Goal: Task Accomplishment & Management: Complete application form

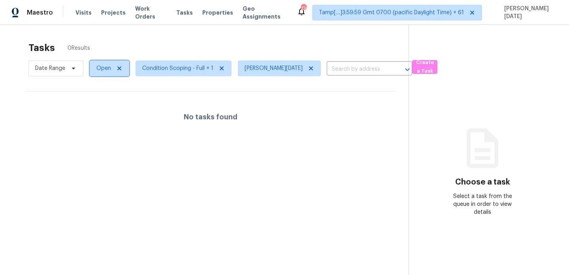
click at [107, 69] on span "Open" at bounding box center [103, 68] width 15 height 8
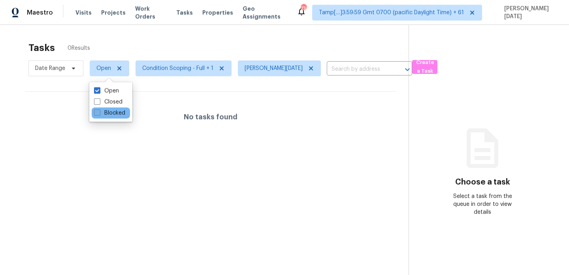
click at [101, 115] on label "Blocked" at bounding box center [109, 113] width 31 height 8
click at [99, 114] on input "Blocked" at bounding box center [96, 111] width 5 height 5
checkbox input "true"
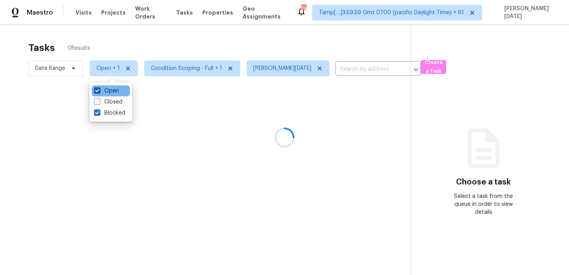
click at [105, 94] on label "Open" at bounding box center [106, 91] width 25 height 8
click at [99, 92] on input "Open" at bounding box center [96, 89] width 5 height 5
checkbox input "false"
click at [179, 45] on div at bounding box center [284, 137] width 569 height 275
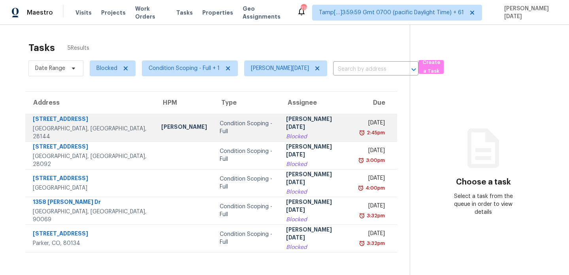
click at [256, 127] on td "Condition Scoping - Full" at bounding box center [246, 128] width 66 height 28
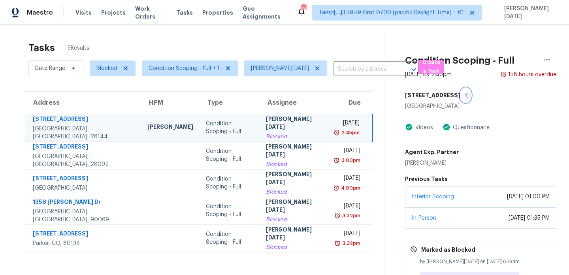
click at [465, 96] on icon "button" at bounding box center [467, 95] width 5 height 5
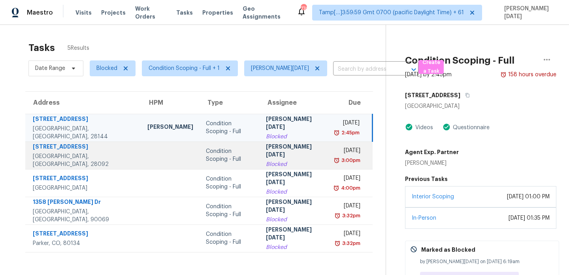
click at [335, 154] on div "Fri, Aug 15th 2025" at bounding box center [347, 152] width 24 height 10
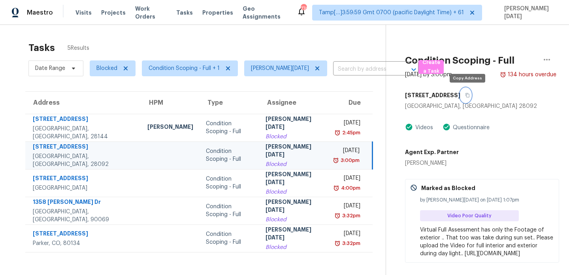
click at [469, 95] on icon "button" at bounding box center [467, 95] width 5 height 5
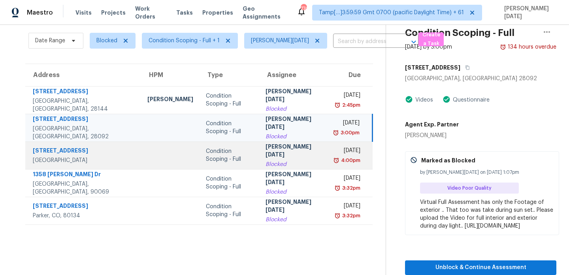
click at [329, 141] on td "Fri, Aug 15th 2025 4:00pm" at bounding box center [350, 155] width 43 height 28
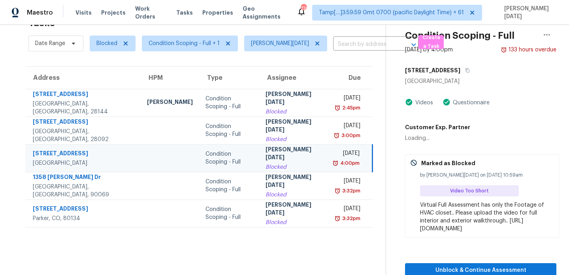
scroll to position [27, 0]
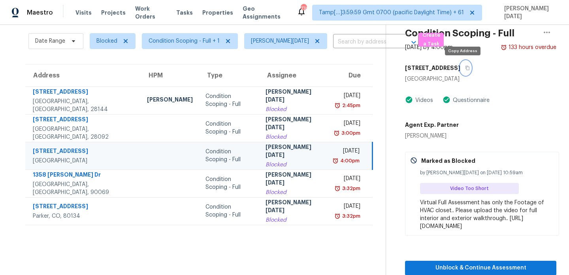
click at [465, 68] on icon "button" at bounding box center [467, 68] width 5 height 5
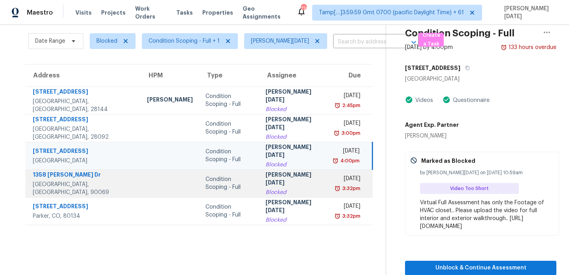
click at [335, 178] on div "Tue, Aug 19th 2025" at bounding box center [347, 180] width 25 height 10
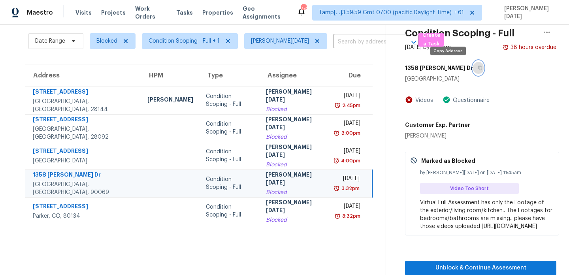
click at [473, 69] on button "button" at bounding box center [478, 68] width 11 height 14
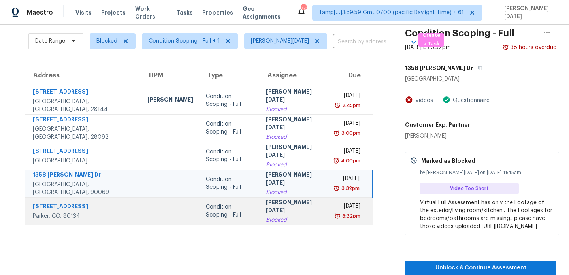
click at [280, 209] on div "[PERSON_NAME][DATE]" at bounding box center [294, 207] width 57 height 18
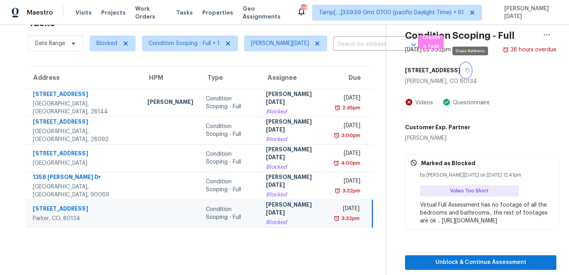
click at [470, 68] on icon "button" at bounding box center [467, 70] width 5 height 5
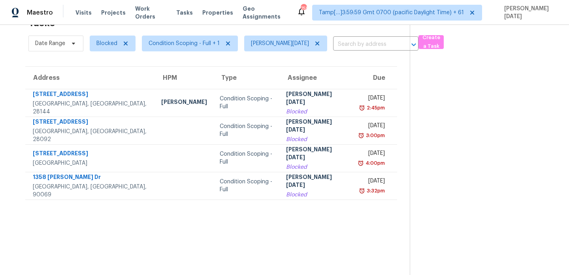
scroll to position [25, 0]
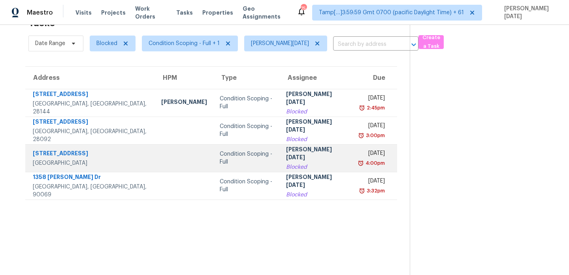
click at [284, 149] on td "Prabhu Raja Blocked" at bounding box center [316, 158] width 73 height 28
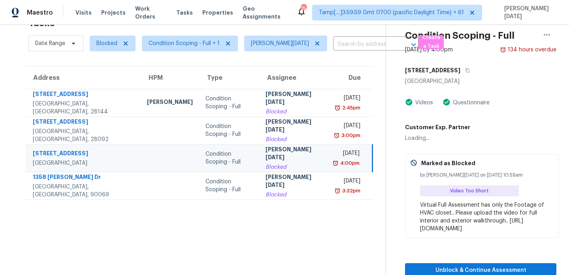
scroll to position [27, 0]
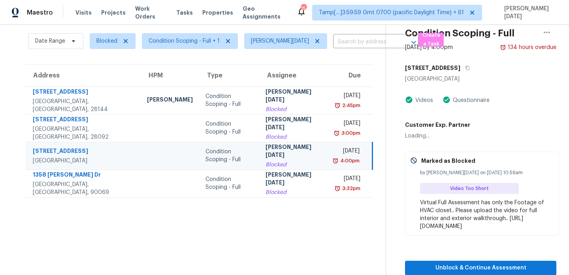
click at [284, 149] on div "[PERSON_NAME][DATE]" at bounding box center [294, 152] width 57 height 18
click at [335, 152] on div "Fri, Aug 15th 2025" at bounding box center [347, 152] width 24 height 10
click at [368, 160] on div "Fri, Aug 15th 2025 4:00pm" at bounding box center [353, 156] width 36 height 18
click at [335, 156] on div "Fri, Aug 15th 2025" at bounding box center [347, 152] width 24 height 10
click at [448, 267] on span "Unblock & Continue Assessment" at bounding box center [480, 268] width 139 height 10
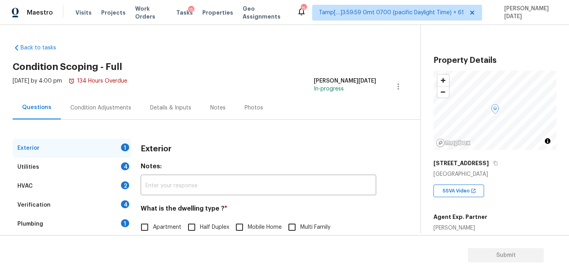
click at [106, 107] on div "Condition Adjustments" at bounding box center [100, 108] width 61 height 8
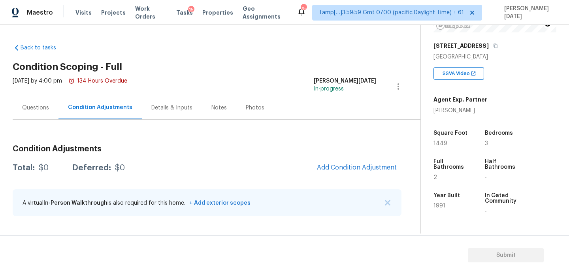
scroll to position [182, 0]
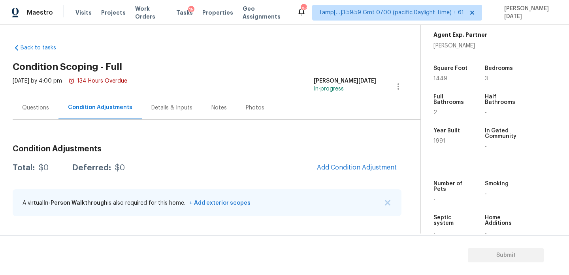
click at [21, 117] on div "Questions" at bounding box center [36, 107] width 46 height 23
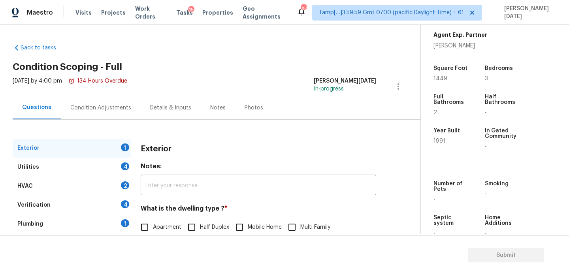
scroll to position [106, 0]
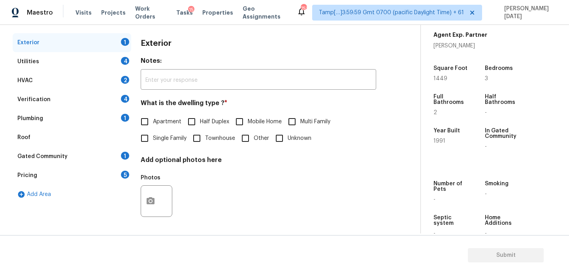
click at [70, 91] on div "Verification 4" at bounding box center [72, 99] width 119 height 19
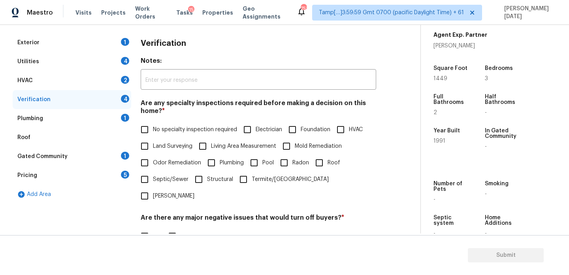
scroll to position [200, 0]
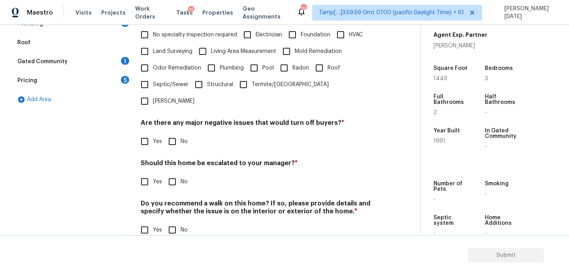
click at [145, 173] on input "Yes" at bounding box center [144, 181] width 17 height 17
checkbox input "true"
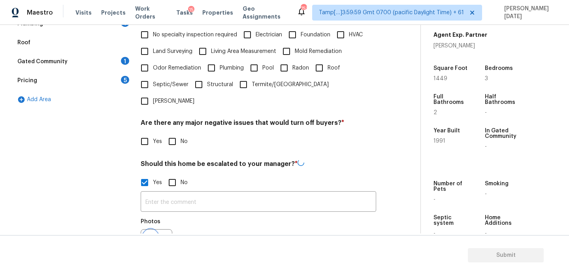
click at [152, 230] on button "button" at bounding box center [150, 245] width 19 height 31
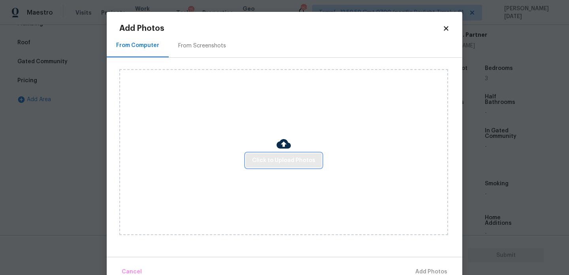
click at [283, 163] on span "Click to Upload Photos" at bounding box center [283, 161] width 63 height 10
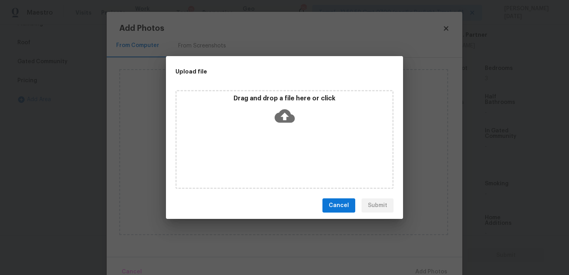
click at [283, 163] on div "Drag and drop a file here or click" at bounding box center [284, 139] width 218 height 99
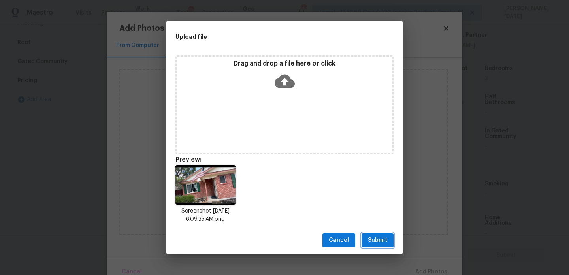
click at [373, 234] on button "Submit" at bounding box center [378, 240] width 32 height 15
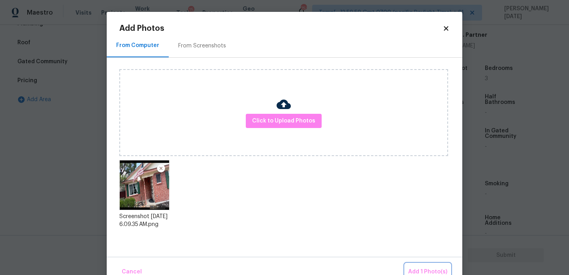
click at [416, 268] on span "Add 1 Photo(s)" at bounding box center [427, 272] width 39 height 10
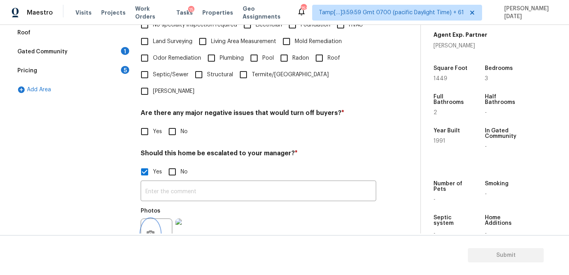
scroll to position [0, 0]
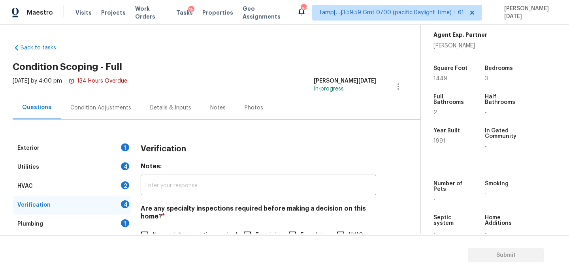
click at [87, 100] on div "Condition Adjustments" at bounding box center [101, 107] width 80 height 23
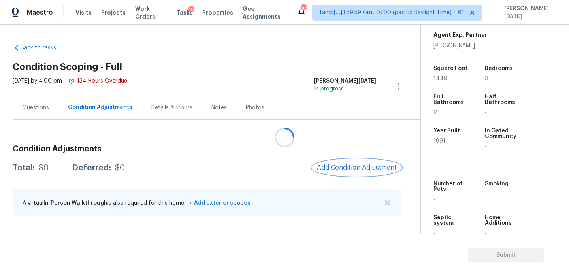
click at [356, 169] on span "Add Condition Adjustment" at bounding box center [357, 167] width 80 height 7
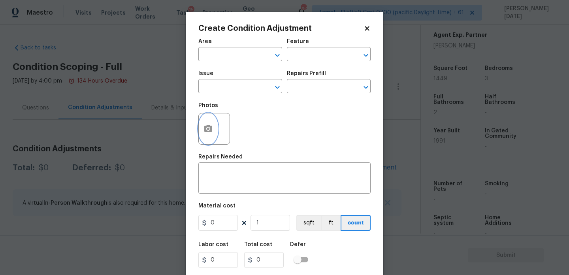
click at [211, 136] on button "button" at bounding box center [208, 128] width 19 height 31
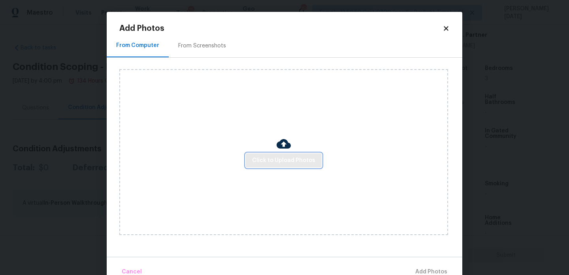
click at [294, 157] on span "Click to Upload Photos" at bounding box center [283, 161] width 63 height 10
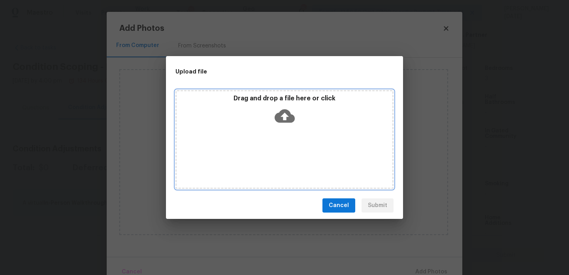
click at [294, 157] on div "Drag and drop a file here or click" at bounding box center [284, 139] width 218 height 99
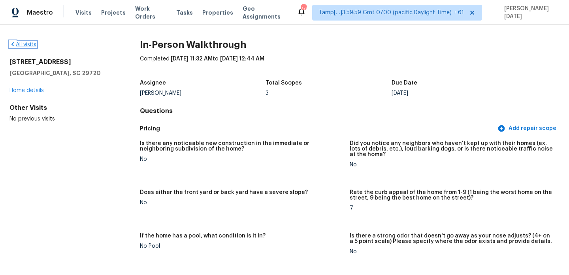
click at [30, 46] on link "All visits" at bounding box center [22, 45] width 27 height 6
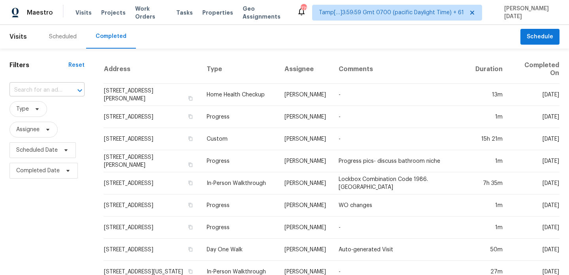
click at [52, 89] on input "text" at bounding box center [35, 90] width 53 height 12
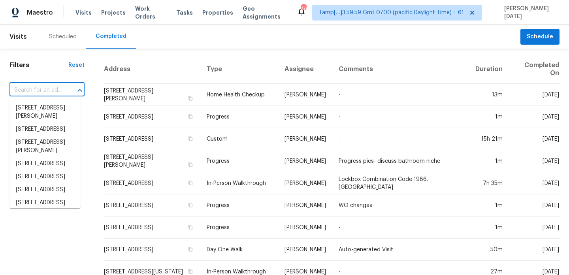
paste input "1031 Anderson Snow Rd, Spring Hill, FL 34609"
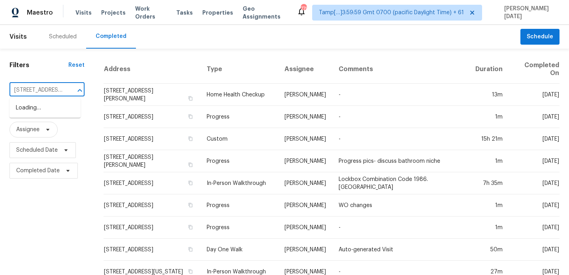
scroll to position [0, 75]
type input "1031 Anderson Snow Rd, Spring Hill, FL 34609"
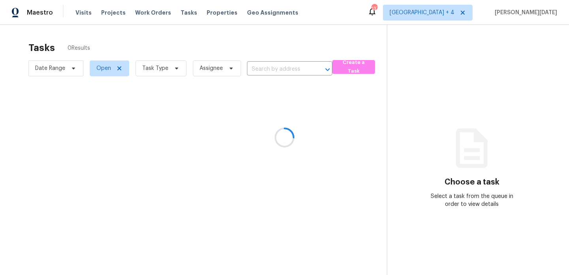
click at [162, 67] on div at bounding box center [284, 137] width 569 height 275
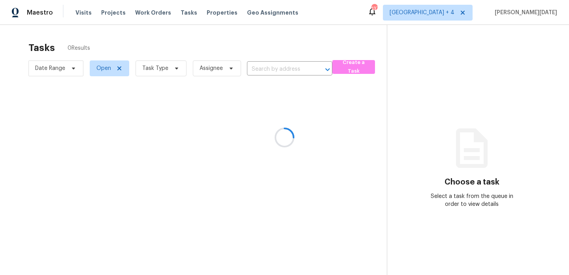
click at [162, 67] on div at bounding box center [284, 137] width 569 height 275
click at [162, 67] on span "Task Type" at bounding box center [155, 68] width 26 height 8
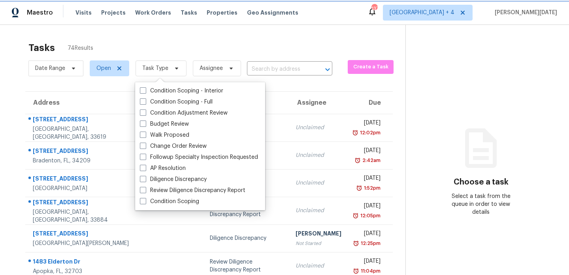
click at [162, 67] on span "Task Type" at bounding box center [155, 68] width 26 height 8
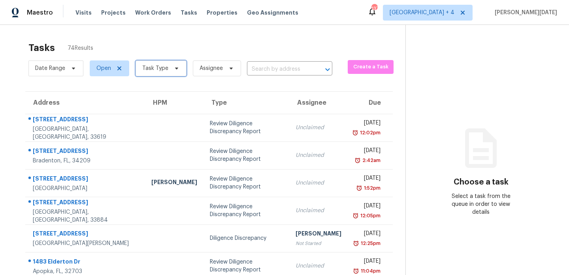
click at [162, 67] on span "Task Type" at bounding box center [155, 68] width 26 height 8
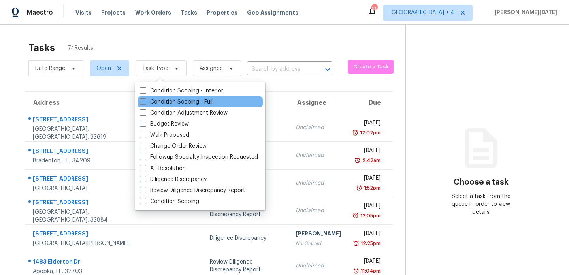
click at [151, 97] on div "Condition Scoping - Full" at bounding box center [200, 101] width 125 height 11
click at [150, 102] on label "Condition Scoping - Full" at bounding box center [176, 102] width 73 height 8
click at [145, 102] on input "Condition Scoping - Full" at bounding box center [142, 100] width 5 height 5
checkbox input "true"
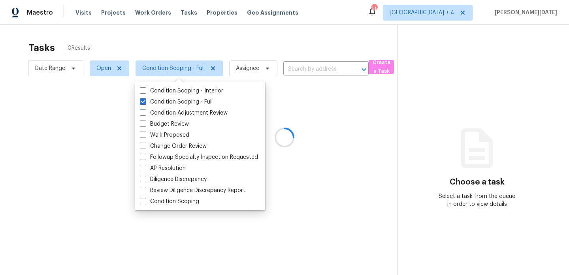
click at [211, 51] on div at bounding box center [284, 137] width 569 height 275
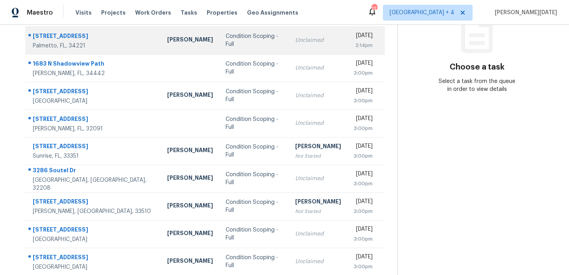
scroll to position [122, 0]
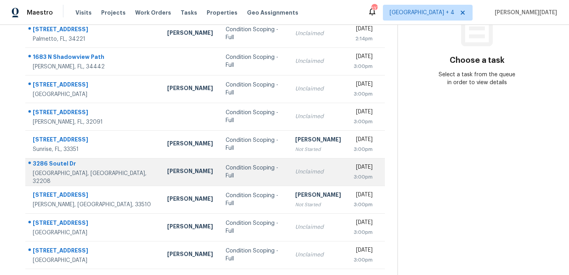
click at [289, 165] on td "Unclaimed" at bounding box center [318, 172] width 58 height 28
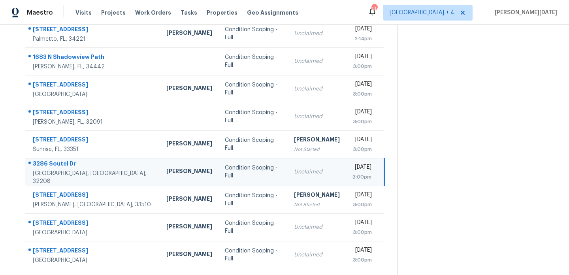
click at [352, 177] on div "3:00pm" at bounding box center [361, 177] width 19 height 8
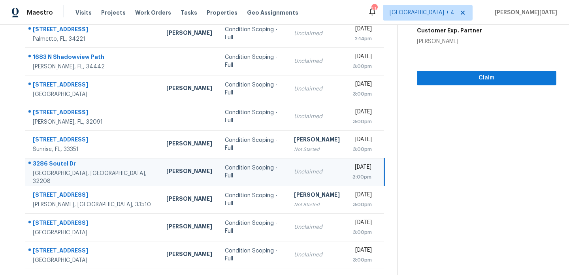
click at [356, 177] on div "3:00pm" at bounding box center [361, 177] width 19 height 8
click at [459, 77] on span "Claim" at bounding box center [486, 78] width 127 height 10
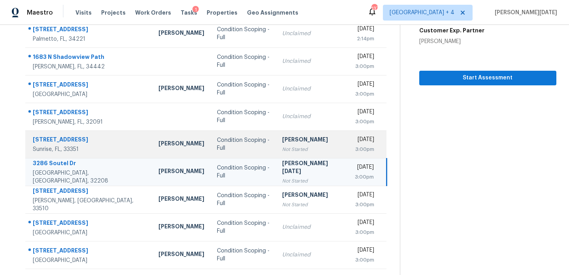
click at [276, 130] on td "Roopesh Jaikanth Not Started" at bounding box center [312, 144] width 72 height 28
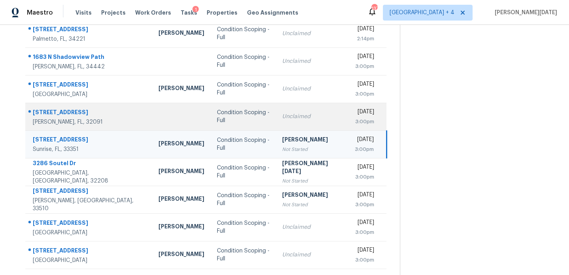
click at [287, 118] on div "Unclaimed" at bounding box center [312, 117] width 60 height 8
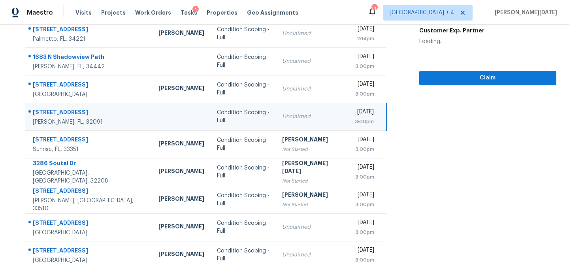
click at [306, 114] on td "Unclaimed" at bounding box center [312, 117] width 72 height 28
click at [355, 114] on div "[DATE]" at bounding box center [364, 113] width 19 height 10
click at [428, 79] on span "Claim" at bounding box center [488, 78] width 124 height 10
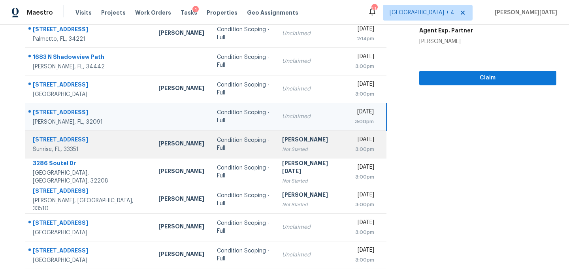
scroll to position [63, 0]
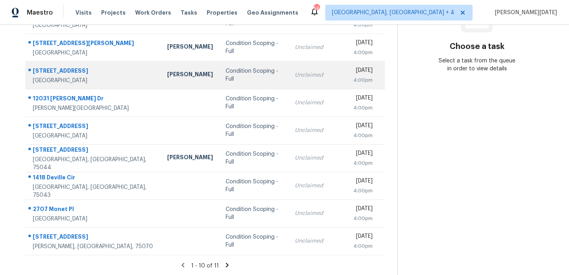
scroll to position [136, 0]
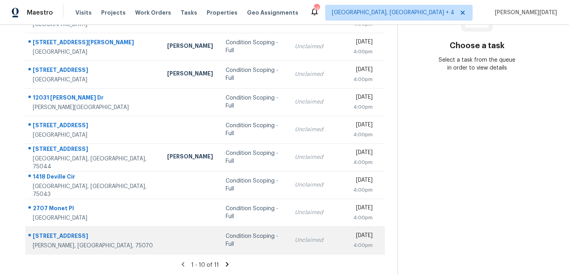
click at [288, 237] on td "Unclaimed" at bounding box center [317, 240] width 58 height 28
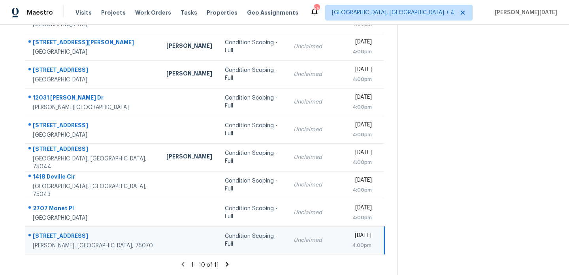
click at [306, 233] on td "Unclaimed" at bounding box center [316, 240] width 58 height 28
click at [346, 238] on td "[DATE] 4:00pm" at bounding box center [365, 240] width 39 height 28
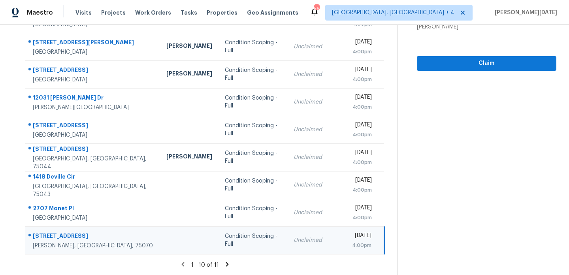
click at [352, 238] on div "[DATE]" at bounding box center [361, 237] width 19 height 10
click at [471, 64] on span "Claim" at bounding box center [486, 63] width 127 height 10
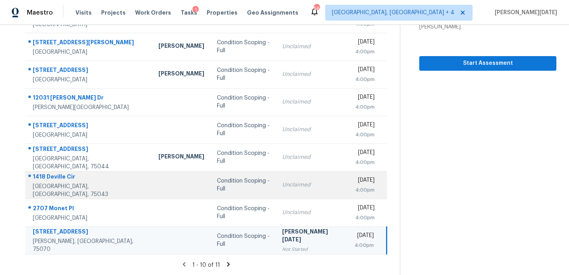
scroll to position [97, 0]
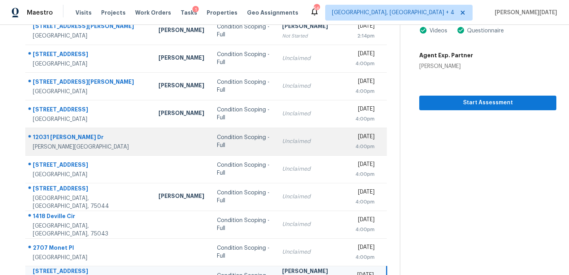
click at [219, 140] on div "Condition Scoping - Full" at bounding box center [243, 142] width 53 height 16
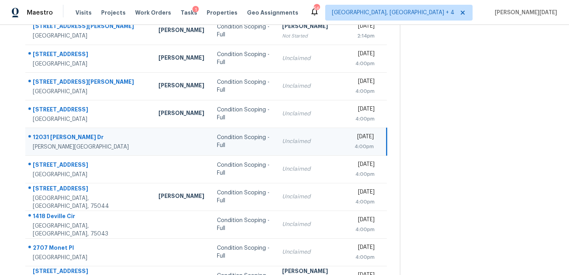
click at [282, 142] on div "Unclaimed" at bounding box center [312, 142] width 60 height 8
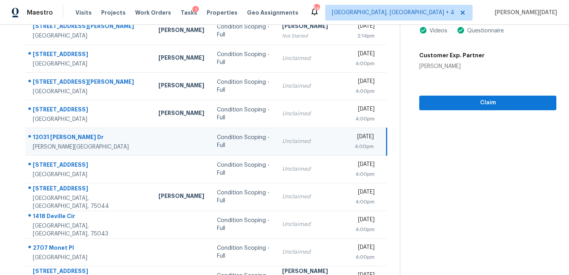
click at [300, 141] on div "Unclaimed" at bounding box center [312, 142] width 60 height 8
click at [354, 141] on div "[DATE]" at bounding box center [363, 138] width 19 height 10
click at [442, 102] on span "Claim" at bounding box center [488, 103] width 124 height 10
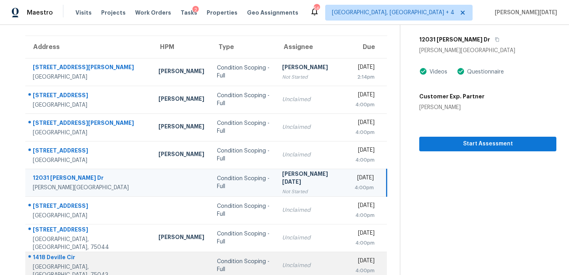
scroll to position [136, 0]
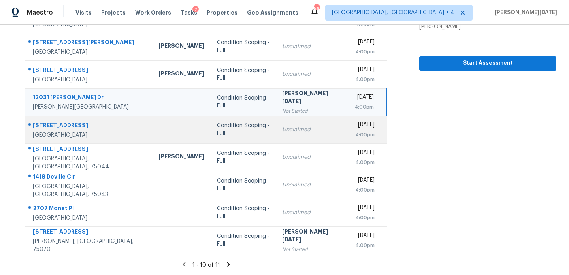
click at [248, 132] on div "Condition Scoping - Full" at bounding box center [243, 130] width 53 height 16
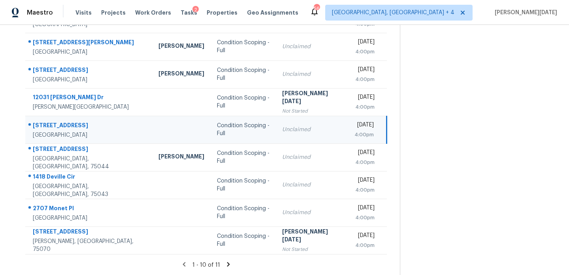
click at [287, 130] on div "Unclaimed" at bounding box center [312, 130] width 60 height 8
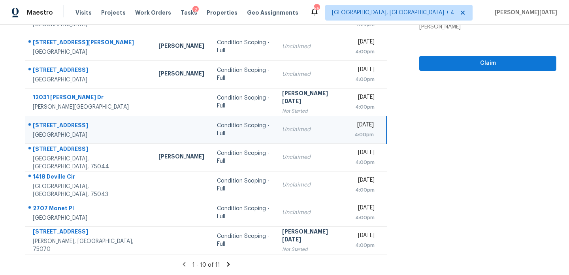
click at [354, 131] on div "[DATE]" at bounding box center [363, 126] width 19 height 10
click at [456, 65] on span "Claim" at bounding box center [488, 63] width 124 height 10
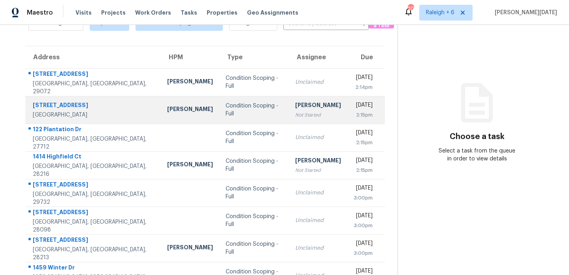
scroll to position [46, 0]
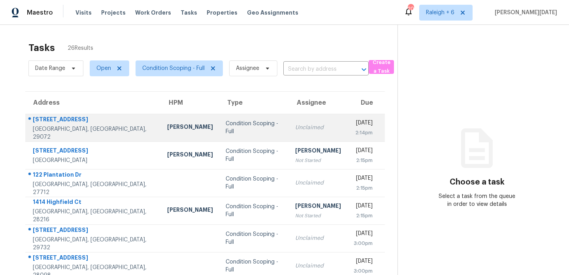
click at [347, 125] on td "Thu, Aug 21st 2025 2:14pm" at bounding box center [366, 128] width 38 height 28
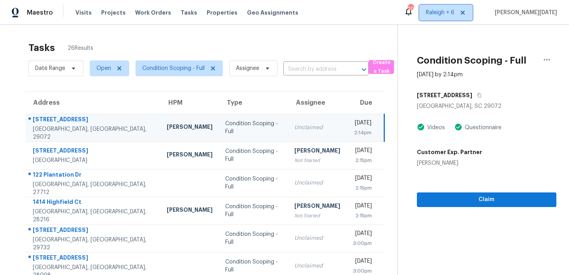
click at [466, 14] on icon at bounding box center [463, 12] width 6 height 6
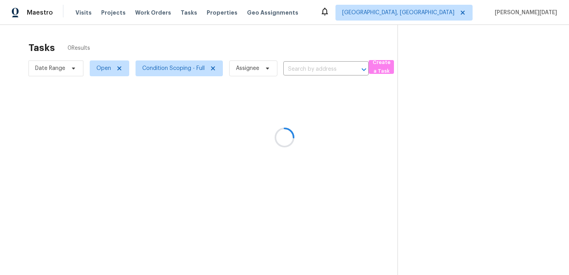
click at [465, 19] on div at bounding box center [284, 137] width 569 height 275
click at [466, 17] on div at bounding box center [284, 137] width 569 height 275
click at [469, 15] on div at bounding box center [284, 137] width 569 height 275
click at [454, 15] on span "Albuquerque, NM" at bounding box center [398, 13] width 112 height 8
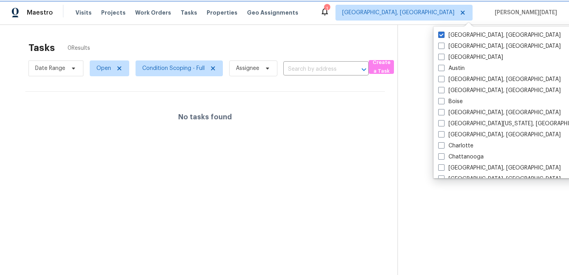
click at [454, 15] on span "Albuquerque, NM" at bounding box center [398, 13] width 112 height 8
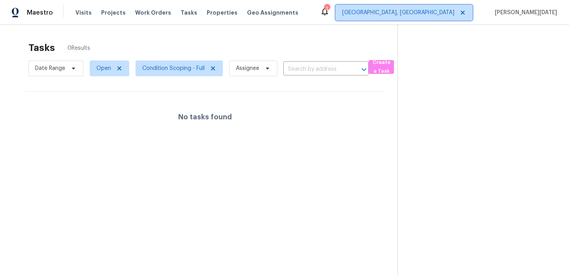
click at [454, 15] on span "Albuquerque, NM" at bounding box center [398, 13] width 112 height 8
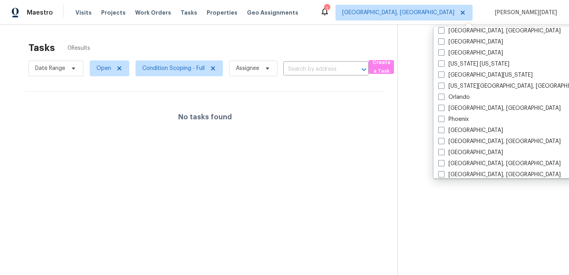
scroll to position [375, 0]
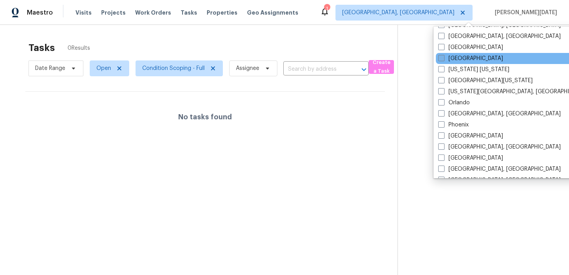
click at [451, 60] on label "Nashville" at bounding box center [470, 59] width 65 height 8
click at [443, 60] on input "Nashville" at bounding box center [440, 57] width 5 height 5
checkbox input "true"
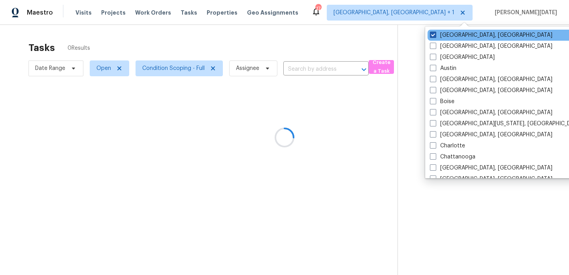
click at [450, 35] on label "Albuquerque, NM" at bounding box center [491, 35] width 122 height 8
click at [435, 35] on input "Albuquerque, NM" at bounding box center [432, 33] width 5 height 5
checkbox input "false"
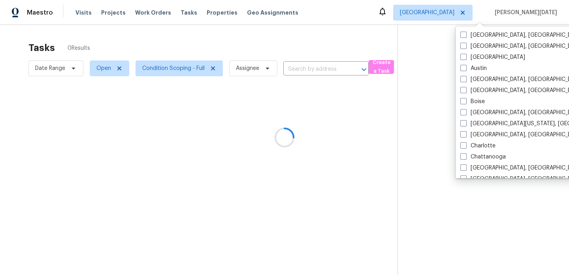
click at [305, 49] on div at bounding box center [284, 137] width 569 height 275
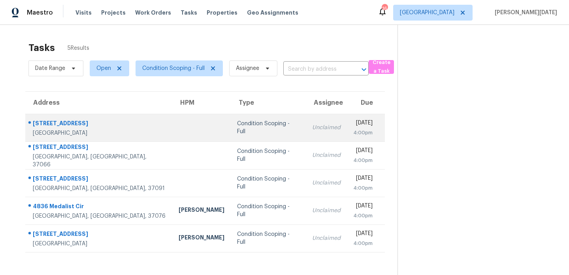
click at [312, 129] on div "Unclaimed" at bounding box center [326, 128] width 28 height 8
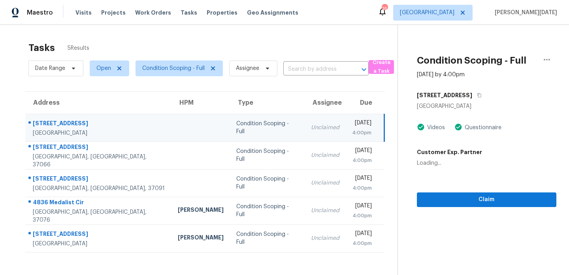
click at [305, 130] on td "Unclaimed" at bounding box center [325, 128] width 41 height 28
click at [352, 130] on div "4:00pm" at bounding box center [361, 133] width 19 height 8
click at [425, 196] on span "Claim" at bounding box center [486, 200] width 127 height 10
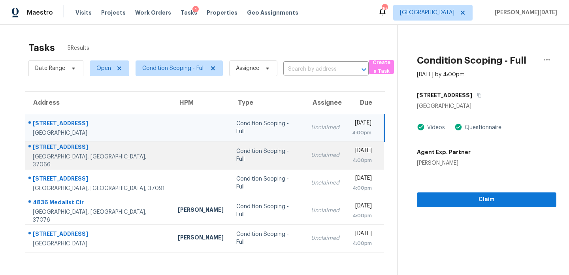
click at [305, 159] on td "Unclaimed" at bounding box center [325, 155] width 41 height 28
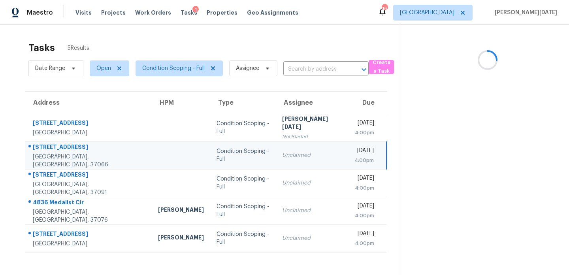
click at [303, 162] on td "Unclaimed" at bounding box center [312, 155] width 72 height 28
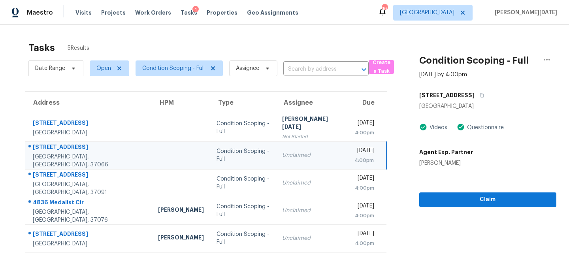
click at [354, 159] on div "4:00pm" at bounding box center [363, 160] width 19 height 8
click at [358, 160] on div "4:00pm" at bounding box center [363, 160] width 19 height 8
click at [437, 201] on span "Claim" at bounding box center [488, 200] width 124 height 10
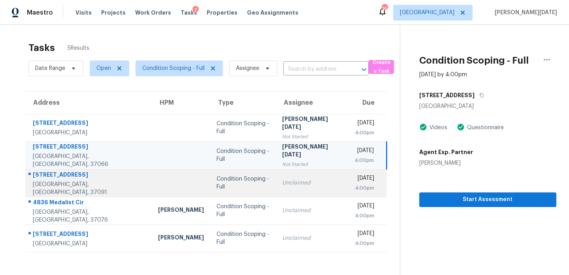
click at [279, 175] on td "Unclaimed" at bounding box center [312, 183] width 72 height 28
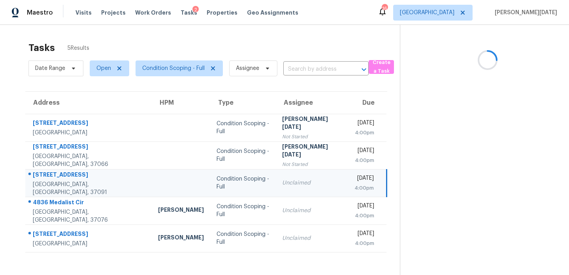
click at [354, 182] on div "Thu, Aug 21st 2025" at bounding box center [363, 179] width 19 height 10
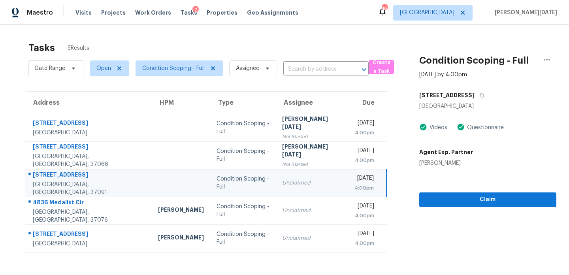
click at [354, 183] on div "Thu, Aug 21st 2025" at bounding box center [363, 179] width 19 height 10
click at [371, 189] on div "Thu, Aug 21st 2025 4:00pm" at bounding box center [369, 183] width 31 height 18
click at [426, 201] on span "Claim" at bounding box center [488, 200] width 124 height 10
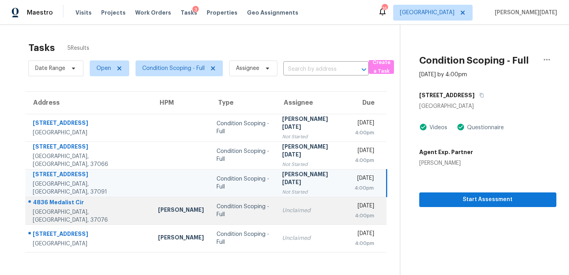
click at [240, 203] on td "Condition Scoping - Full" at bounding box center [242, 211] width 65 height 28
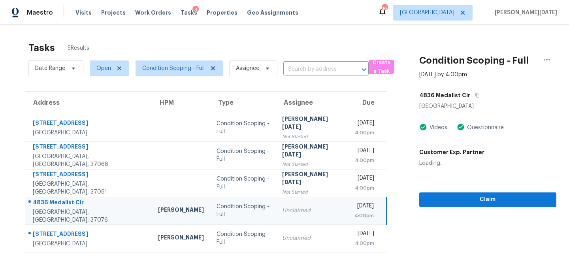
click at [276, 216] on td "Unclaimed" at bounding box center [312, 211] width 72 height 28
click at [348, 216] on td "Thu, Aug 21st 2025 4:00pm" at bounding box center [367, 211] width 39 height 28
click at [429, 198] on span "Claim" at bounding box center [488, 200] width 124 height 10
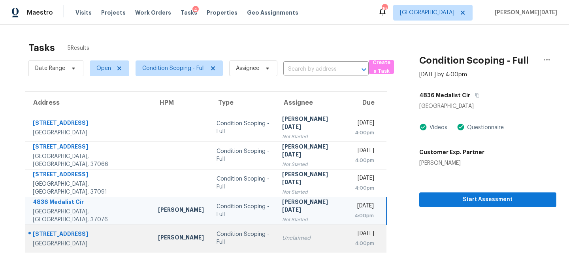
click at [276, 241] on td "Unclaimed" at bounding box center [312, 238] width 72 height 28
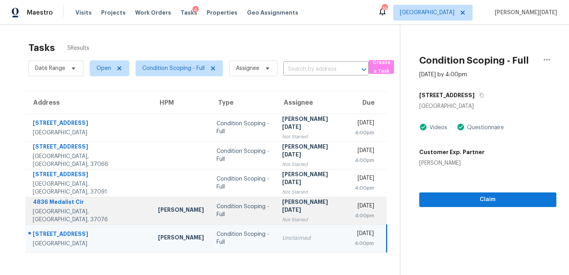
click at [282, 210] on div "[PERSON_NAME][DATE]" at bounding box center [312, 207] width 60 height 18
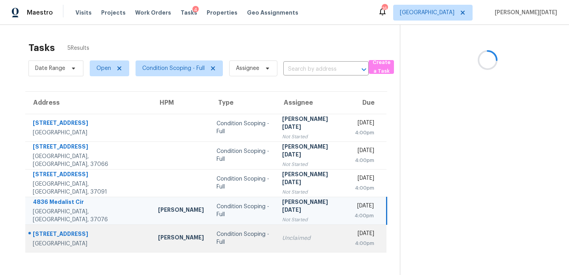
click at [282, 237] on div "Unclaimed" at bounding box center [312, 238] width 60 height 8
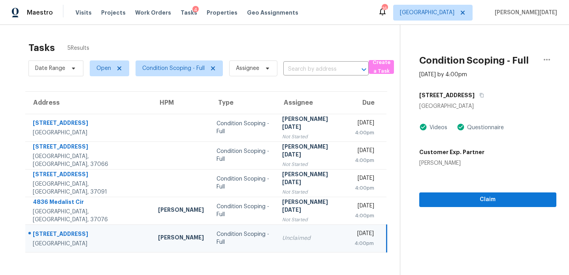
click at [292, 237] on div "Unclaimed" at bounding box center [312, 238] width 60 height 8
click at [348, 237] on td "Thu, Aug 21st 2025 4:00pm" at bounding box center [367, 238] width 39 height 28
click at [436, 200] on span "Claim" at bounding box center [488, 200] width 124 height 10
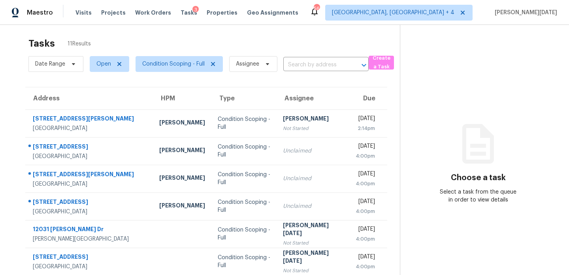
scroll to position [136, 0]
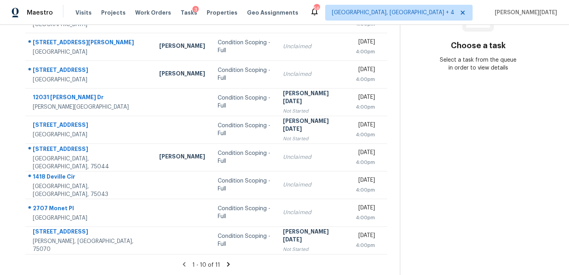
click at [227, 265] on icon at bounding box center [228, 264] width 3 height 4
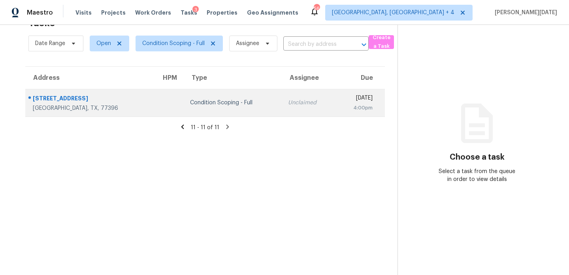
click at [288, 102] on div "Unclaimed" at bounding box center [308, 103] width 41 height 8
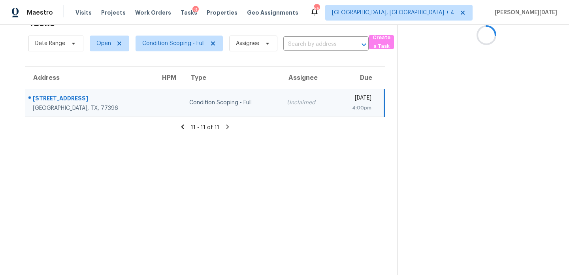
click at [334, 103] on td "Thu, Aug 21st 2025 4:00pm" at bounding box center [359, 103] width 50 height 28
click at [341, 106] on div "4:00pm" at bounding box center [356, 108] width 31 height 8
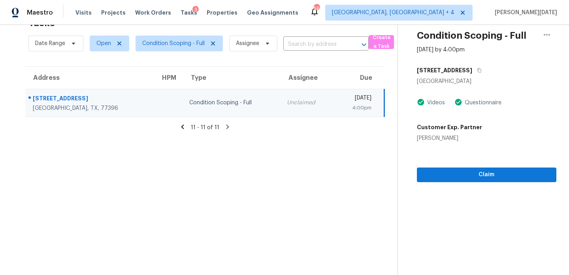
click at [341, 106] on div "4:00pm" at bounding box center [356, 108] width 31 height 8
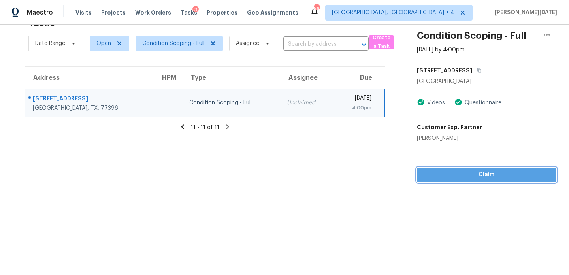
click at [428, 171] on span "Claim" at bounding box center [486, 175] width 127 height 10
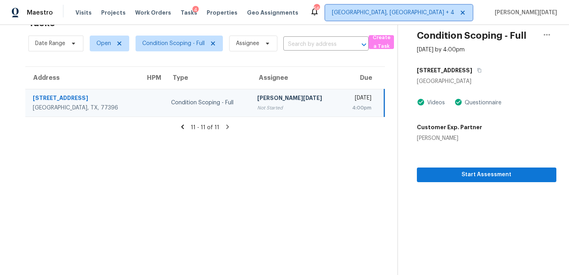
click at [465, 12] on icon at bounding box center [463, 13] width 4 height 4
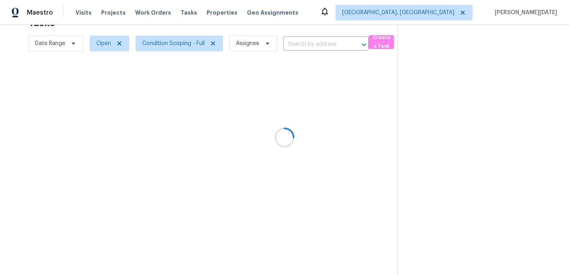
click at [472, 12] on div at bounding box center [284, 137] width 569 height 275
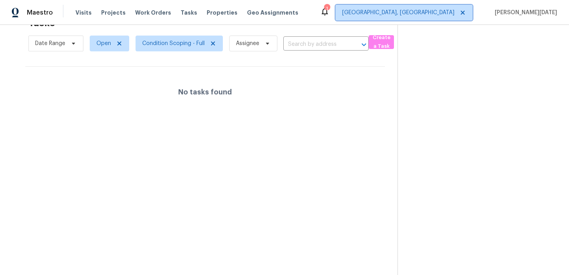
click at [454, 12] on span "Albuquerque, NM" at bounding box center [398, 13] width 112 height 8
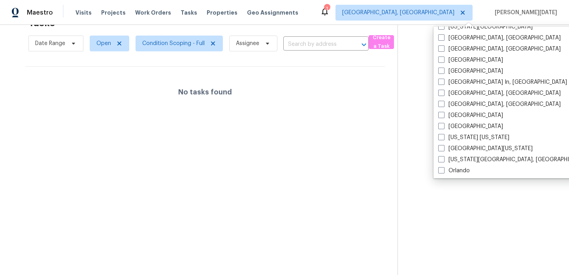
scroll to position [311, 0]
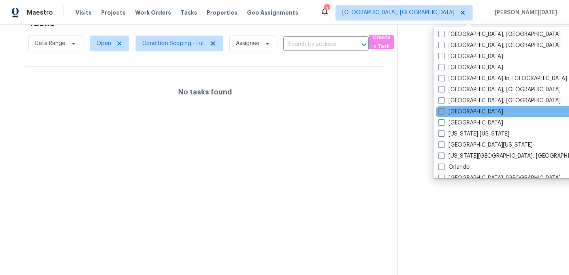
click at [463, 115] on label "Minneapolis" at bounding box center [470, 112] width 65 height 8
click at [443, 113] on input "Minneapolis" at bounding box center [440, 110] width 5 height 5
checkbox input "true"
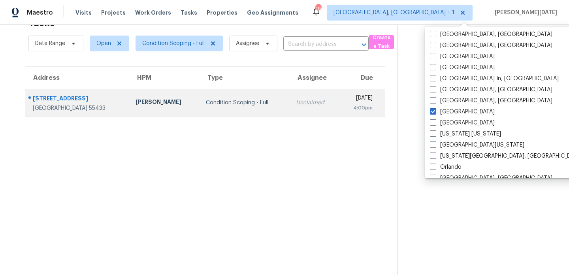
click at [296, 99] on div "Unclaimed" at bounding box center [314, 103] width 37 height 8
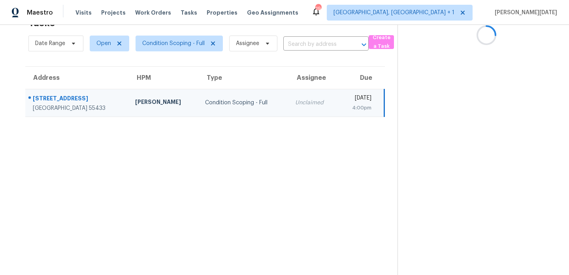
click at [338, 99] on td "Thu, Aug 21st 2025 4:00pm" at bounding box center [361, 103] width 46 height 28
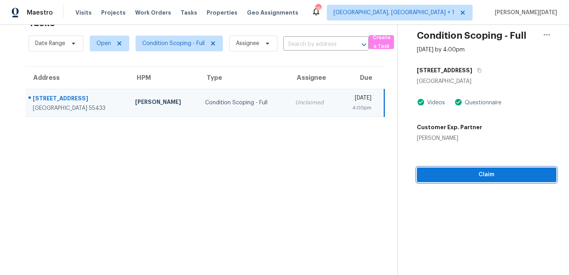
click at [434, 177] on span "Claim" at bounding box center [486, 175] width 127 height 10
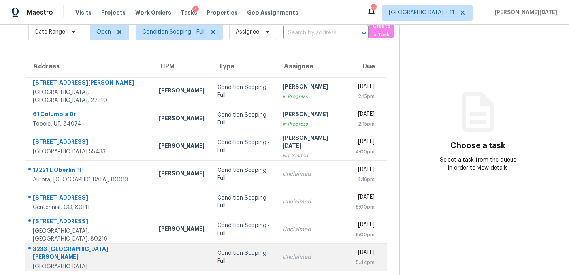
scroll to position [94, 0]
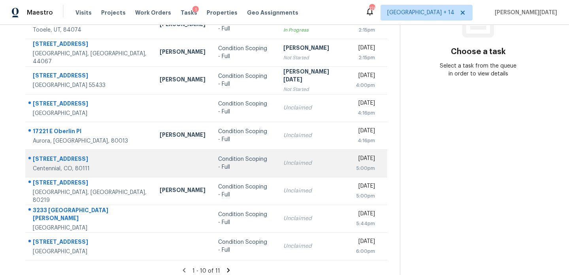
scroll to position [136, 0]
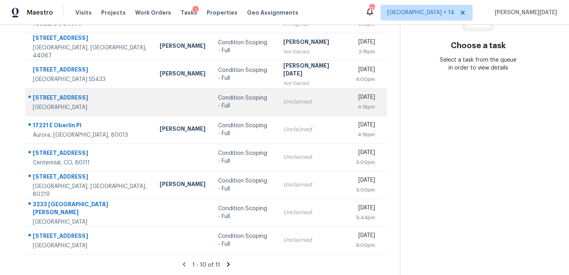
click at [277, 109] on td "Unclaimed" at bounding box center [313, 102] width 72 height 28
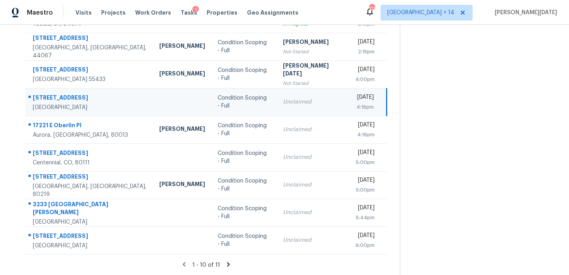
click at [311, 100] on td "Unclaimed" at bounding box center [313, 102] width 72 height 28
click at [355, 100] on div "[DATE]" at bounding box center [364, 98] width 19 height 10
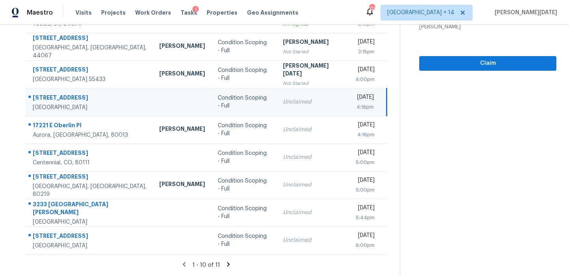
click at [355, 101] on div "Thu, Aug 21st 2025" at bounding box center [364, 98] width 19 height 10
click at [369, 102] on div "Thu, Aug 21st 2025" at bounding box center [364, 98] width 19 height 10
click at [432, 68] on button "Claim" at bounding box center [487, 63] width 137 height 15
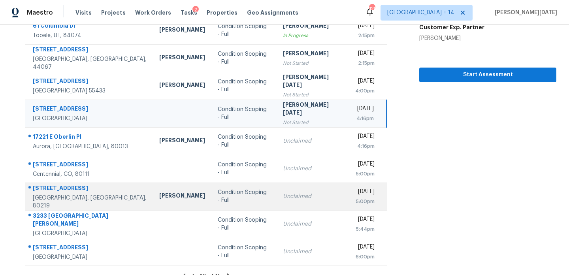
scroll to position [126, 0]
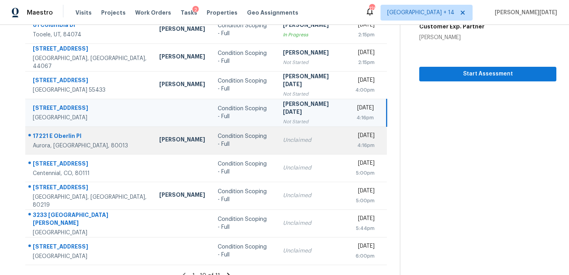
click at [283, 138] on div "Unclaimed" at bounding box center [313, 140] width 60 height 8
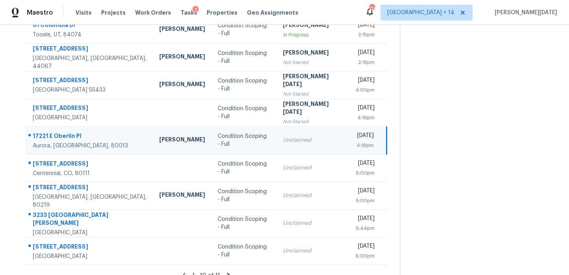
click at [287, 137] on div "Unclaimed" at bounding box center [313, 140] width 60 height 8
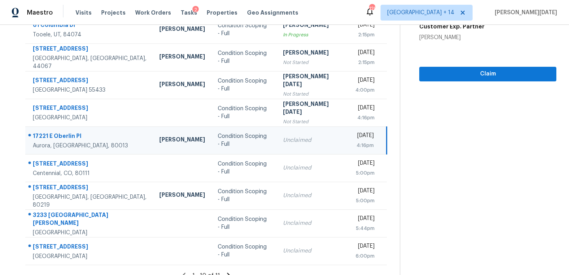
click at [305, 136] on div "Unclaimed" at bounding box center [313, 140] width 60 height 8
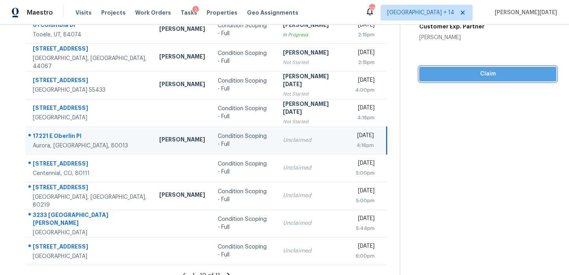
click at [430, 77] on span "Claim" at bounding box center [488, 74] width 124 height 10
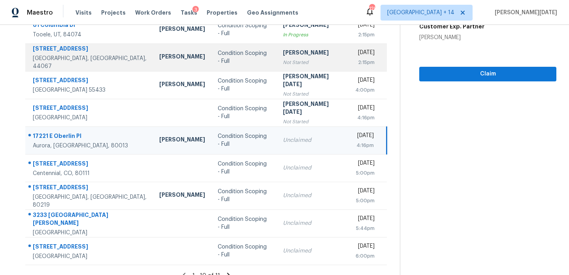
scroll to position [0, 0]
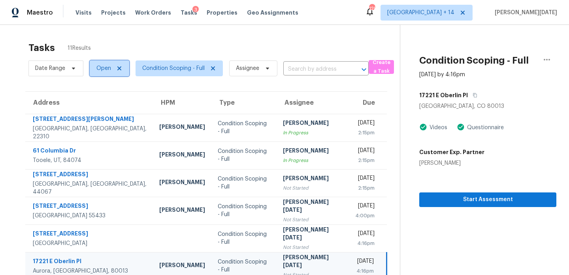
click at [100, 72] on span "Open" at bounding box center [103, 68] width 15 height 8
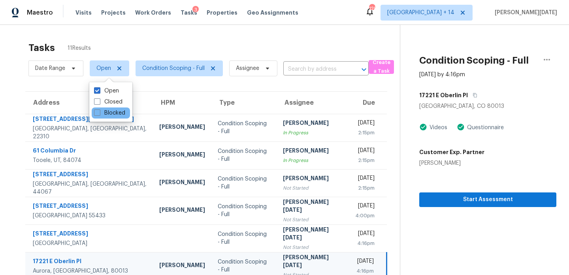
click at [101, 118] on div "Blocked" at bounding box center [111, 112] width 38 height 11
click at [102, 113] on label "Blocked" at bounding box center [109, 113] width 31 height 8
click at [99, 113] on input "Blocked" at bounding box center [96, 111] width 5 height 5
checkbox input "true"
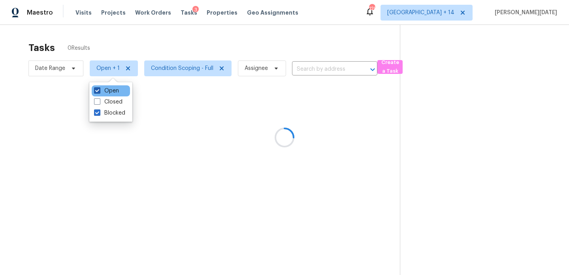
click at [105, 91] on label "Open" at bounding box center [106, 91] width 25 height 8
click at [99, 91] on input "Open" at bounding box center [96, 89] width 5 height 5
checkbox input "false"
click at [216, 51] on div at bounding box center [284, 137] width 569 height 275
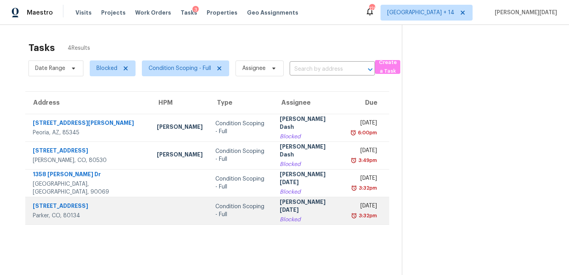
click at [292, 216] on div "Blocked" at bounding box center [309, 220] width 59 height 8
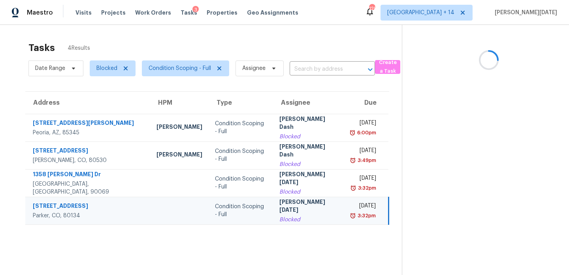
click at [292, 216] on div "Blocked" at bounding box center [308, 220] width 59 height 8
click at [351, 210] on div "Tue, Aug 19th 2025" at bounding box center [363, 207] width 24 height 10
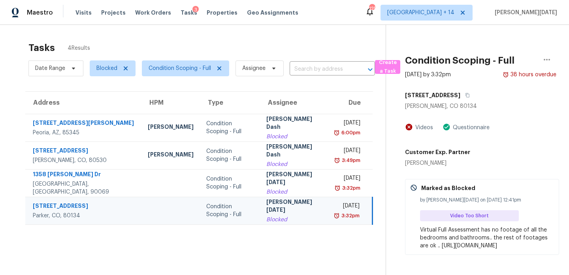
click at [341, 214] on div "3:32pm" at bounding box center [350, 216] width 20 height 8
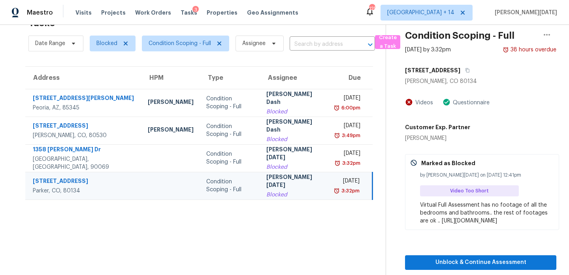
click at [336, 191] on img at bounding box center [336, 191] width 6 height 8
click at [344, 188] on div "3:32pm" at bounding box center [350, 191] width 20 height 8
click at [450, 266] on span "Unblock & Continue Assessment" at bounding box center [480, 263] width 139 height 10
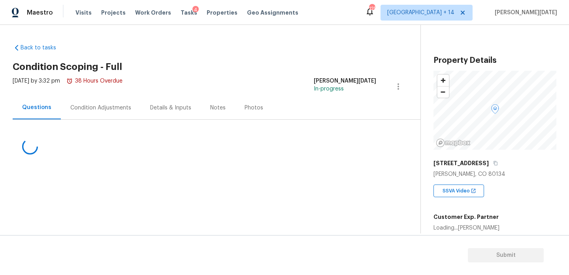
click at [116, 109] on div "Condition Adjustments" at bounding box center [100, 108] width 61 height 8
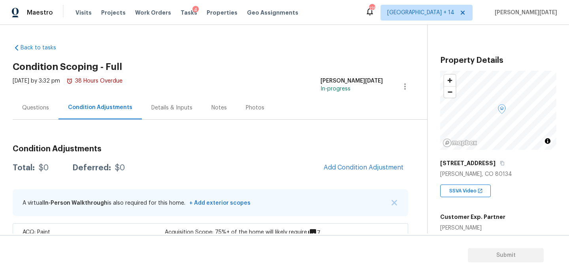
scroll to position [92, 0]
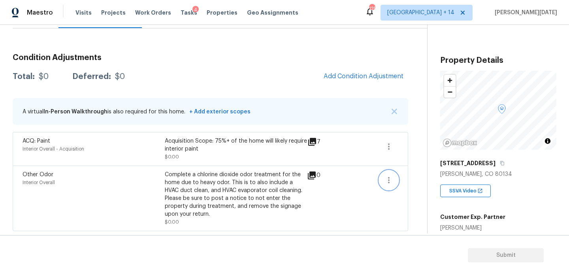
click at [389, 173] on button "button" at bounding box center [388, 180] width 19 height 19
click at [420, 179] on div "Edit" at bounding box center [434, 179] width 62 height 8
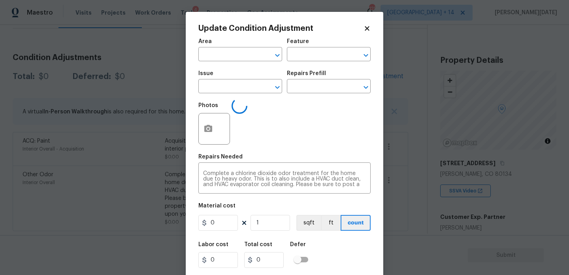
type input "Interior Overall"
type input "Other Odor"
click at [317, 92] on input "text" at bounding box center [318, 87] width 62 height 12
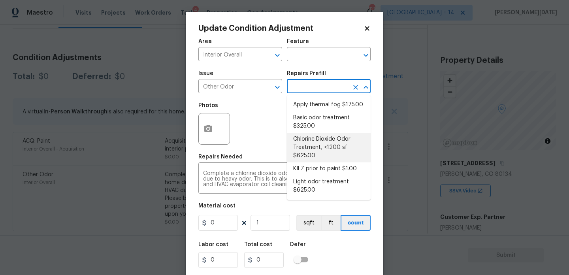
click at [324, 153] on li "Chlorine Dioxide Odor Treatment, <1200 sf $625.00" at bounding box center [329, 148] width 84 height 30
type textarea "Apply Chlorine dioxide treatment for odors in the home. Up to 1200 Sq Ft"
type input "625"
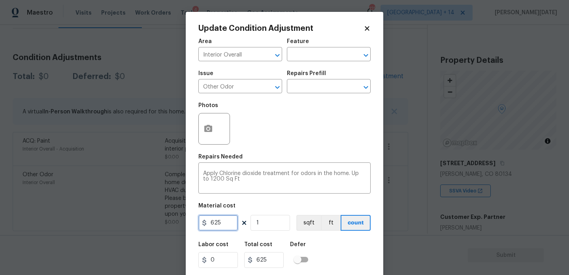
drag, startPoint x: 229, startPoint y: 226, endPoint x: 121, endPoint y: 226, distance: 108.7
click at [121, 226] on div "Update Condition Adjustment Area Interior Overall ​ Feature ​ Issue Other Odor …" at bounding box center [284, 137] width 569 height 275
type input "575"
click at [233, 170] on div "Apply Chlorine dioxide treatment for odors in the home. Up to 1200 Sq Ft x ​" at bounding box center [284, 178] width 172 height 29
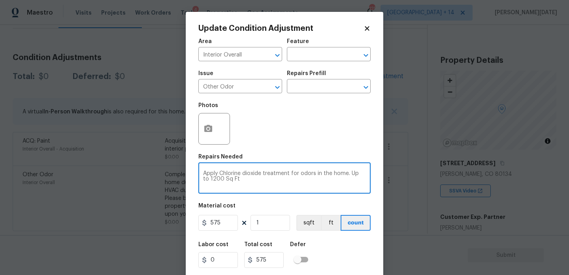
click at [291, 152] on div "Area Interior Overall ​ Feature ​ Issue Other Odor ​ Repairs Prefill ​ Photos R…" at bounding box center [284, 164] width 172 height 261
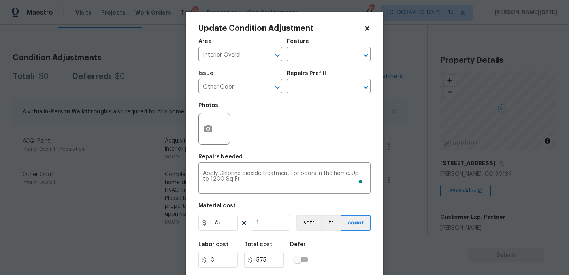
scroll to position [20, 0]
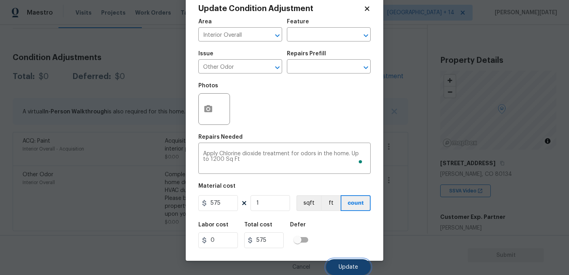
click at [337, 268] on button "Update" at bounding box center [348, 267] width 45 height 16
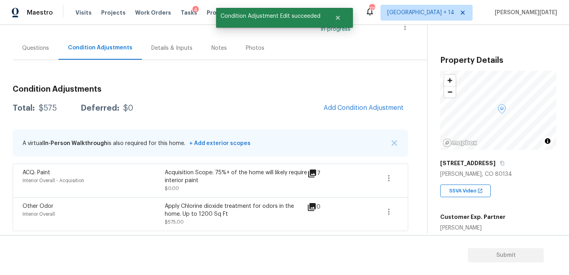
scroll to position [0, 0]
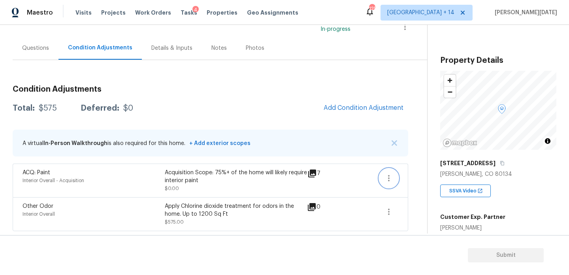
click at [388, 177] on icon "button" at bounding box center [388, 177] width 9 height 9
click at [419, 179] on div "Edit" at bounding box center [434, 176] width 62 height 8
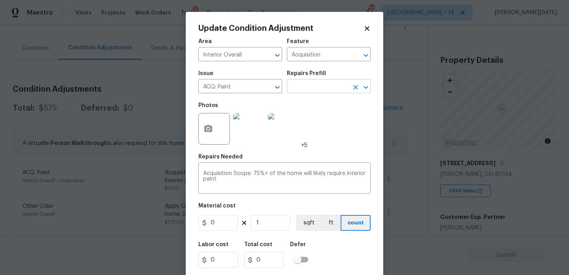
click at [339, 90] on input "text" at bounding box center [318, 87] width 62 height 12
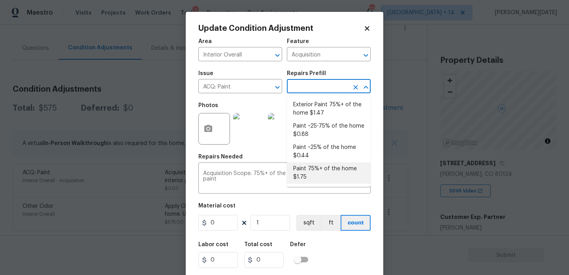
click at [320, 172] on li "Paint 75%+ of the home $1.75" at bounding box center [329, 172] width 84 height 21
type input "1.75"
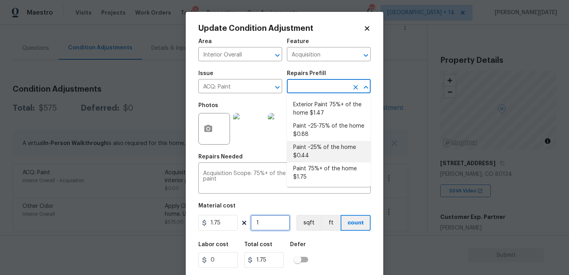
click at [266, 225] on input "1" at bounding box center [271, 223] width 40 height 16
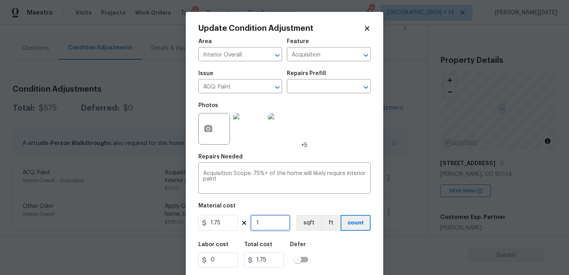
type input "0"
paste input "192"
type input "1920"
type input "3360"
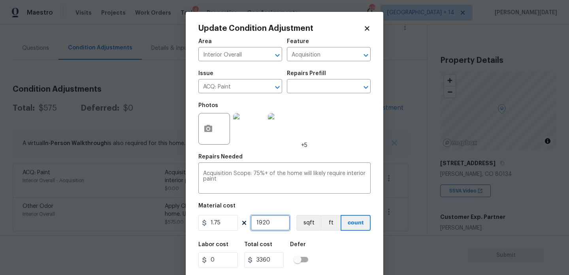
type input "1920"
click at [201, 135] on button "button" at bounding box center [208, 128] width 19 height 31
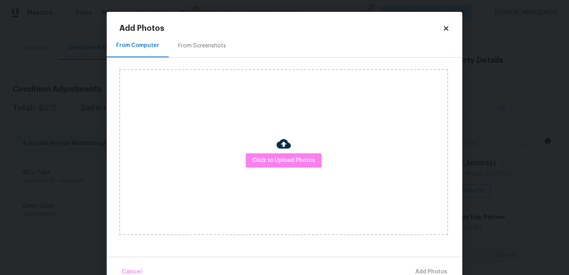
click at [243, 164] on div "Click to Upload Photos" at bounding box center [283, 152] width 329 height 166
click at [267, 164] on span "Click to Upload Photos" at bounding box center [283, 161] width 63 height 10
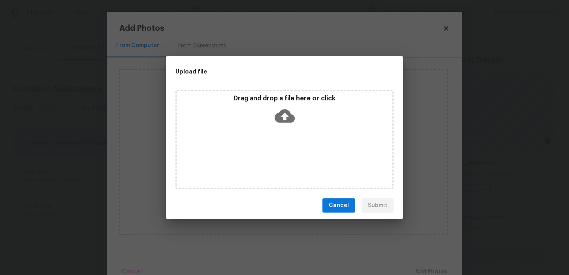
click at [267, 164] on div "Drag and drop a file here or click" at bounding box center [284, 139] width 218 height 99
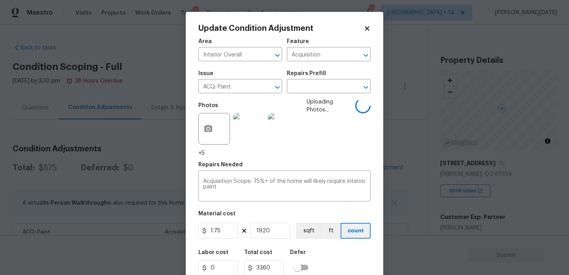
scroll to position [28, 0]
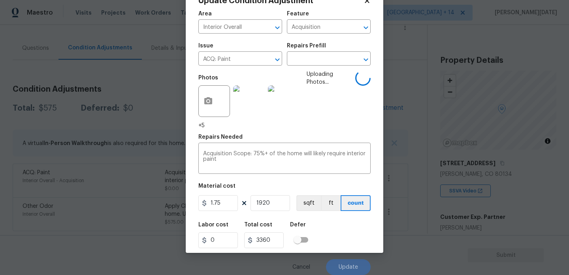
click at [349, 241] on div "Labor cost 0 Total cost 3360 Defer" at bounding box center [284, 235] width 172 height 36
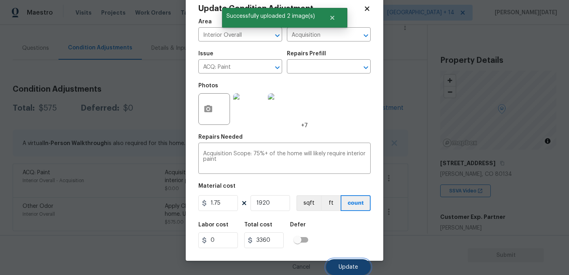
click at [347, 268] on span "Update" at bounding box center [348, 267] width 19 height 6
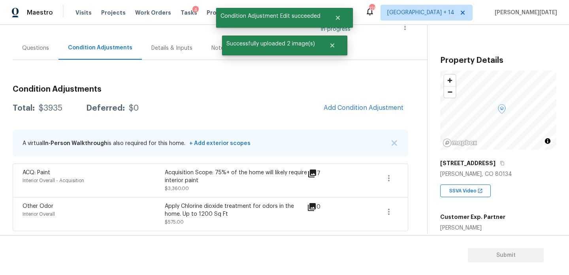
scroll to position [0, 0]
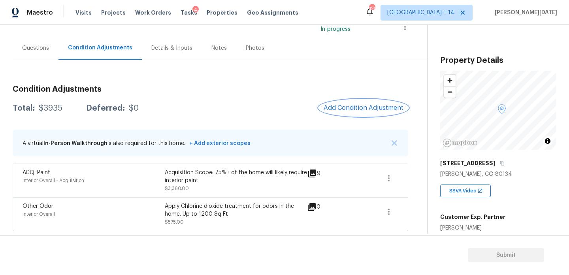
click at [358, 107] on span "Add Condition Adjustment" at bounding box center [364, 107] width 80 height 7
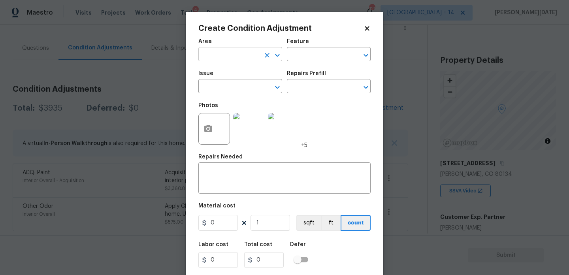
click at [211, 55] on input "text" at bounding box center [229, 55] width 62 height 12
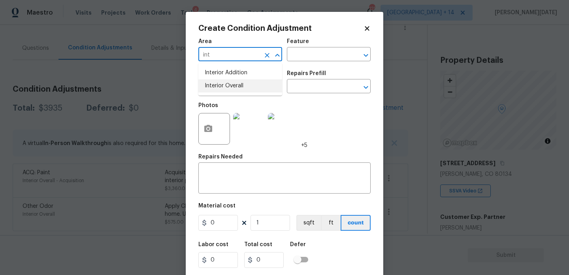
click at [222, 86] on li "Interior Overall" at bounding box center [240, 85] width 84 height 13
type input "Interior Overall"
click at [222, 86] on input "text" at bounding box center [229, 87] width 62 height 12
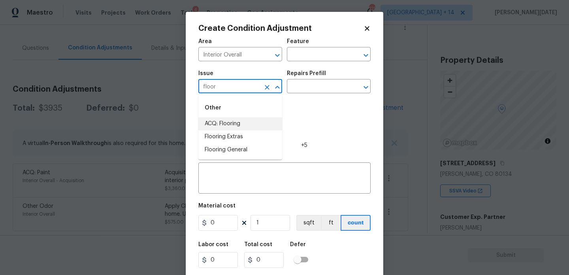
click at [243, 122] on li "ACQ: Flooring" at bounding box center [240, 123] width 84 height 13
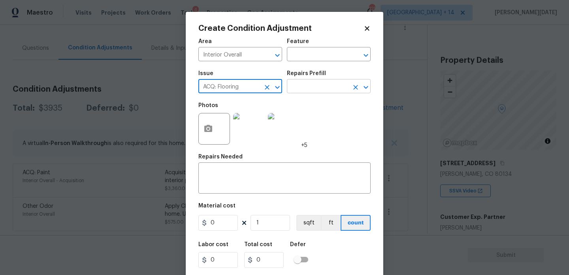
type input "ACQ: Flooring"
click at [314, 86] on input "text" at bounding box center [318, 87] width 62 height 12
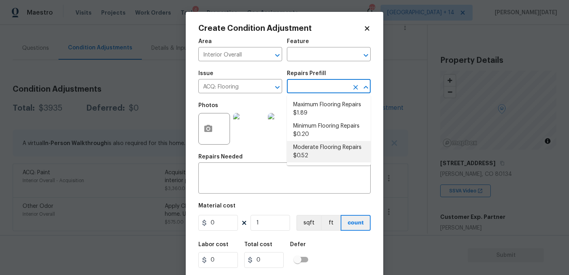
click at [317, 153] on li "Moderate Flooring Repairs $0.52" at bounding box center [329, 151] width 84 height 21
type input "Acquisition"
type textarea "Acquisition Scope: Moderate flooring repairs"
type input "0.52"
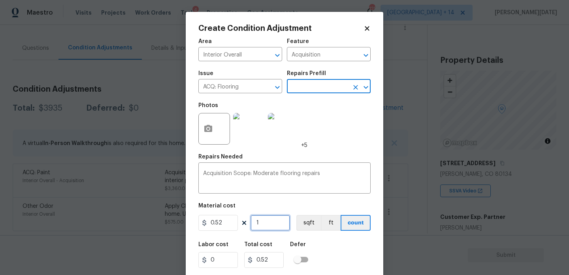
click at [269, 225] on input "1" at bounding box center [271, 223] width 40 height 16
type input "0"
paste input "192"
type input "1920"
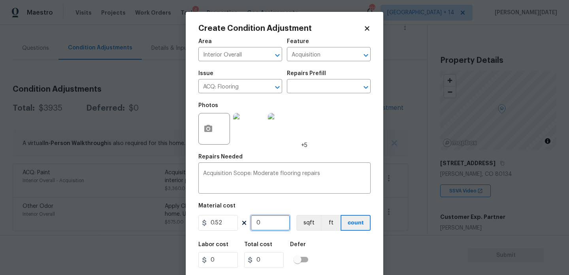
type input "998.4"
type input "1920"
click at [203, 133] on icon "button" at bounding box center [207, 128] width 9 height 9
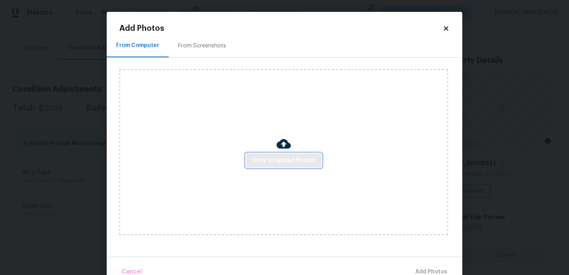
click at [286, 165] on button "Click to Upload Photos" at bounding box center [284, 160] width 76 height 15
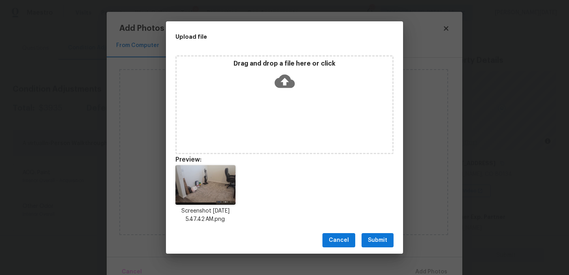
click at [308, 85] on div "Drag and drop a file here or click" at bounding box center [285, 77] width 216 height 34
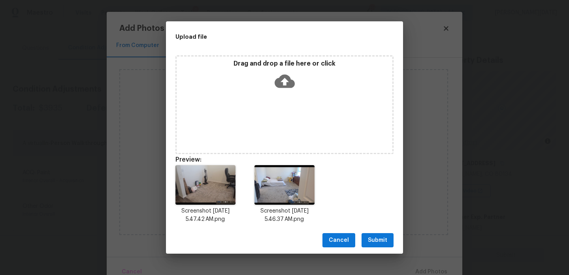
click at [274, 63] on p "Drag and drop a file here or click" at bounding box center [285, 64] width 216 height 8
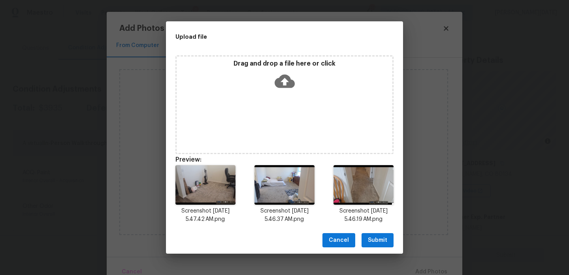
click at [370, 245] on span "Submit" at bounding box center [377, 241] width 19 height 10
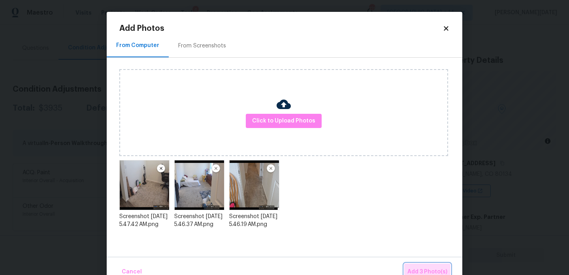
click at [425, 266] on button "Add 3 Photo(s)" at bounding box center [427, 272] width 46 height 17
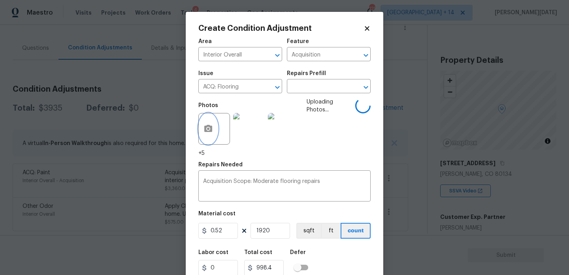
scroll to position [28, 0]
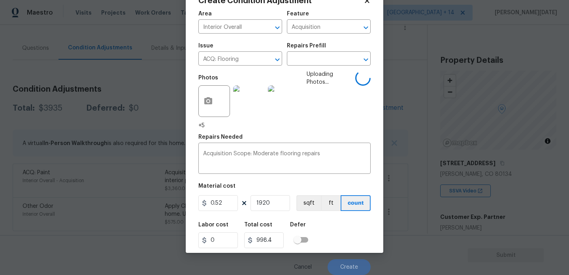
click at [349, 185] on div "Material cost" at bounding box center [284, 188] width 172 height 10
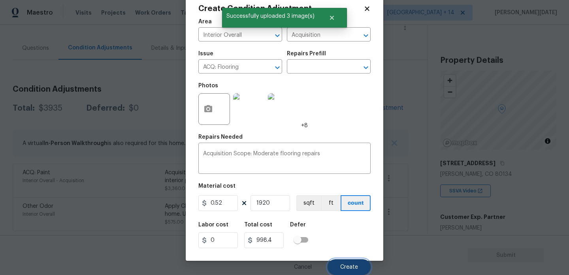
click at [343, 270] on button "Create" at bounding box center [349, 267] width 43 height 16
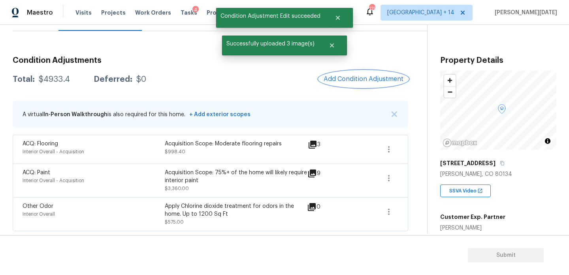
scroll to position [87, 0]
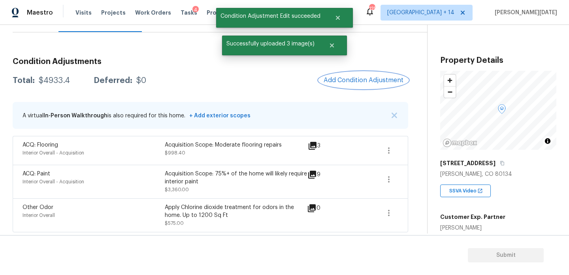
click at [369, 79] on span "Add Condition Adjustment" at bounding box center [364, 80] width 80 height 7
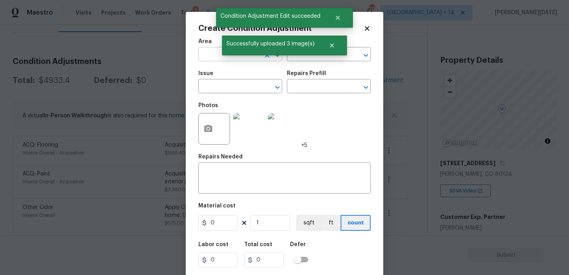
click at [213, 57] on input "text" at bounding box center [229, 55] width 62 height 12
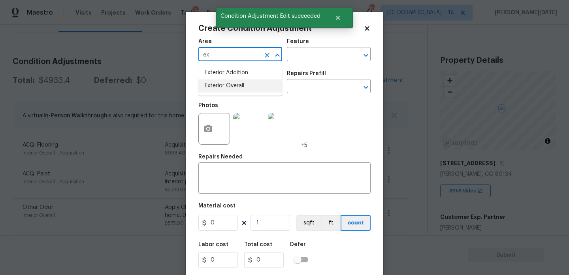
click at [219, 90] on li "Exterior Overall" at bounding box center [240, 85] width 84 height 13
type input "Exterior Overall"
click at [219, 90] on input "text" at bounding box center [229, 87] width 62 height 12
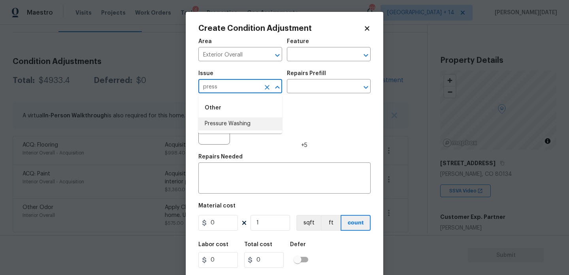
click at [227, 120] on li "Pressure Washing" at bounding box center [240, 123] width 84 height 13
type input "Pressure Washing"
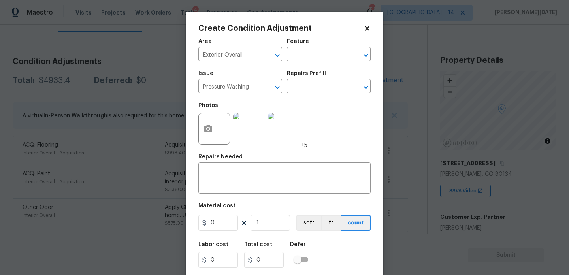
click at [314, 96] on div "Issue Pressure Washing ​ Repairs Prefill ​" at bounding box center [284, 82] width 172 height 32
click at [323, 90] on input "text" at bounding box center [318, 87] width 62 height 12
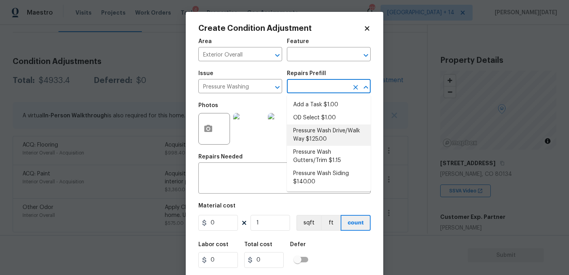
click at [322, 132] on li "Pressure Wash Drive/Walk Way $125.00" at bounding box center [329, 134] width 84 height 21
type input "Siding"
type textarea "Pressure wash the driveways/walkways as directed by the PM. Ensure that all deb…"
type input "125"
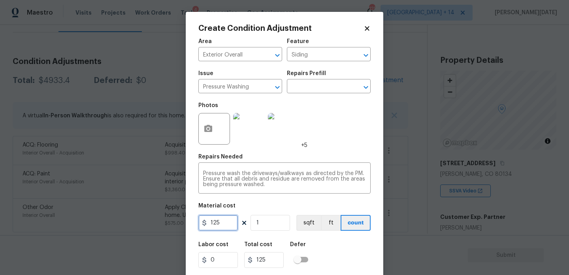
drag, startPoint x: 226, startPoint y: 222, endPoint x: 177, endPoint y: 222, distance: 49.0
click at [177, 222] on div "Create Condition Adjustment Area Exterior Overall ​ Feature Siding ​ Issue Pres…" at bounding box center [284, 137] width 569 height 275
type input "200"
click at [329, 149] on div "Photos +5" at bounding box center [284, 123] width 172 height 51
type input "200"
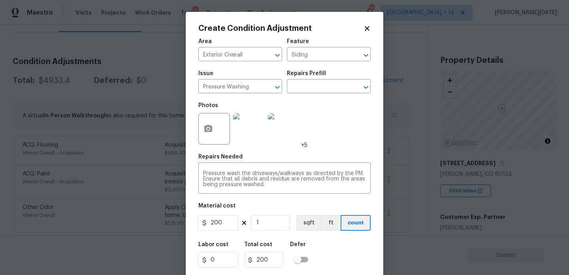
click at [329, 149] on div "Photos +5" at bounding box center [284, 123] width 172 height 51
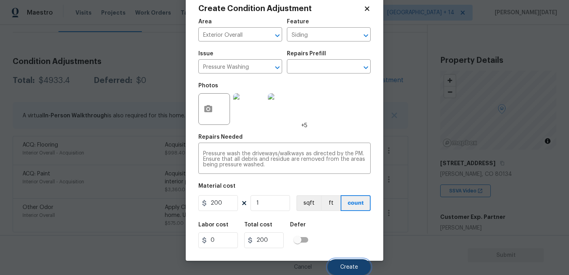
click at [342, 265] on span "Create" at bounding box center [349, 267] width 18 height 6
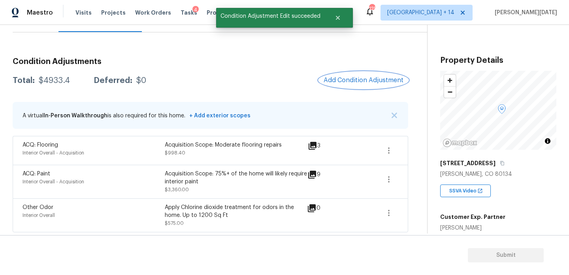
scroll to position [0, 0]
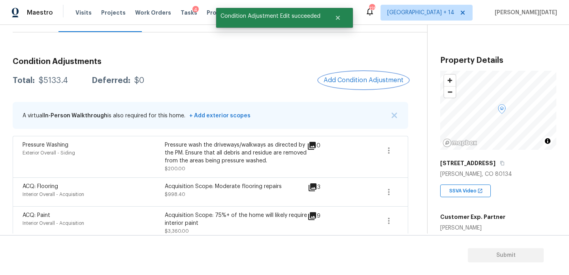
click at [362, 75] on button "Add Condition Adjustment" at bounding box center [363, 80] width 89 height 17
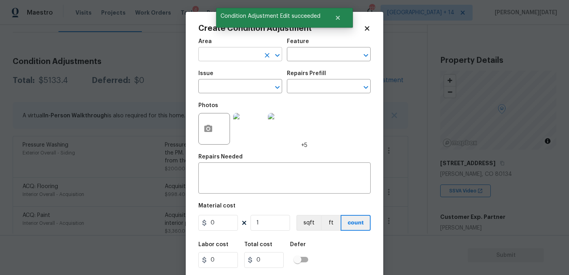
click at [210, 51] on input "text" at bounding box center [229, 55] width 62 height 12
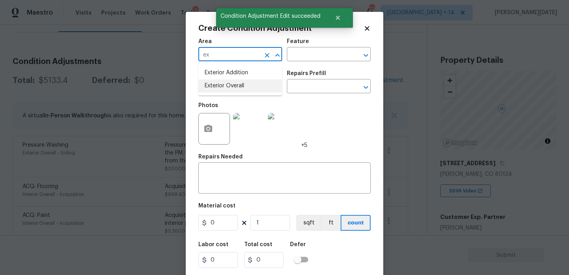
click at [220, 89] on li "Exterior Overall" at bounding box center [240, 85] width 84 height 13
type input "Exterior Overall"
click at [220, 89] on input "text" at bounding box center [229, 87] width 62 height 12
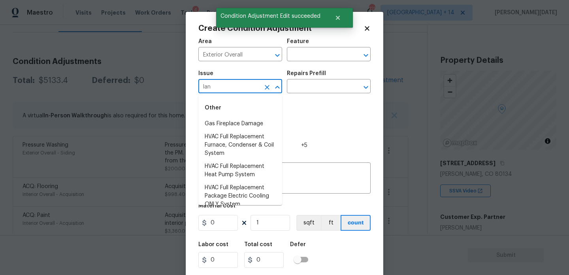
type input "land"
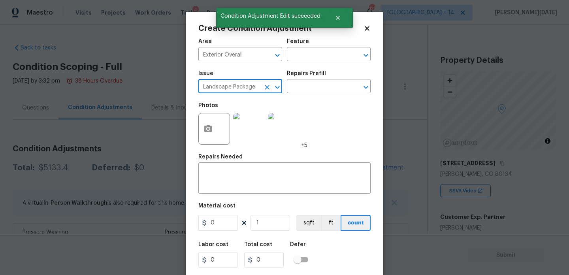
scroll to position [87, 0]
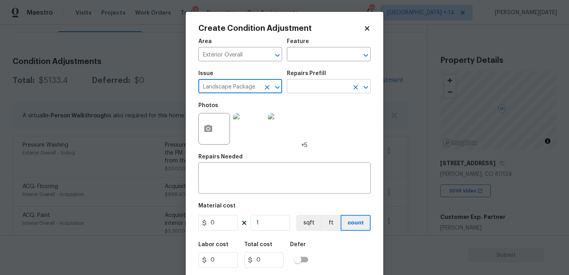
type input "Landscape Package"
click at [311, 85] on input "text" at bounding box center [318, 87] width 62 height 12
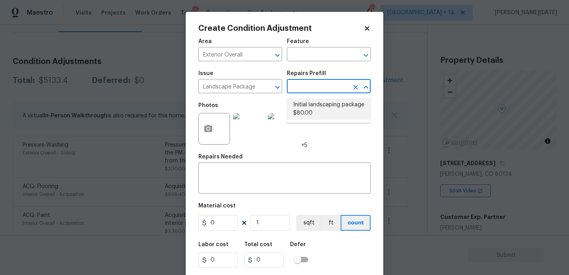
click at [316, 109] on li "Initial landscaping package $80.00" at bounding box center [329, 108] width 84 height 21
type input "Home Readiness Packages"
type input "80"
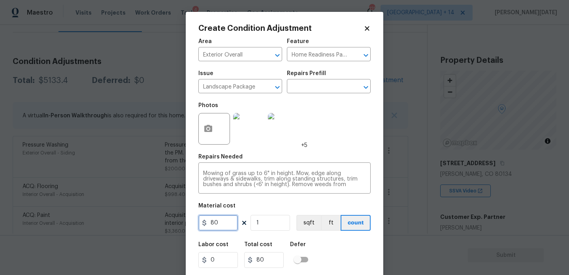
drag, startPoint x: 200, startPoint y: 224, endPoint x: 181, endPoint y: 224, distance: 18.2
click at [181, 224] on div "Create Condition Adjustment Area Exterior Overall ​ Feature Home Readiness Pack…" at bounding box center [284, 137] width 569 height 275
drag, startPoint x: 226, startPoint y: 225, endPoint x: 160, endPoint y: 224, distance: 65.6
click at [160, 224] on div "Create Condition Adjustment Area Exterior Overall ​ Feature Home Readiness Pack…" at bounding box center [284, 137] width 569 height 275
type input "300"
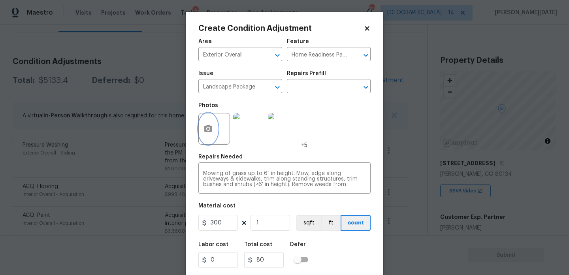
click at [203, 133] on icon "button" at bounding box center [207, 128] width 9 height 9
type input "300"
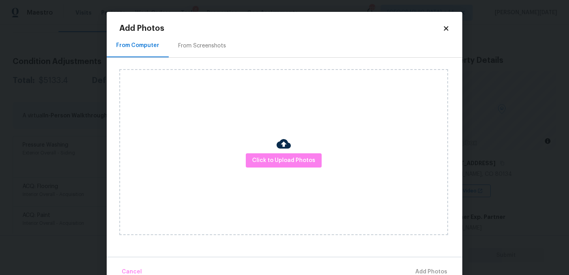
click at [206, 40] on div "From Screenshots" at bounding box center [202, 45] width 67 height 23
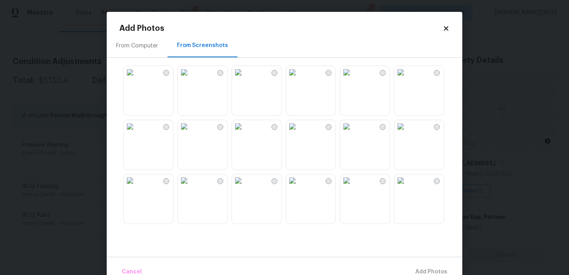
click at [190, 79] on img at bounding box center [184, 72] width 13 height 13
click at [353, 79] on img at bounding box center [346, 72] width 13 height 13
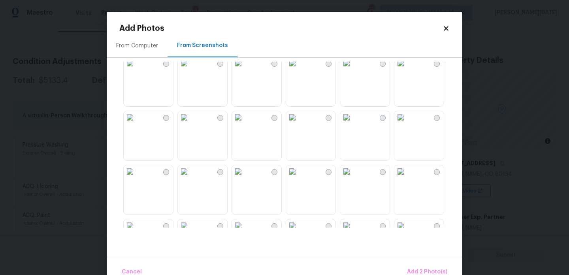
scroll to position [339, 0]
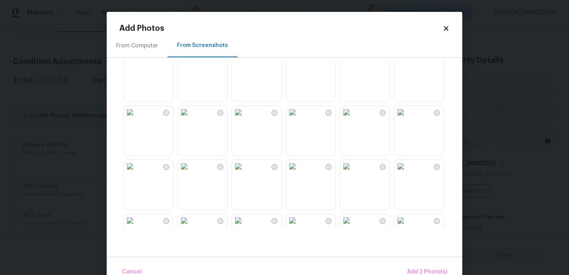
click at [245, 119] on img at bounding box center [238, 112] width 13 height 13
click at [190, 119] on img at bounding box center [184, 112] width 13 height 13
click at [415, 264] on button "Add 4 Photo(s)" at bounding box center [426, 272] width 47 height 17
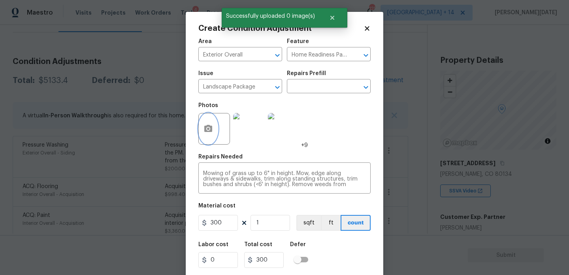
scroll to position [20, 0]
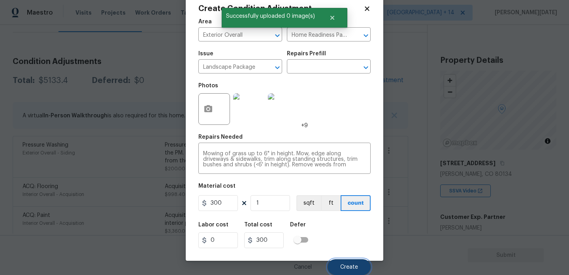
click at [350, 263] on button "Create" at bounding box center [349, 267] width 43 height 16
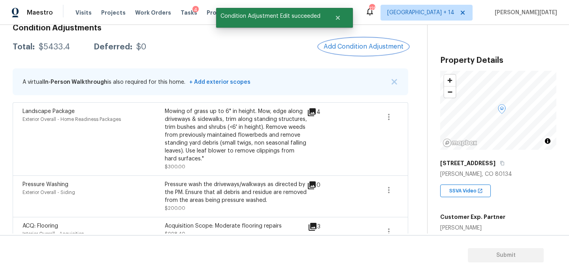
scroll to position [117, 0]
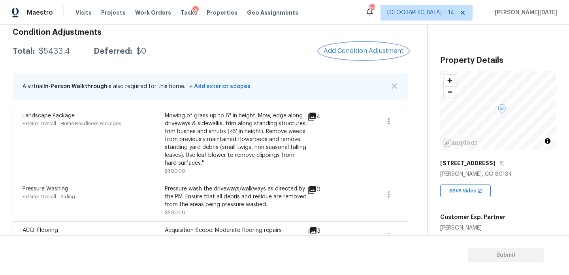
click at [333, 48] on span "Add Condition Adjustment" at bounding box center [364, 50] width 80 height 7
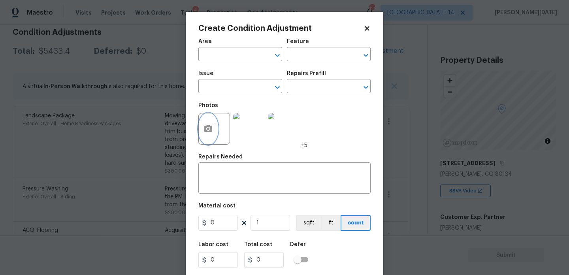
click at [206, 128] on icon "button" at bounding box center [208, 128] width 8 height 7
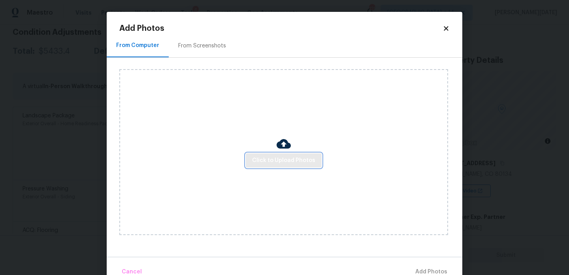
click at [262, 160] on span "Click to Upload Photos" at bounding box center [283, 161] width 63 height 10
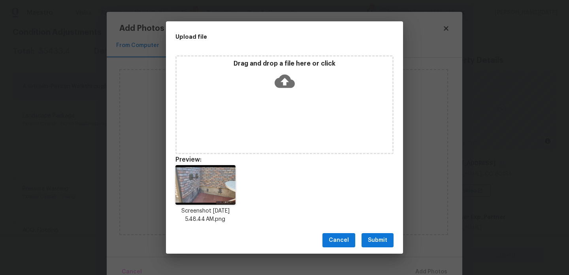
click at [390, 243] on button "Submit" at bounding box center [378, 240] width 32 height 15
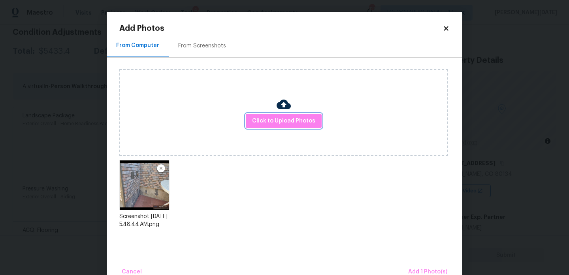
scroll to position [17, 0]
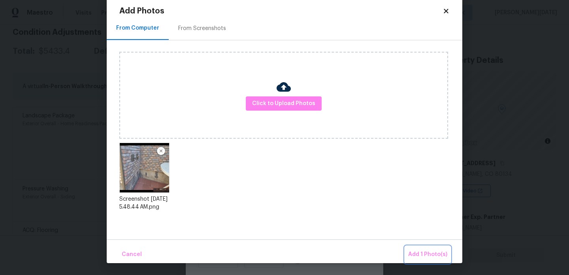
click at [419, 253] on span "Add 1 Photo(s)" at bounding box center [427, 255] width 39 height 10
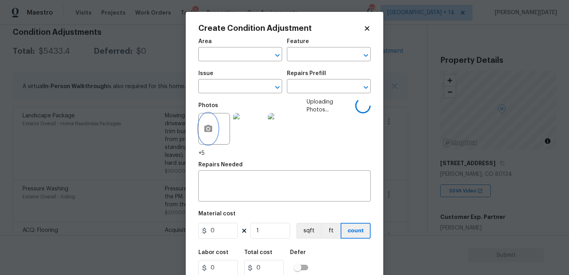
scroll to position [0, 0]
click at [213, 62] on span "Area ​" at bounding box center [240, 50] width 84 height 32
click at [214, 60] on input "text" at bounding box center [229, 55] width 62 height 12
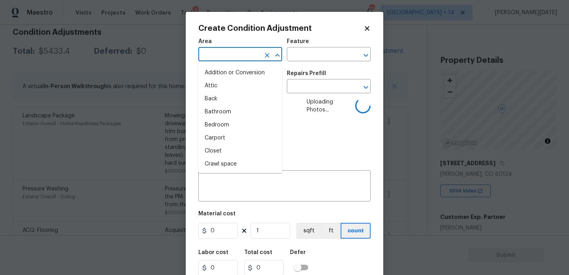
click at [214, 60] on input "text" at bounding box center [229, 55] width 62 height 12
type input "int"
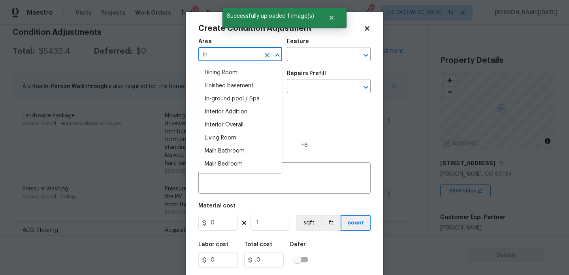
type input "int"
click at [224, 83] on li "Attic" at bounding box center [240, 85] width 84 height 13
type input "Attic"
click at [224, 83] on input "text" at bounding box center [229, 87] width 62 height 12
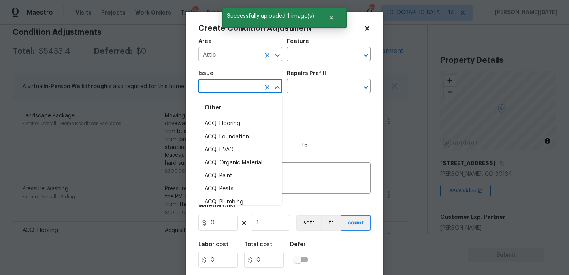
click at [270, 54] on icon "Clear" at bounding box center [267, 55] width 8 height 8
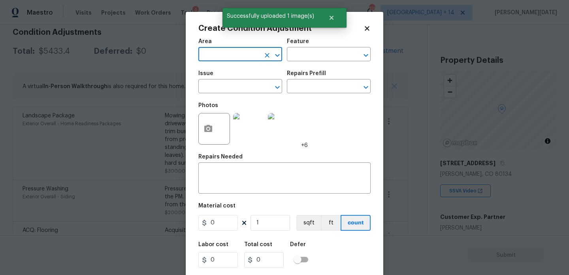
click at [235, 56] on input "text" at bounding box center [229, 55] width 62 height 12
click at [231, 83] on li "Interior Overall" at bounding box center [240, 85] width 84 height 13
type input "Interior Overall"
click at [231, 83] on input "text" at bounding box center [229, 87] width 62 height 12
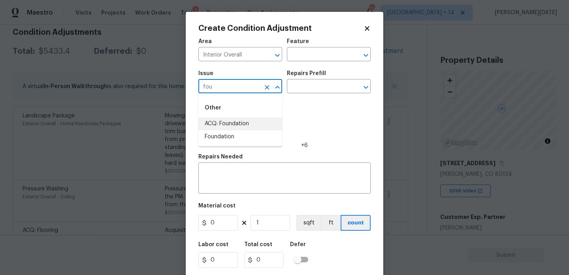
click at [237, 121] on li "ACQ: Foundation" at bounding box center [240, 123] width 84 height 13
type input "ACQ: Foundation"
click at [339, 73] on div "Repairs Prefill" at bounding box center [329, 76] width 84 height 10
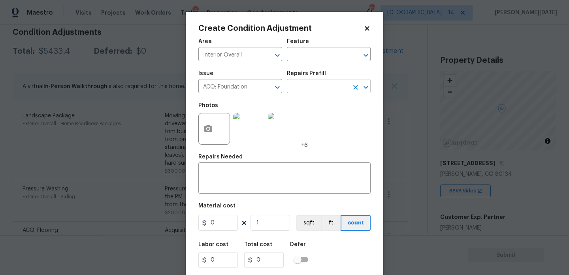
click at [331, 85] on input "text" at bounding box center [318, 87] width 62 height 12
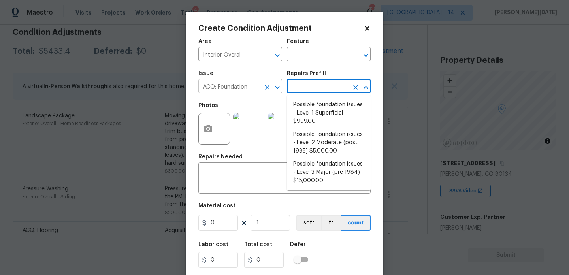
click at [268, 90] on icon "Clear" at bounding box center [267, 87] width 8 height 8
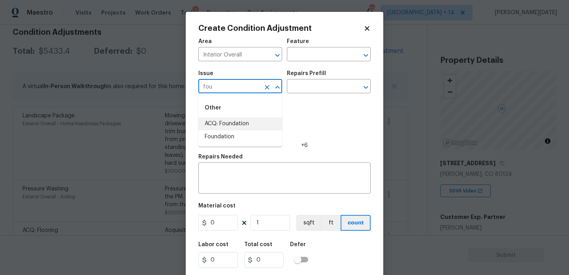
click at [264, 137] on li "Foundation" at bounding box center [240, 136] width 84 height 13
type input "Foundation"
click at [316, 79] on div "Repairs Prefill" at bounding box center [329, 76] width 84 height 10
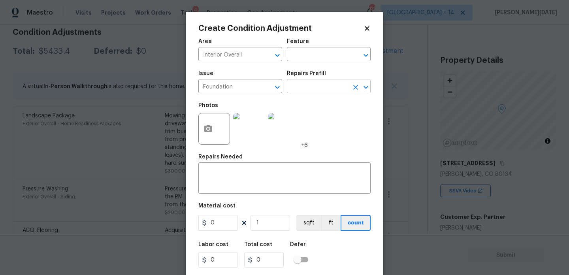
click at [317, 91] on input "text" at bounding box center [318, 87] width 62 height 12
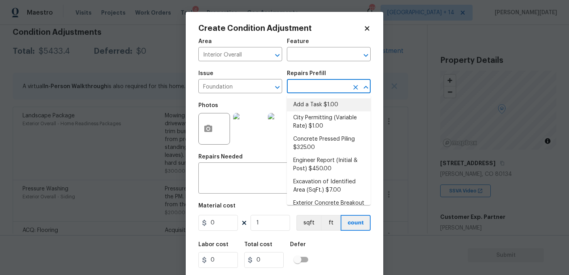
click at [318, 100] on li "Add a Task $1.00" at bounding box center [329, 104] width 84 height 13
type input "Foundation"
type textarea "HPM to detail"
type input "1"
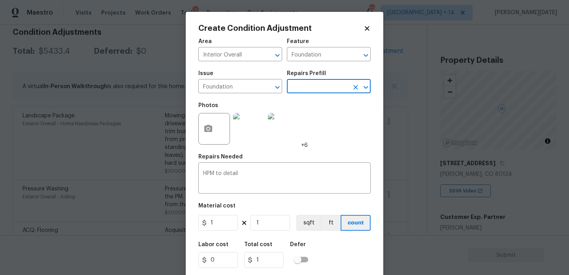
scroll to position [20, 0]
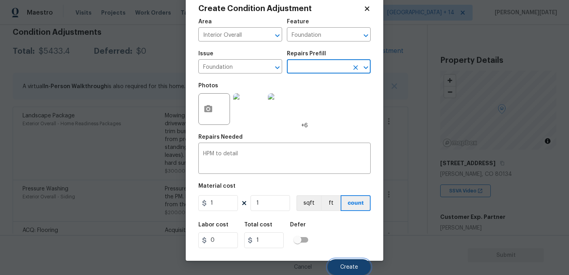
click at [346, 260] on button "Create" at bounding box center [349, 267] width 43 height 16
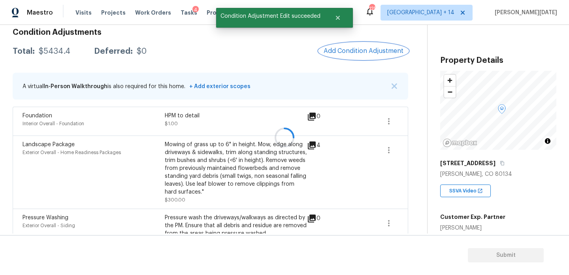
scroll to position [0, 0]
click at [386, 126] on icon "button" at bounding box center [388, 121] width 9 height 9
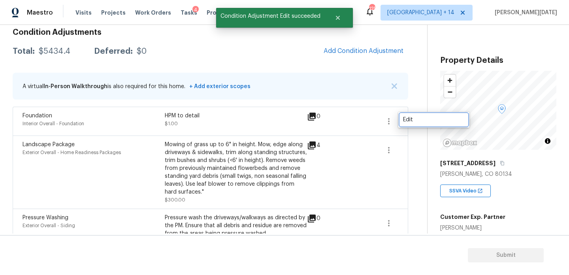
click at [412, 117] on div "Edit" at bounding box center [434, 120] width 62 height 8
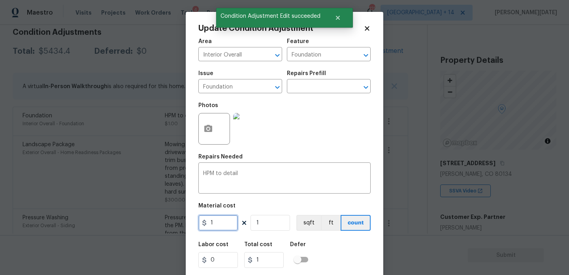
click at [223, 225] on input "1" at bounding box center [218, 223] width 40 height 16
type input "0"
click at [329, 140] on div "Photos" at bounding box center [284, 123] width 172 height 51
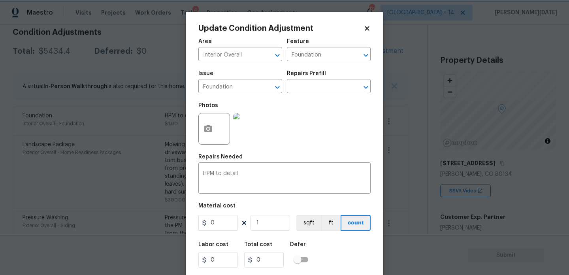
scroll to position [20, 0]
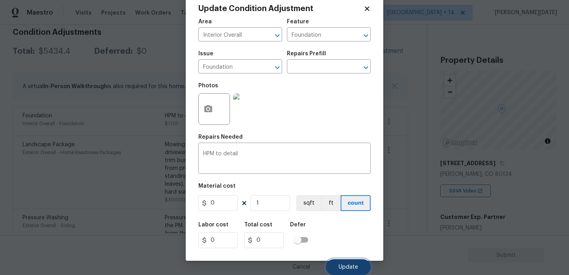
click at [353, 269] on span "Update" at bounding box center [348, 267] width 19 height 6
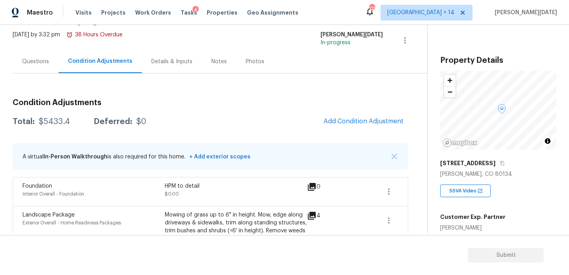
scroll to position [42, 0]
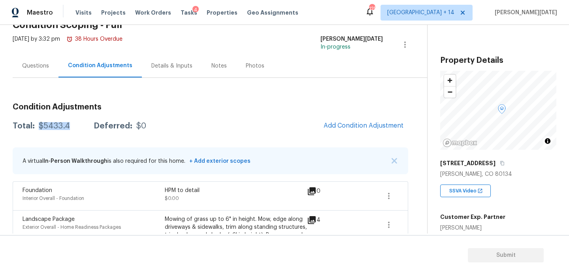
drag, startPoint x: 37, startPoint y: 125, endPoint x: 69, endPoint y: 125, distance: 32.0
click at [69, 125] on div "Total: $5433.4 Deferred: $0" at bounding box center [80, 126] width 134 height 8
copy div "$5433.4"
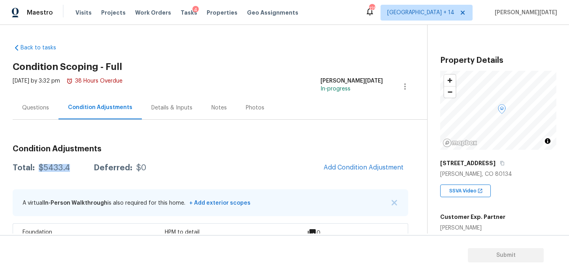
click at [43, 107] on div "Questions" at bounding box center [35, 108] width 27 height 8
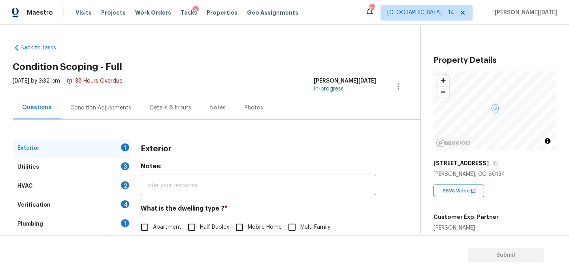
scroll to position [106, 0]
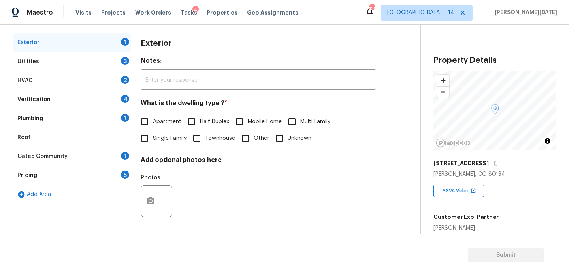
click at [151, 143] on input "Single Family" at bounding box center [144, 138] width 17 height 17
checkbox input "true"
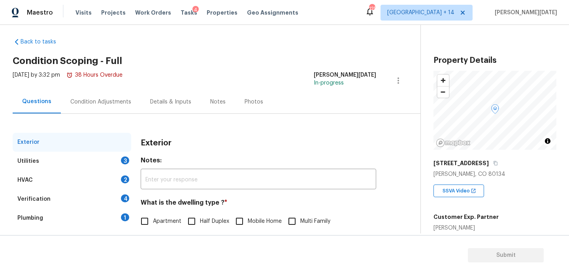
click at [87, 104] on div "Condition Adjustments" at bounding box center [100, 102] width 61 height 8
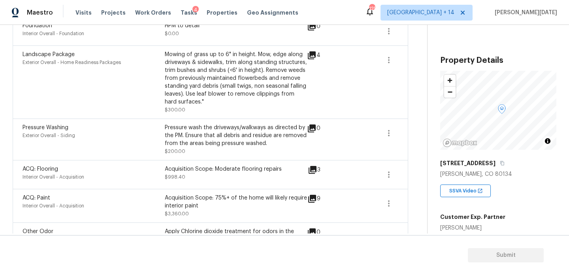
scroll to position [233, 0]
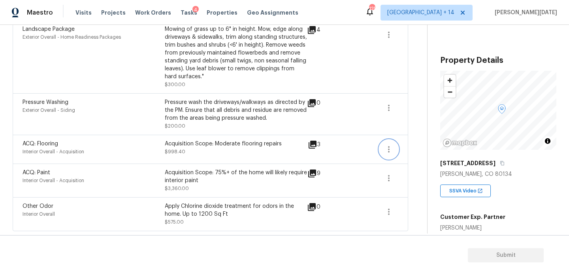
click at [390, 148] on icon "button" at bounding box center [388, 149] width 9 height 9
click at [417, 146] on div "Edit" at bounding box center [434, 147] width 62 height 8
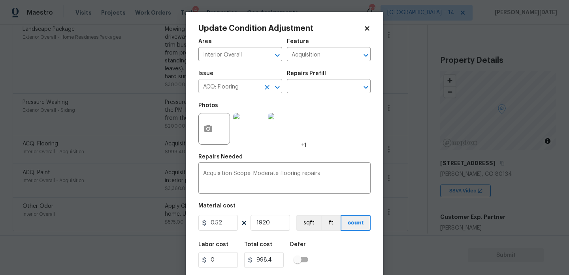
click at [269, 89] on icon "Clear" at bounding box center [267, 87] width 8 height 8
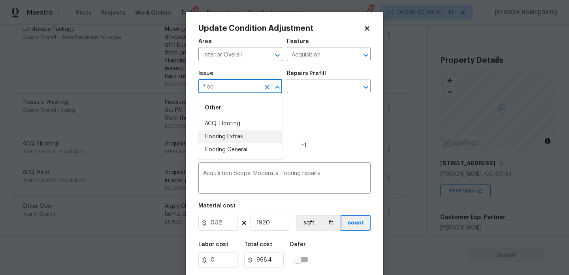
click at [254, 136] on li "Flooring Extras" at bounding box center [240, 136] width 84 height 13
type input "Flooring Extras"
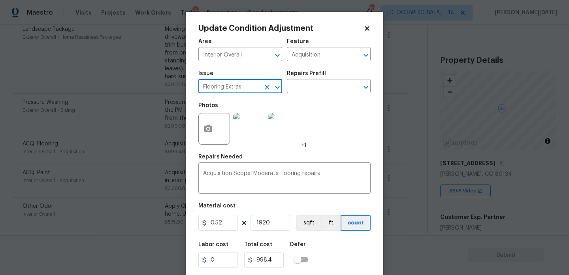
click at [268, 86] on icon "Clear" at bounding box center [267, 87] width 5 height 5
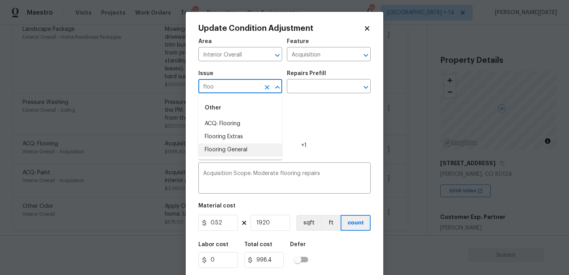
click at [240, 152] on li "Flooring General" at bounding box center [240, 149] width 84 height 13
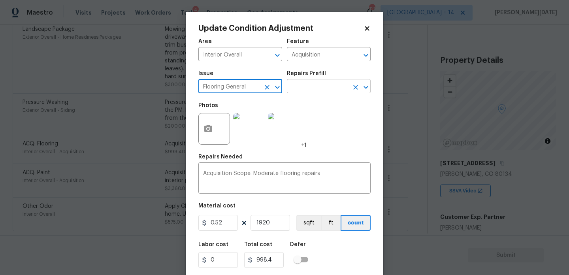
type input "Flooring General"
click at [320, 86] on input "text" at bounding box center [318, 87] width 62 height 12
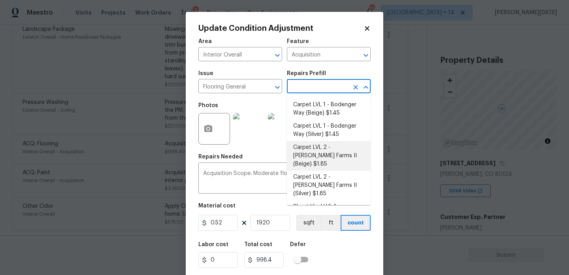
scroll to position [20, 0]
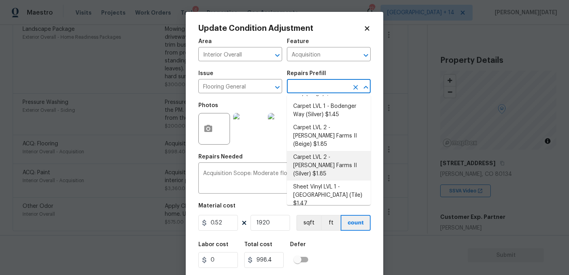
click at [334, 154] on li "Carpet LVL 2 - Abshire Farms II (Silver) $1.85" at bounding box center [329, 166] width 84 height 30
type input "Overall Flooring"
type textarea "Install new carpet (Abshire Farms II - 929 Thin Ice) at all previously carpeted…"
type input "1.85"
type input "3552"
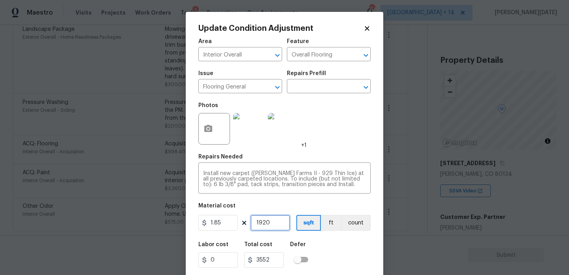
drag, startPoint x: 272, startPoint y: 223, endPoint x: 239, endPoint y: 223, distance: 32.8
click at [239, 223] on div "1.85 1920 sqft ft count" at bounding box center [284, 223] width 172 height 16
type input "0"
type input "1"
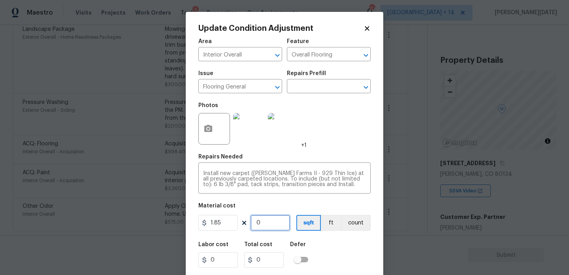
type input "1.85"
type input "10"
type input "18.5"
type input "100"
type input "185"
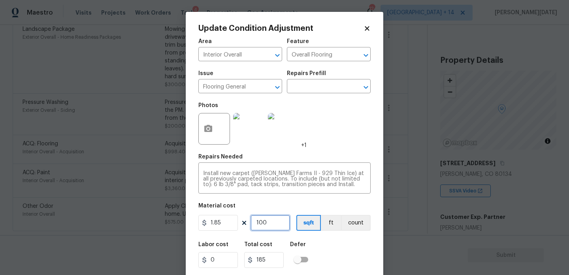
type input "1000"
type input "1850"
type input "1000"
click at [330, 145] on div "Photos +1" at bounding box center [284, 123] width 172 height 51
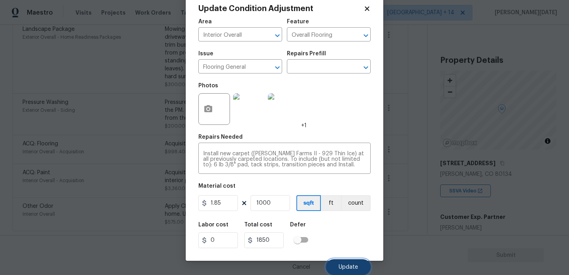
click at [341, 266] on span "Update" at bounding box center [348, 267] width 19 height 6
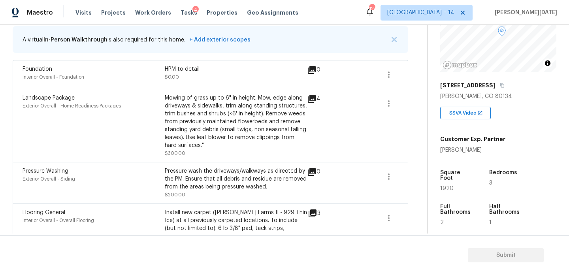
scroll to position [74, 0]
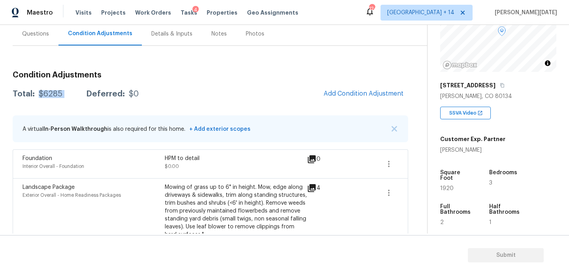
drag, startPoint x: 38, startPoint y: 95, endPoint x: 75, endPoint y: 95, distance: 36.7
click at [75, 95] on div "Total: $6285 Deferred: $0" at bounding box center [76, 94] width 126 height 8
copy div "$6285"
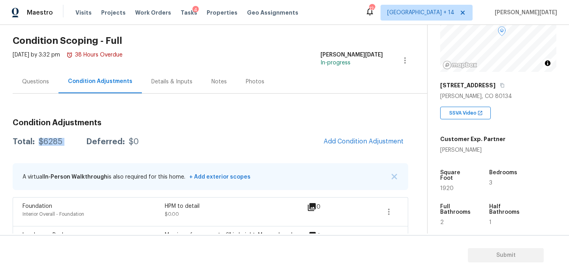
scroll to position [0, 0]
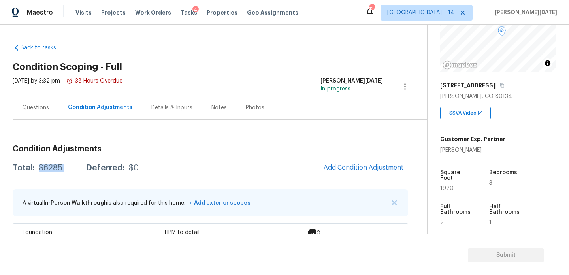
click at [39, 107] on div "Questions" at bounding box center [35, 108] width 27 height 8
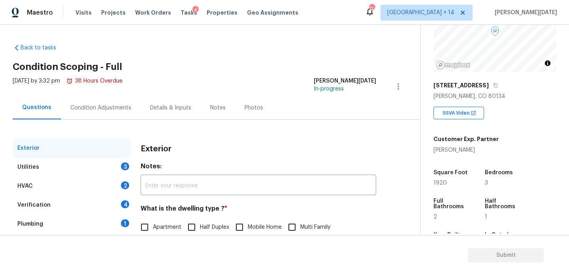
scroll to position [106, 0]
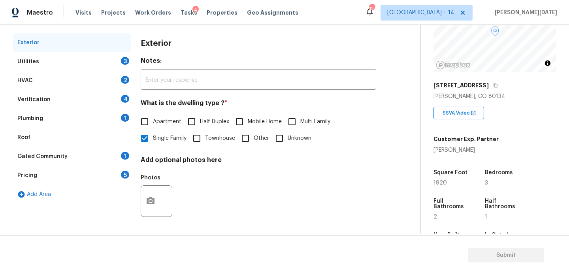
click at [119, 52] on div "Utilities 3" at bounding box center [72, 61] width 119 height 19
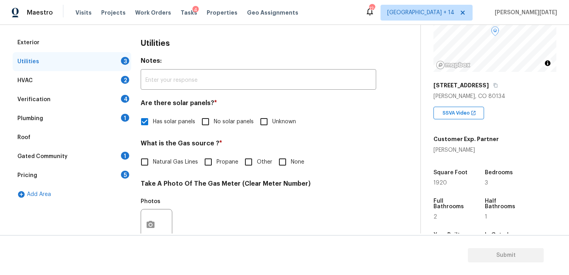
click at [120, 61] on div "Utilities 3" at bounding box center [72, 61] width 119 height 19
click at [209, 121] on input "No solar panels" at bounding box center [205, 121] width 17 height 17
checkbox input "true"
click at [146, 123] on input "Has solar panels" at bounding box center [144, 122] width 17 height 17
checkbox input "true"
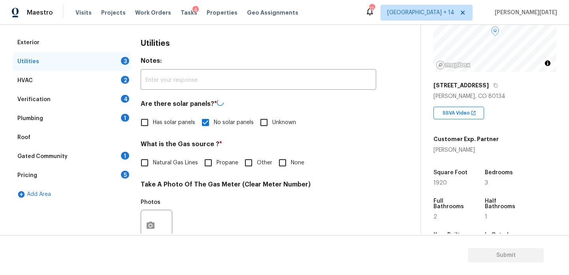
checkbox input "false"
click at [157, 171] on div "Utilities Notes: ​ Are there solar panels? * Has solar panels No solar panels U…" at bounding box center [259, 239] width 236 height 413
click at [149, 171] on div "Utilities Notes: ​ Are there solar panels? * Has solar panels No solar panels U…" at bounding box center [259, 239] width 236 height 412
click at [159, 162] on span "Natural Gas Lines" at bounding box center [175, 162] width 45 height 8
click at [153, 162] on input "Natural Gas Lines" at bounding box center [144, 162] width 17 height 17
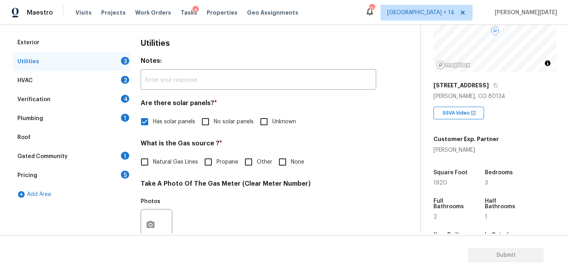
checkbox input "true"
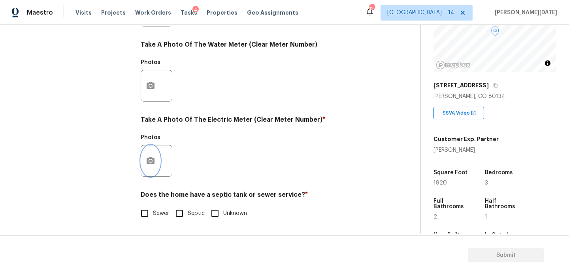
click at [150, 160] on circle "button" at bounding box center [150, 161] width 2 height 2
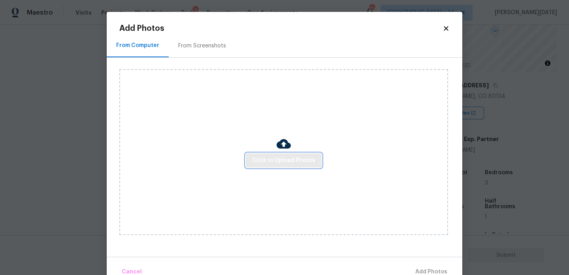
click at [273, 160] on span "Click to Upload Photos" at bounding box center [283, 161] width 63 height 10
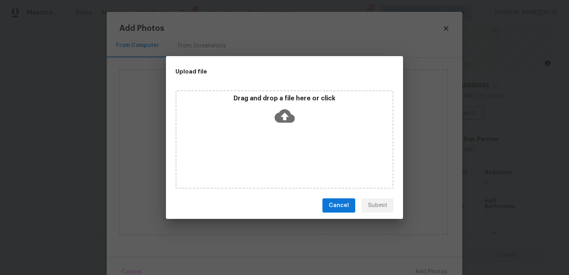
click at [273, 160] on div "Drag and drop a file here or click" at bounding box center [284, 139] width 218 height 99
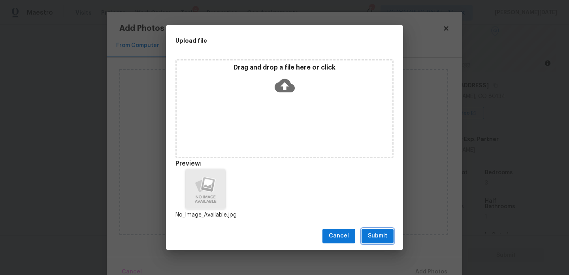
click at [377, 238] on span "Submit" at bounding box center [377, 236] width 19 height 10
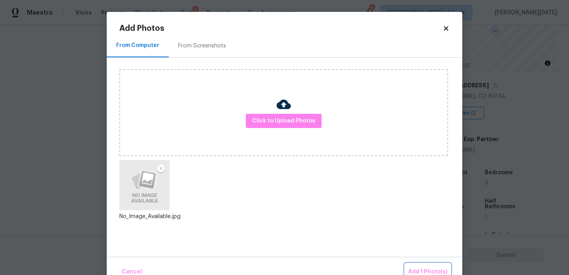
click at [429, 264] on button "Add 1 Photo(s)" at bounding box center [427, 272] width 45 height 17
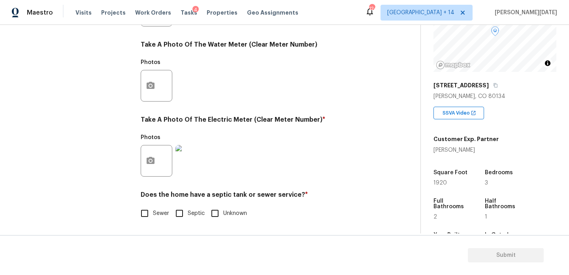
click at [145, 215] on input "Sewer" at bounding box center [144, 213] width 17 height 17
checkbox input "true"
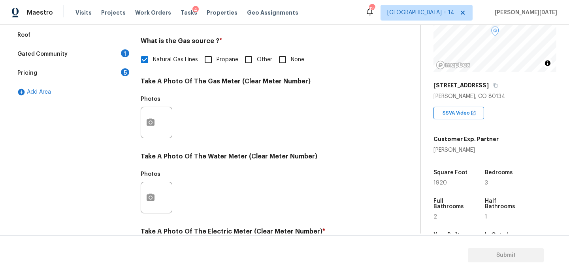
scroll to position [0, 0]
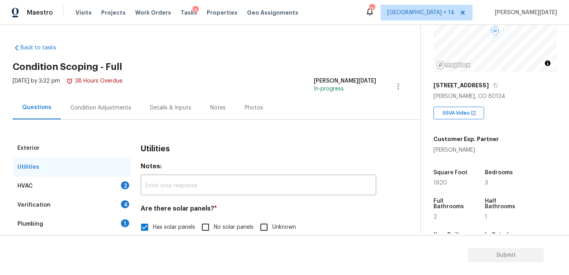
click at [109, 187] on div "HVAC 2" at bounding box center [72, 186] width 119 height 19
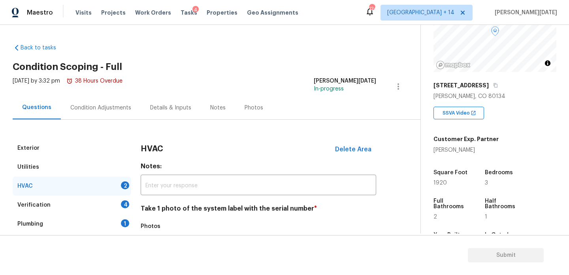
scroll to position [132, 0]
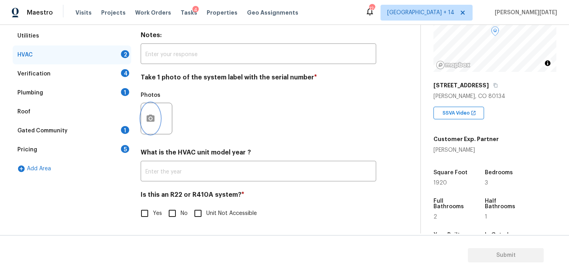
click at [158, 120] on button "button" at bounding box center [150, 118] width 19 height 31
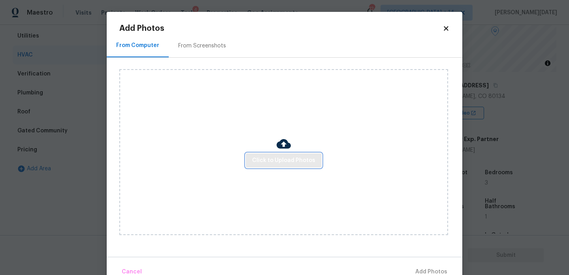
click at [273, 153] on button "Click to Upload Photos" at bounding box center [284, 160] width 76 height 15
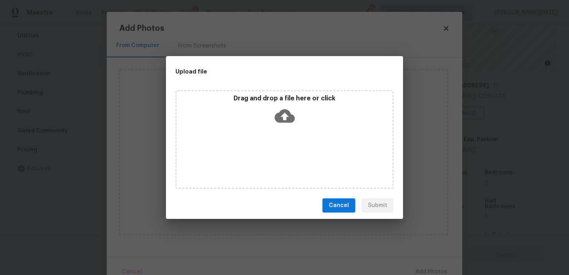
click at [273, 153] on div "Drag and drop a file here or click" at bounding box center [284, 139] width 218 height 99
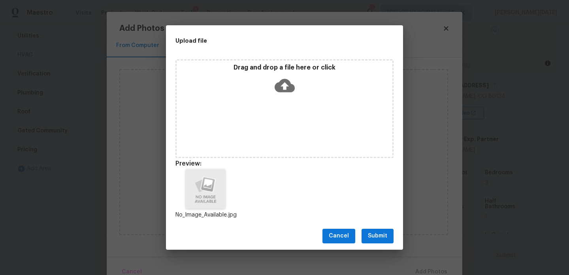
click at [380, 236] on span "Submit" at bounding box center [377, 236] width 19 height 10
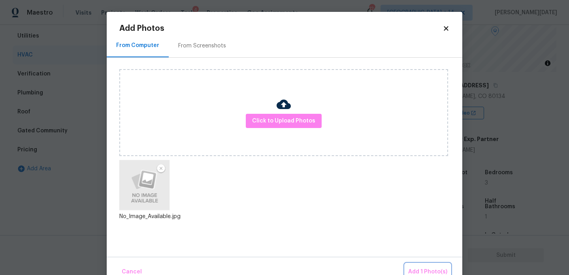
click at [421, 267] on span "Add 1 Photo(s)" at bounding box center [427, 272] width 39 height 10
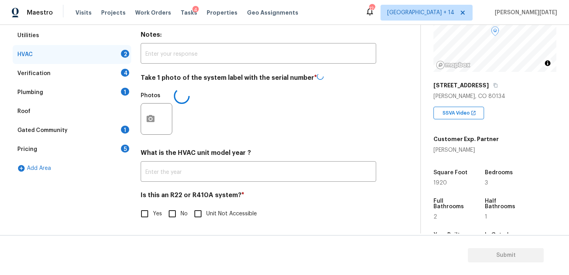
click at [175, 212] on input "No" at bounding box center [172, 213] width 17 height 17
checkbox input "true"
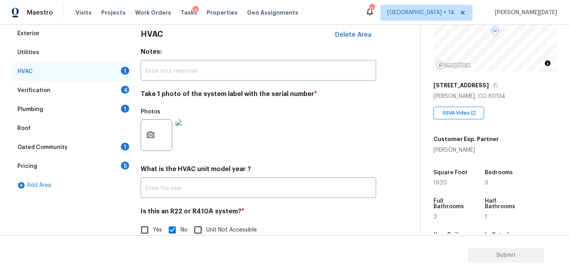
scroll to position [115, 0]
click at [110, 91] on div "Verification 4" at bounding box center [72, 90] width 119 height 19
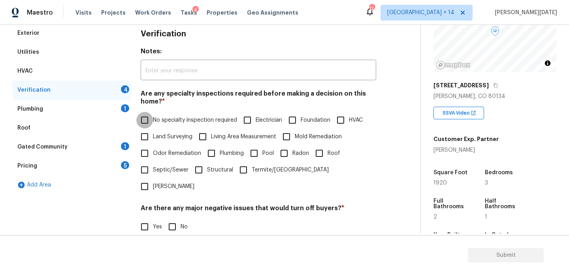
click at [148, 112] on input "No specialty inspection required" at bounding box center [144, 120] width 17 height 17
checkbox input "true"
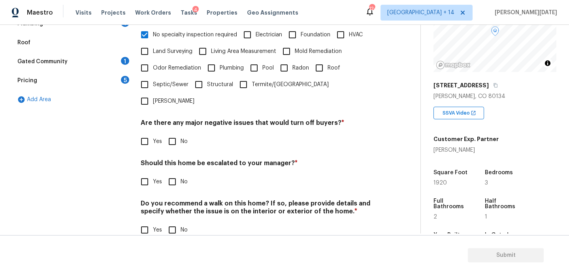
click at [180, 133] on input "No" at bounding box center [172, 141] width 17 height 17
checkbox input "true"
click at [176, 222] on input "No" at bounding box center [172, 230] width 17 height 17
checkbox input "true"
click at [173, 173] on input "No" at bounding box center [172, 181] width 17 height 17
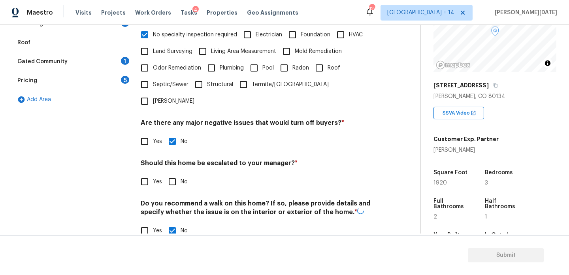
checkbox input "true"
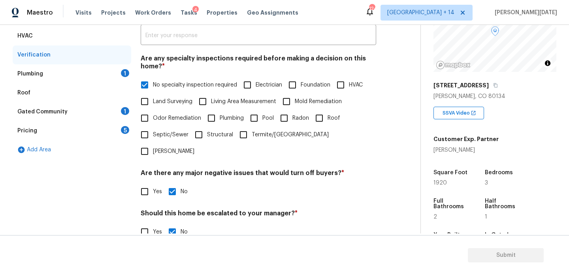
click at [109, 69] on div "Plumbing 1" at bounding box center [72, 73] width 119 height 19
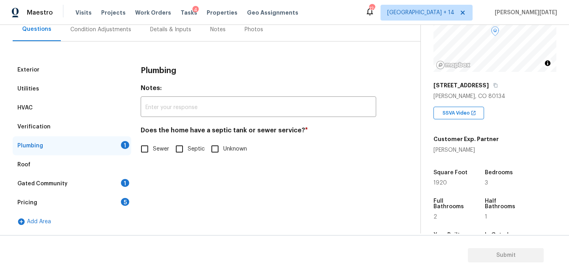
click at [149, 147] on input "Sewer" at bounding box center [144, 149] width 17 height 17
checkbox input "true"
click at [120, 170] on div "Roof" at bounding box center [72, 164] width 119 height 19
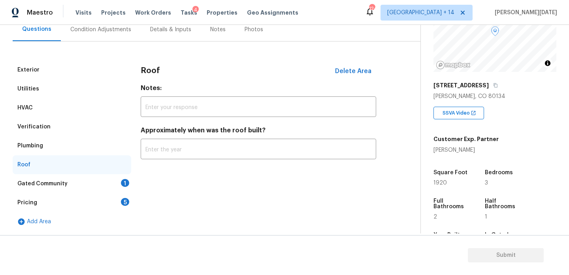
click at [120, 183] on div "Gated Community 1" at bounding box center [72, 183] width 119 height 19
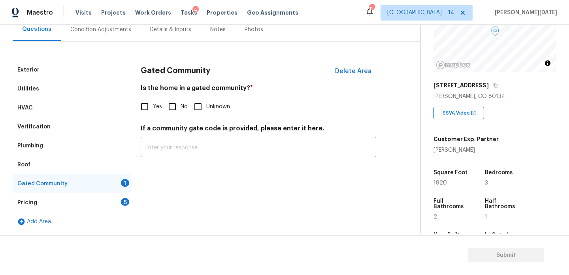
click at [179, 101] on input "No" at bounding box center [172, 106] width 17 height 17
checkbox input "true"
click at [117, 209] on div "Pricing 5" at bounding box center [72, 202] width 119 height 19
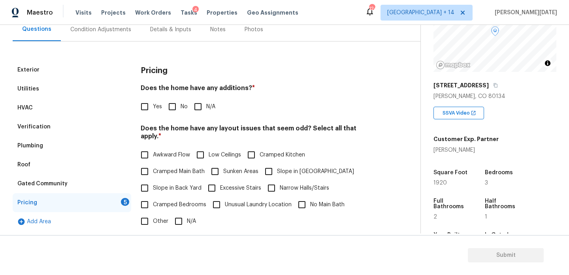
click at [173, 102] on input "No" at bounding box center [172, 106] width 17 height 17
checkbox input "true"
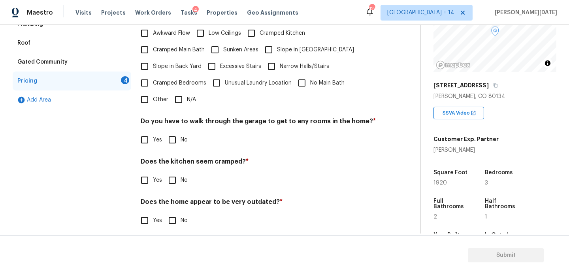
scroll to position [199, 0]
click at [183, 95] on input "N/A" at bounding box center [178, 100] width 17 height 17
checkbox input "true"
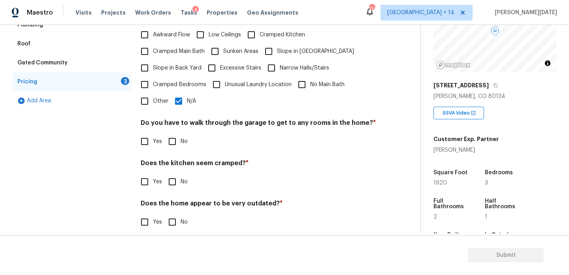
click at [172, 143] on div "Pricing Does the home have any additions? * Yes No N/A Does the home have any l…" at bounding box center [259, 90] width 236 height 300
click at [176, 173] on input "No" at bounding box center [172, 181] width 17 height 17
checkbox input "true"
click at [168, 121] on h4 "Do you have to walk through the garage to get to any rooms in the home? *" at bounding box center [259, 123] width 236 height 11
click at [173, 132] on input "No" at bounding box center [172, 140] width 17 height 17
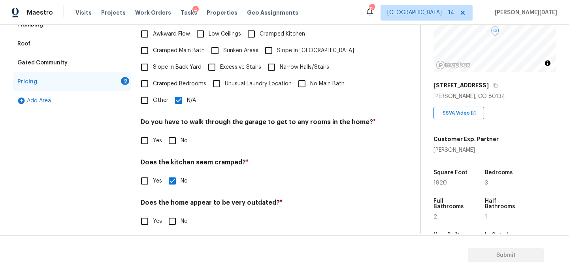
checkbox input "true"
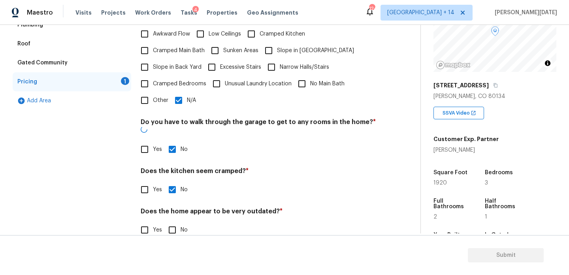
click at [173, 222] on input "No" at bounding box center [172, 230] width 17 height 17
checkbox input "true"
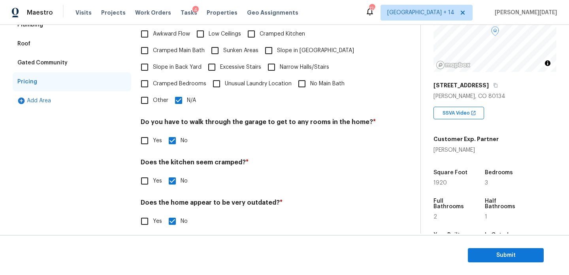
scroll to position [0, 0]
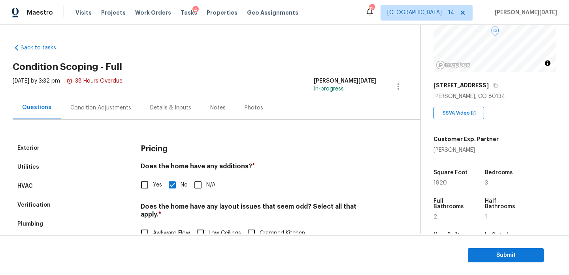
click at [123, 114] on div "Condition Adjustments" at bounding box center [101, 107] width 80 height 23
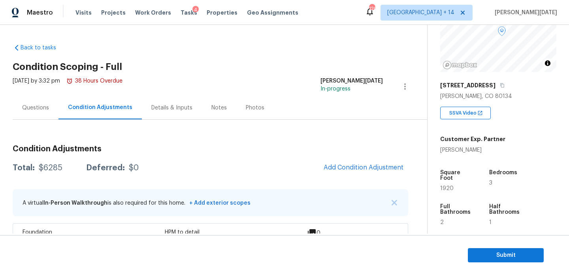
click at [47, 113] on div "Questions" at bounding box center [36, 107] width 46 height 23
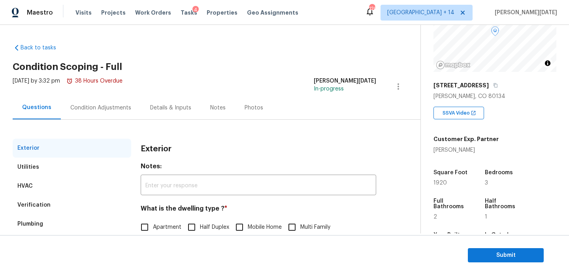
scroll to position [106, 0]
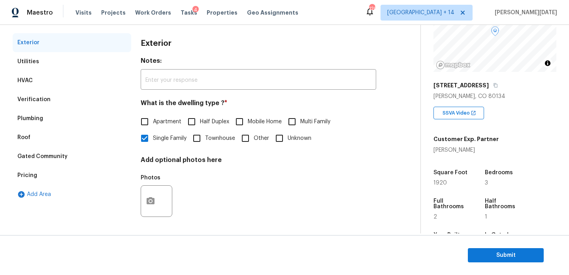
click at [61, 98] on div "Verification" at bounding box center [72, 99] width 119 height 19
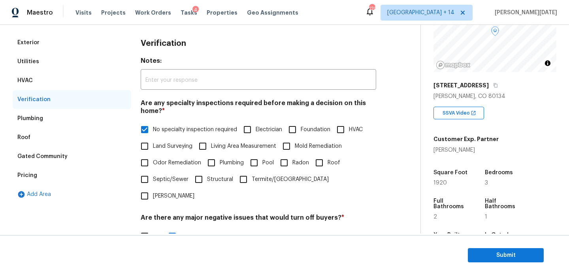
scroll to position [200, 0]
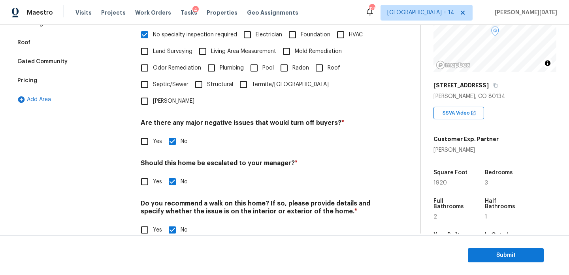
click at [143, 173] on input "Yes" at bounding box center [144, 181] width 17 height 17
checkbox input "true"
checkbox input "false"
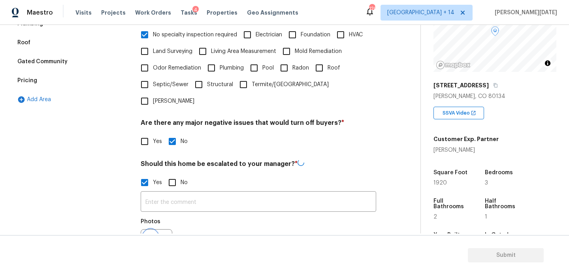
click at [146, 240] on icon "button" at bounding box center [150, 244] width 9 height 9
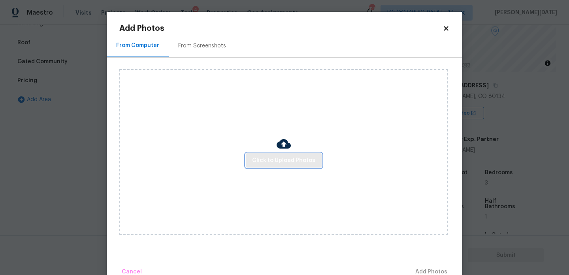
click at [296, 155] on button "Click to Upload Photos" at bounding box center [284, 160] width 76 height 15
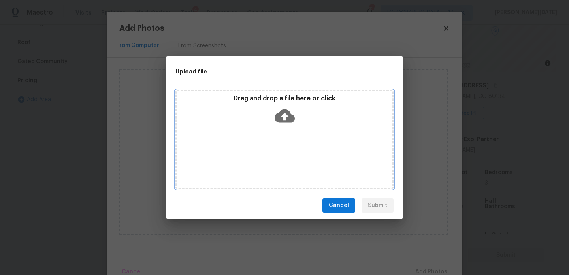
click at [296, 159] on div "Drag and drop a file here or click" at bounding box center [284, 139] width 218 height 99
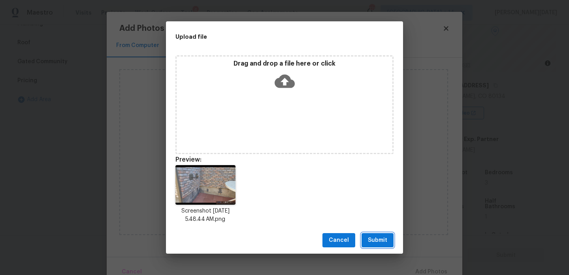
click at [385, 235] on button "Submit" at bounding box center [378, 240] width 32 height 15
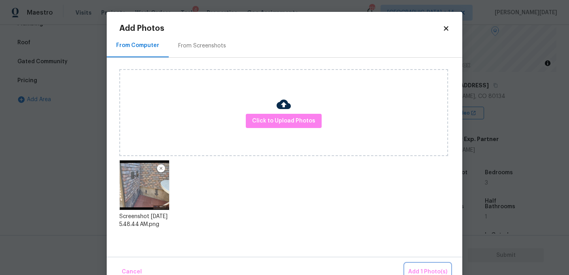
click at [416, 267] on span "Add 1 Photo(s)" at bounding box center [427, 272] width 39 height 10
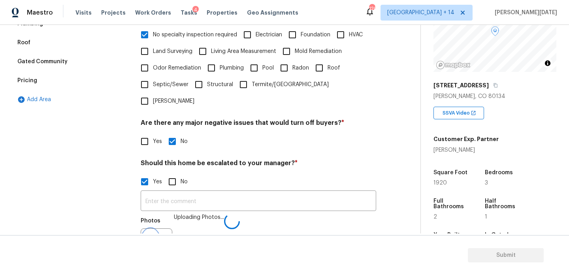
scroll to position [210, 0]
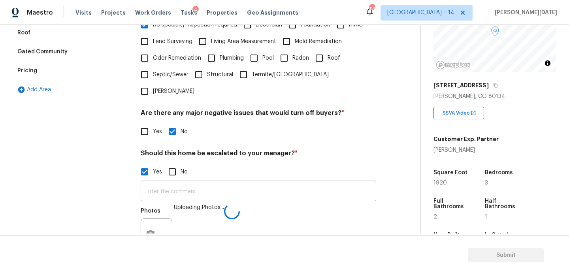
click at [165, 183] on input "text" at bounding box center [259, 192] width 236 height 19
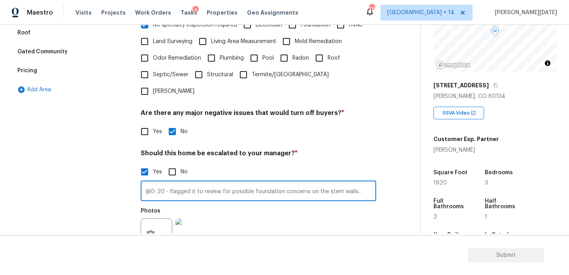
type input "@0: 20 - flagged it to review for possible foundation concerns on the stem wall…"
click at [334, 149] on h4 "Should this home be escalated to your manager? *" at bounding box center [259, 154] width 236 height 11
click at [360, 183] on input "@0: 20 - flagged it to review for possible foundation concerns on the stem wall…" at bounding box center [259, 192] width 236 height 19
drag, startPoint x: 360, startPoint y: 177, endPoint x: 76, endPoint y: 176, distance: 283.7
click at [76, 176] on div "Exterior Utilities HVAC Verification Plumbing Roof Gated Community Pricing Add …" at bounding box center [207, 120] width 389 height 384
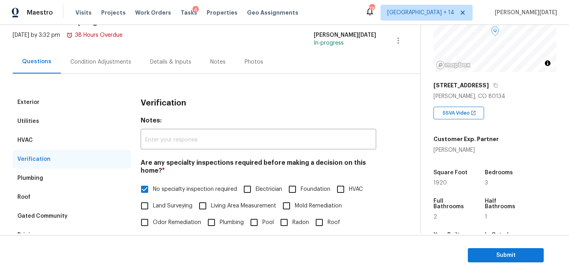
scroll to position [0, 0]
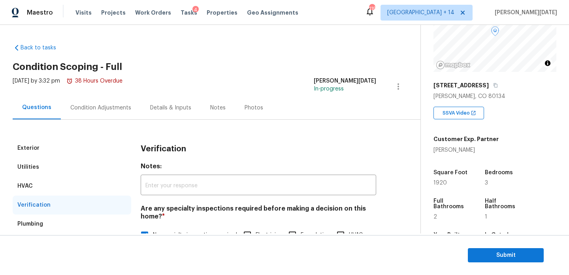
click at [102, 112] on div "Condition Adjustments" at bounding box center [101, 107] width 80 height 23
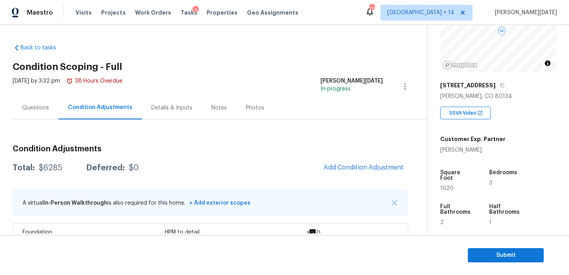
click at [22, 107] on div "Questions" at bounding box center [35, 108] width 27 height 8
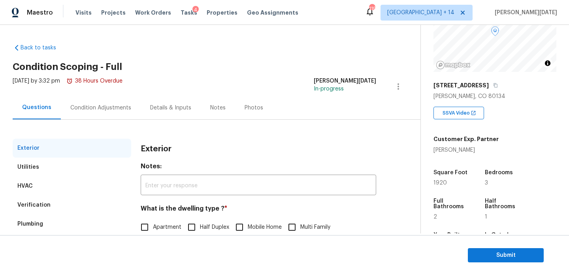
scroll to position [106, 0]
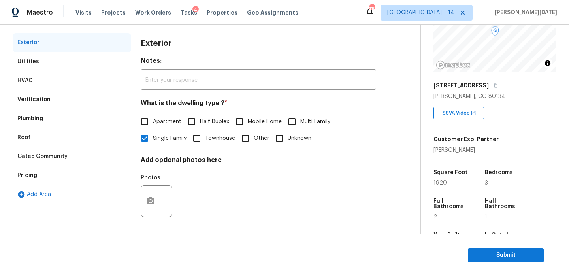
click at [53, 101] on div "Verification" at bounding box center [72, 99] width 119 height 19
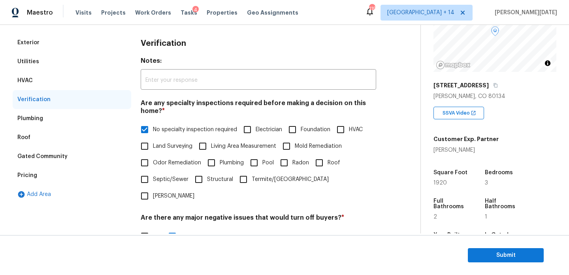
scroll to position [275, 0]
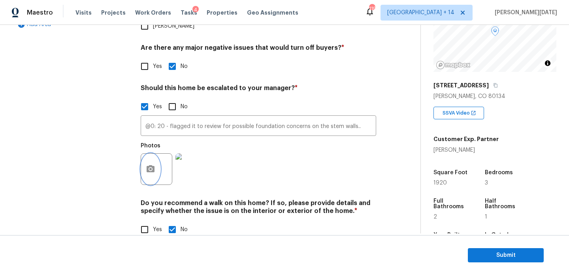
click at [149, 165] on icon "button" at bounding box center [151, 168] width 8 height 7
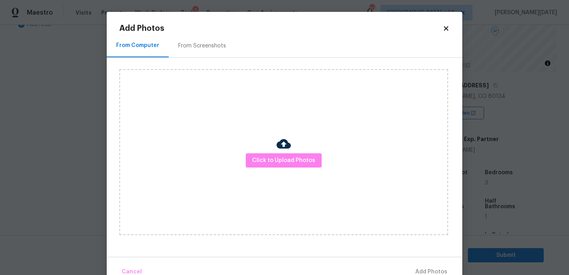
click at [283, 148] on img at bounding box center [284, 144] width 14 height 14
click at [282, 160] on span "Click to Upload Photos" at bounding box center [283, 161] width 63 height 10
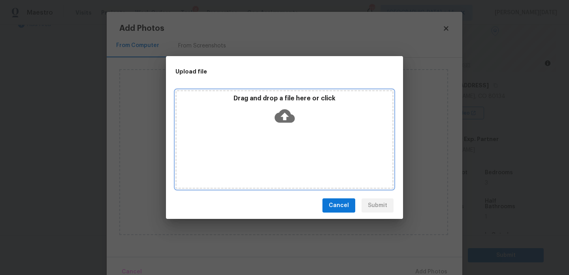
click at [282, 160] on div "Drag and drop a file here or click" at bounding box center [284, 139] width 218 height 99
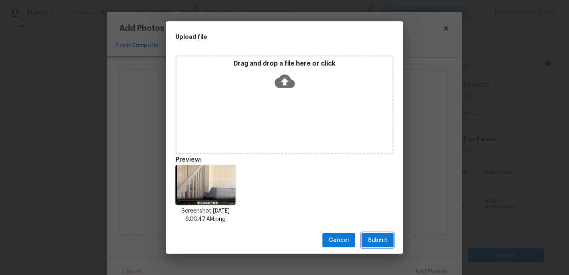
click at [378, 245] on span "Submit" at bounding box center [377, 241] width 19 height 10
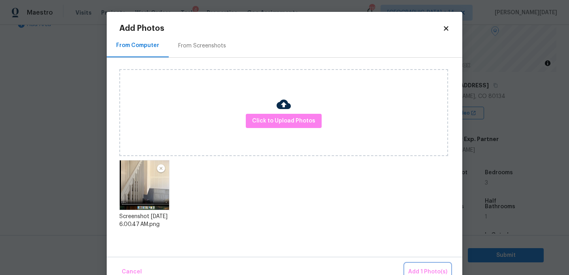
click at [415, 265] on button "Add 1 Photo(s)" at bounding box center [427, 272] width 45 height 17
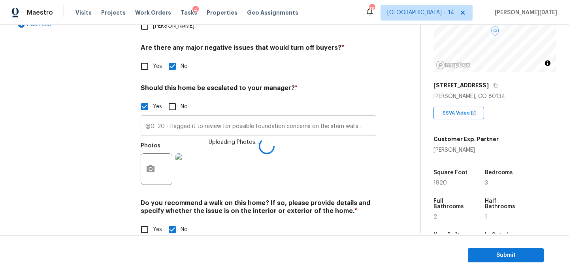
click at [165, 117] on input "@0: 20 - flagged it to review for possible foundation concerns on the stem wall…" at bounding box center [259, 126] width 236 height 19
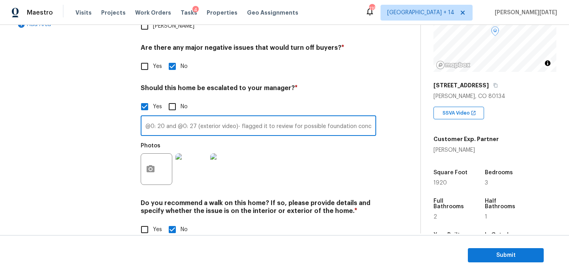
type input "@0: 20 and @0: 27 (exterior video)- flagged it to review for possible foundatio…"
click at [321, 150] on div "Photos" at bounding box center [259, 163] width 236 height 51
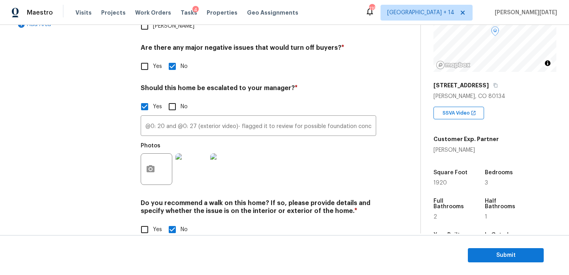
scroll to position [0, 0]
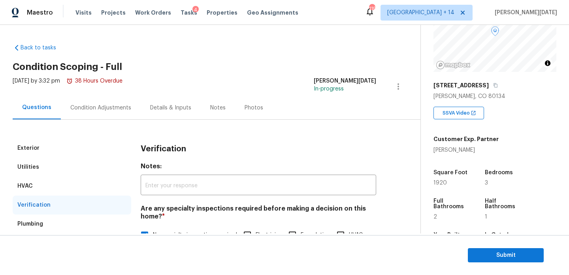
click at [111, 109] on div "Condition Adjustments" at bounding box center [100, 108] width 61 height 8
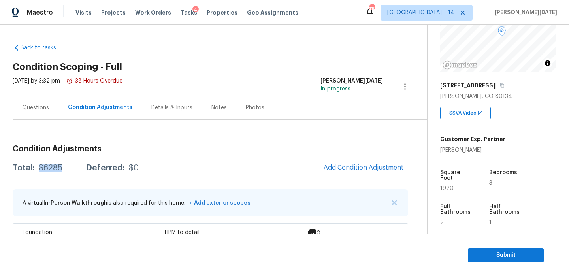
drag, startPoint x: 38, startPoint y: 169, endPoint x: 62, endPoint y: 169, distance: 24.5
click at [62, 169] on div "Total: $6285 Deferred: $0" at bounding box center [76, 168] width 126 height 8
copy div "$6285"
click at [186, 149] on h3 "Condition Adjustments" at bounding box center [211, 149] width 396 height 8
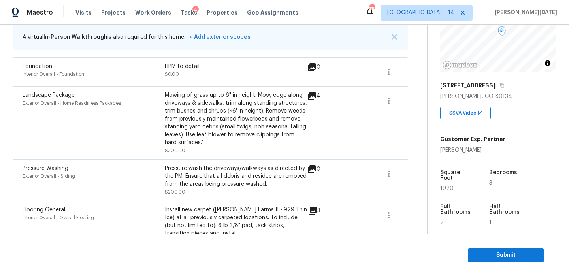
scroll to position [161, 0]
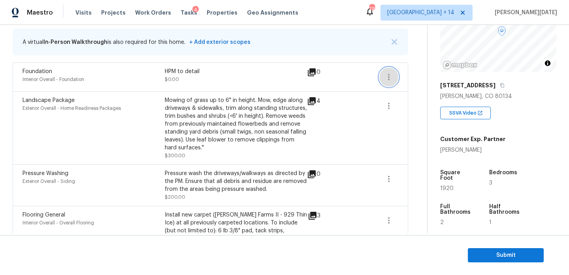
click at [384, 83] on button "button" at bounding box center [388, 77] width 19 height 19
click at [403, 79] on div "Edit" at bounding box center [434, 76] width 62 height 8
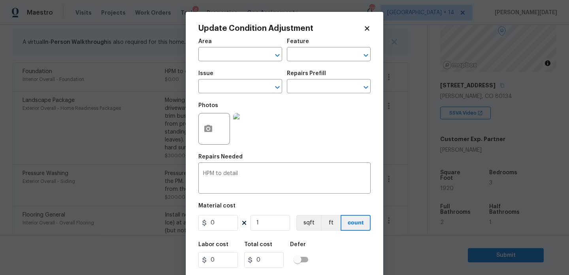
type input "Interior Overall"
type input "Foundation"
drag, startPoint x: 247, startPoint y: 174, endPoint x: 108, endPoint y: 174, distance: 139.5
click at [108, 174] on div "Update Condition Adjustment Area Interior Overall ​ Feature Foundation ​ Issue …" at bounding box center [284, 137] width 569 height 275
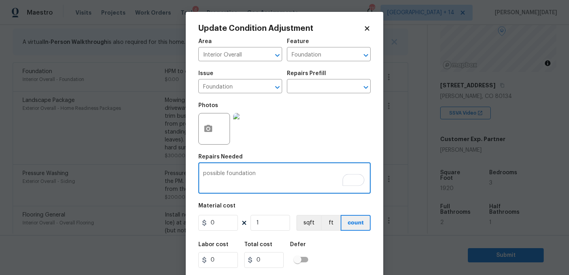
scroll to position [20, 0]
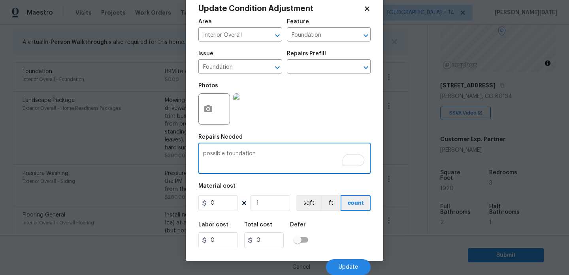
type textarea "possible foundation"
click at [199, 112] on button "button" at bounding box center [208, 109] width 19 height 31
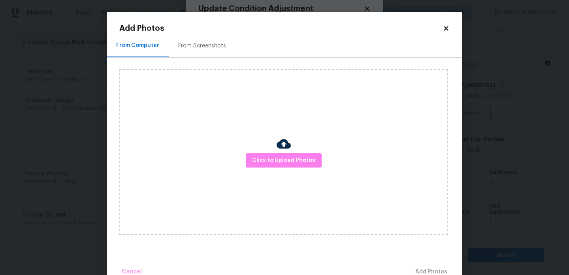
click at [282, 149] on img at bounding box center [284, 144] width 14 height 14
click at [284, 162] on span "Click to Upload Photos" at bounding box center [283, 161] width 63 height 10
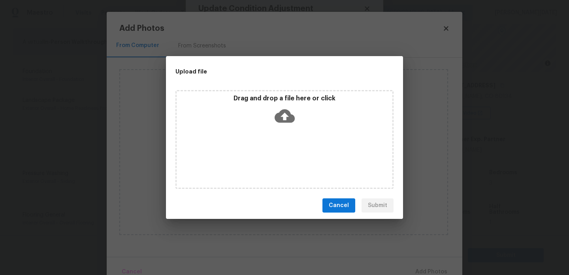
click at [284, 162] on div "Drag and drop a file here or click" at bounding box center [284, 139] width 218 height 99
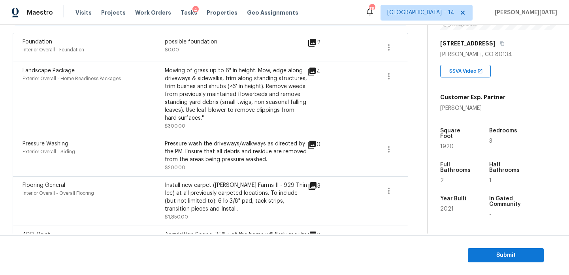
scroll to position [253, 0]
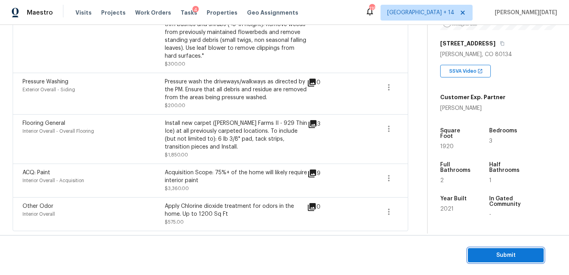
click at [491, 251] on span "Submit" at bounding box center [505, 256] width 63 height 10
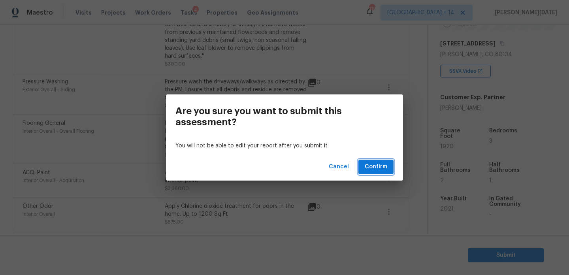
click at [383, 168] on span "Confirm" at bounding box center [376, 167] width 23 height 10
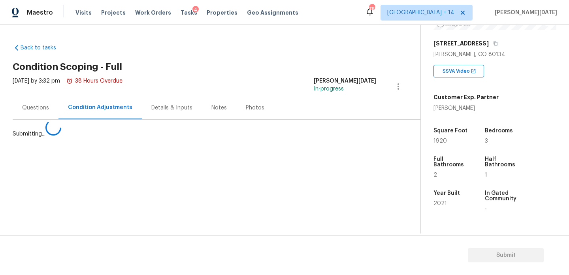
scroll to position [0, 0]
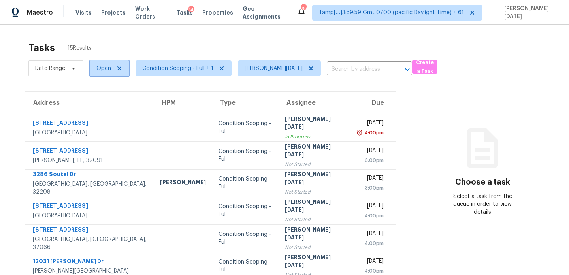
click at [105, 71] on span "Open" at bounding box center [103, 68] width 15 height 8
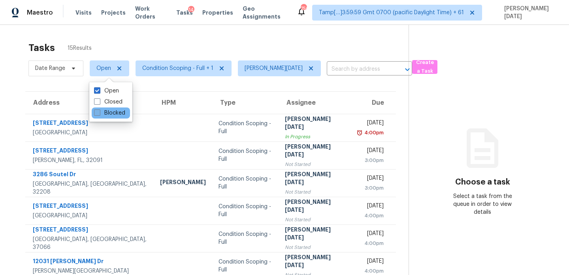
click at [99, 116] on label "Blocked" at bounding box center [109, 113] width 31 height 8
click at [99, 114] on input "Blocked" at bounding box center [96, 111] width 5 height 5
checkbox input "true"
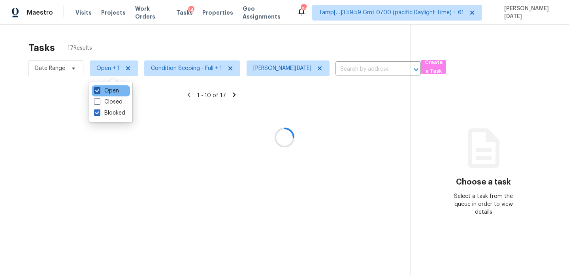
click at [103, 92] on label "Open" at bounding box center [106, 91] width 25 height 8
click at [99, 92] on input "Open" at bounding box center [96, 89] width 5 height 5
checkbox input "false"
click at [185, 40] on div at bounding box center [284, 137] width 569 height 275
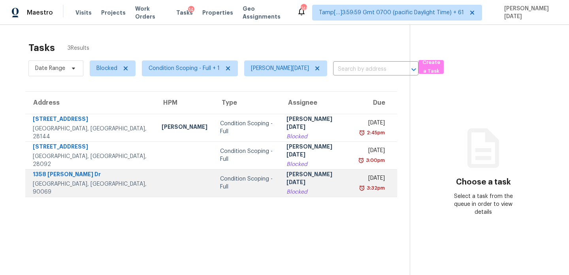
click at [255, 185] on td "Condition Scoping - Full" at bounding box center [247, 183] width 67 height 28
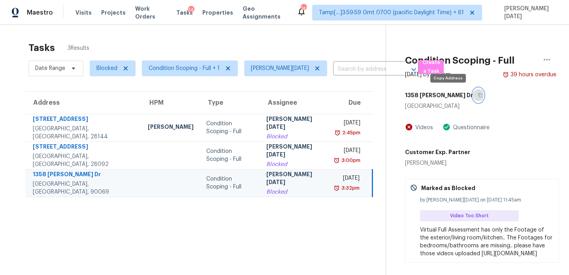
click at [473, 96] on button "button" at bounding box center [478, 95] width 11 height 14
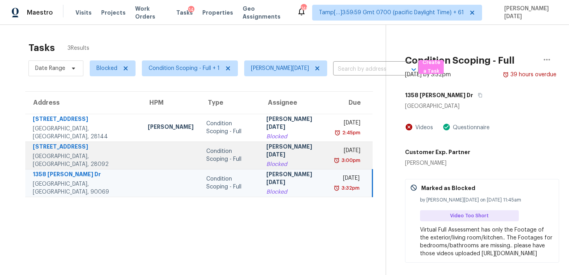
click at [294, 151] on td "Prabhu Raja Blocked" at bounding box center [295, 155] width 70 height 28
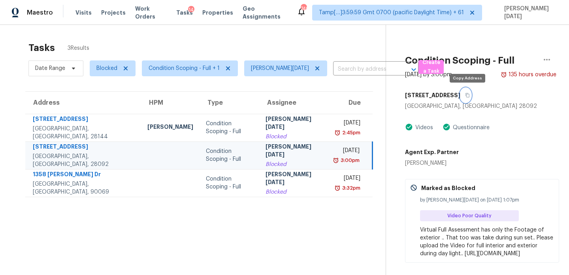
click at [467, 95] on icon "button" at bounding box center [467, 95] width 5 height 5
click at [271, 164] on div "Blocked" at bounding box center [294, 164] width 57 height 8
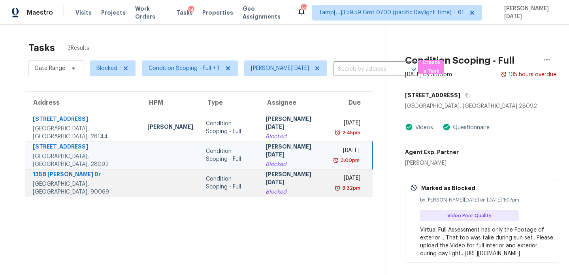
click at [335, 185] on div "3:32pm" at bounding box center [347, 188] width 25 height 8
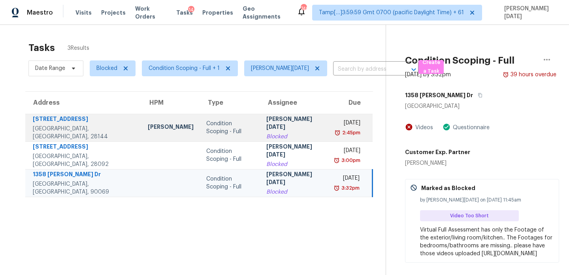
click at [336, 126] on div "Thu, Aug 14th 2025" at bounding box center [348, 124] width 24 height 10
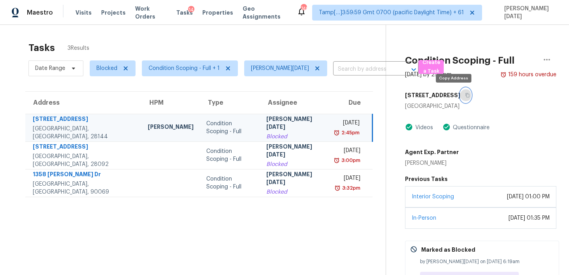
click at [465, 95] on icon "button" at bounding box center [467, 95] width 5 height 5
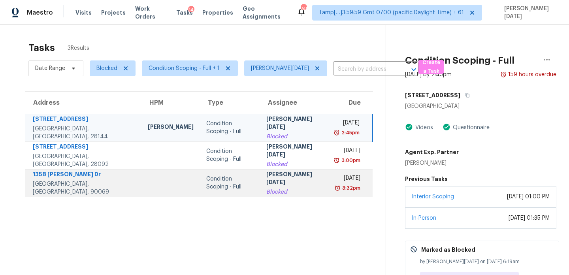
click at [266, 188] on div "Blocked" at bounding box center [294, 192] width 57 height 8
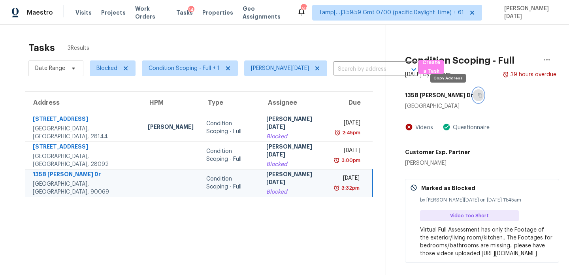
click at [478, 96] on icon "button" at bounding box center [480, 95] width 5 height 5
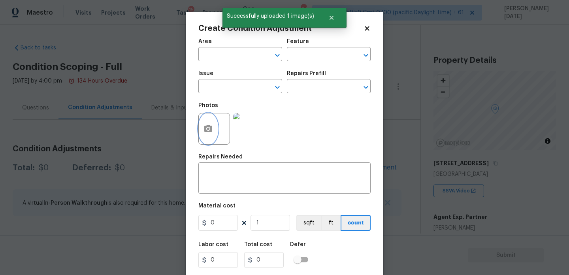
scroll to position [182, 0]
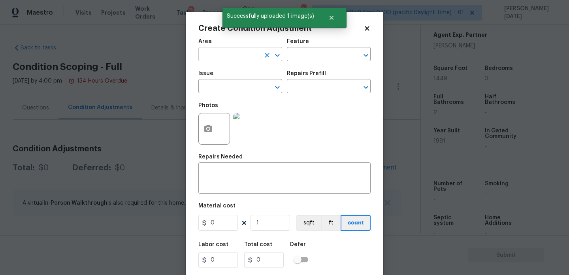
click at [231, 51] on input "text" at bounding box center [229, 55] width 62 height 12
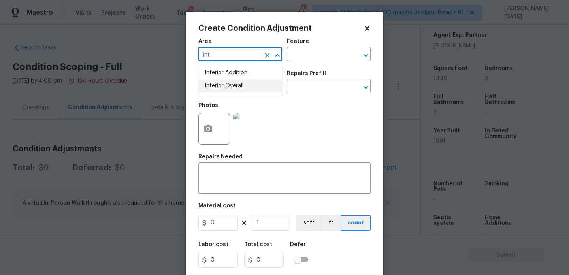
click at [234, 90] on li "Interior Overall" at bounding box center [240, 85] width 84 height 13
click at [234, 90] on input "text" at bounding box center [229, 87] width 62 height 12
type input "Interior Overall"
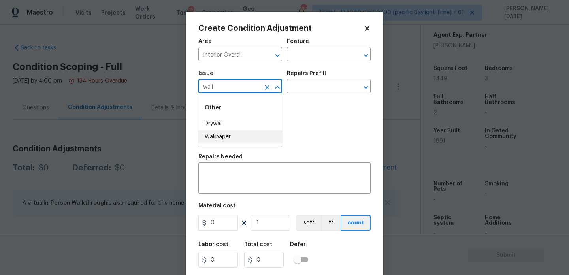
click at [220, 143] on li "Wallpaper" at bounding box center [240, 136] width 84 height 13
type input "Wallpaper"
click at [322, 83] on input "text" at bounding box center [318, 87] width 62 height 12
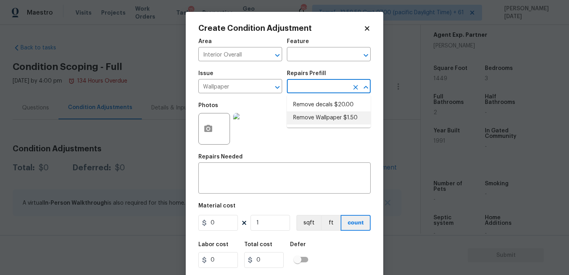
click at [327, 117] on li "Remove Wallpaper $1.50" at bounding box center [329, 117] width 84 height 13
type input "Walls and Ceiling"
type input "1.5"
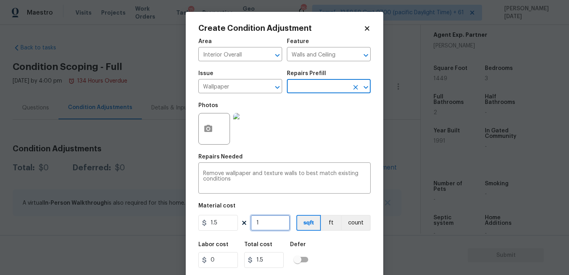
click at [276, 221] on input "1" at bounding box center [271, 223] width 40 height 16
type input "0"
type input "3"
type input "4.5"
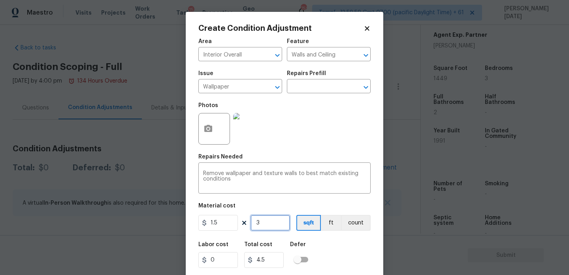
type input "30"
type input "45"
type input "300"
type input "450"
type input "30"
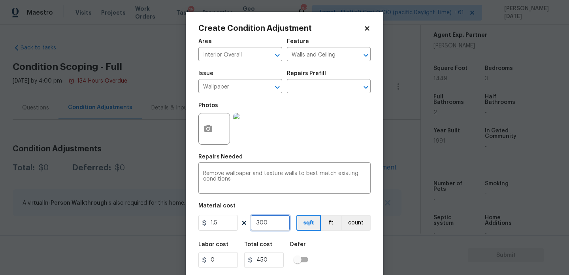
type input "45"
type input "3"
type input "4.5"
type input "0"
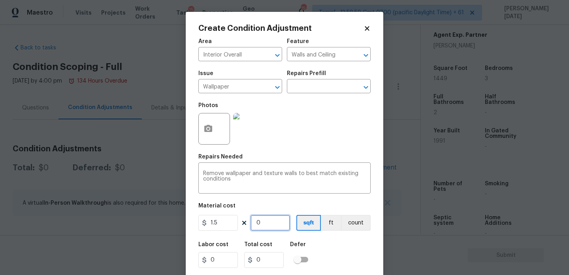
type input "4"
type input "6"
type input "40"
type input "60"
type input "400"
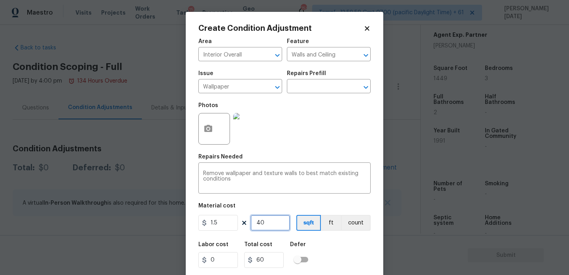
type input "600"
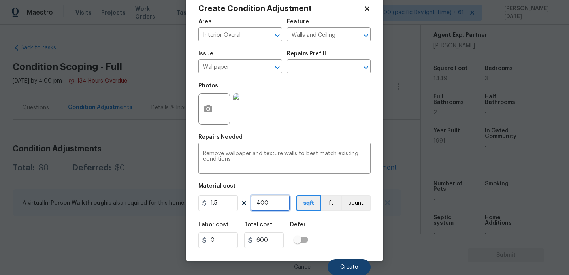
type input "400"
click at [345, 269] on span "Create" at bounding box center [349, 267] width 18 height 6
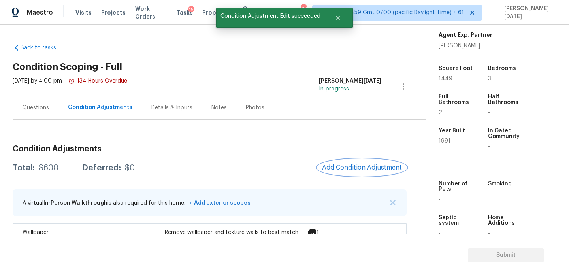
scroll to position [0, 0]
click at [356, 125] on div "Condition Adjustments Total: $600 Deferred: $0 Add Condition Adjustment A virtu…" at bounding box center [210, 189] width 394 height 138
click at [350, 160] on button "Add Condition Adjustment" at bounding box center [361, 167] width 89 height 17
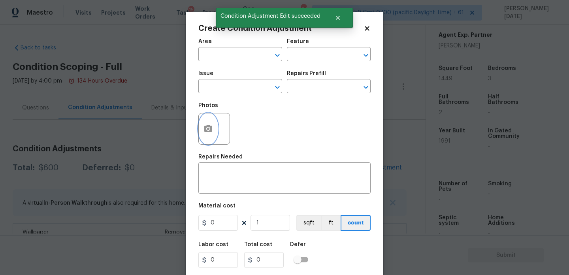
click at [207, 137] on button "button" at bounding box center [208, 128] width 19 height 31
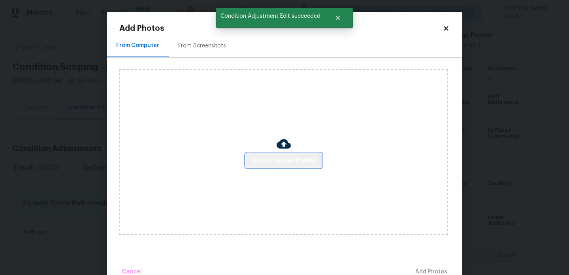
click at [270, 165] on span "Click to Upload Photos" at bounding box center [283, 161] width 63 height 10
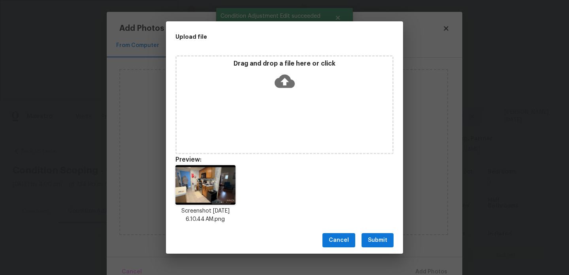
click at [387, 242] on button "Submit" at bounding box center [378, 240] width 32 height 15
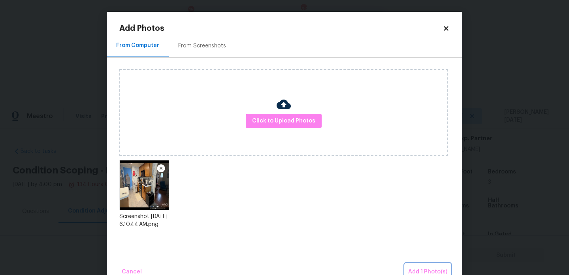
click at [426, 266] on button "Add 1 Photo(s)" at bounding box center [427, 272] width 45 height 17
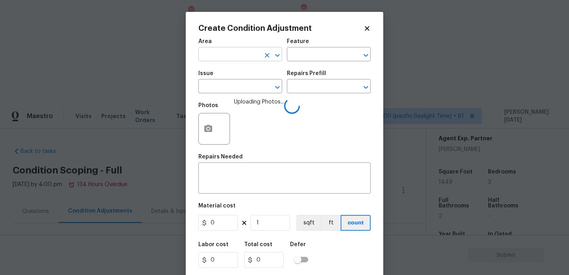
click at [243, 53] on input "text" at bounding box center [229, 55] width 62 height 12
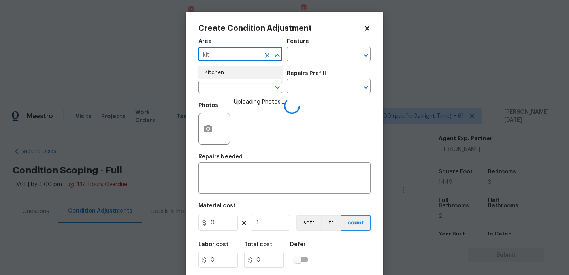
click at [229, 71] on li "Kitchen" at bounding box center [240, 72] width 84 height 13
type input "Kitchen"
click at [227, 85] on input "text" at bounding box center [229, 87] width 62 height 12
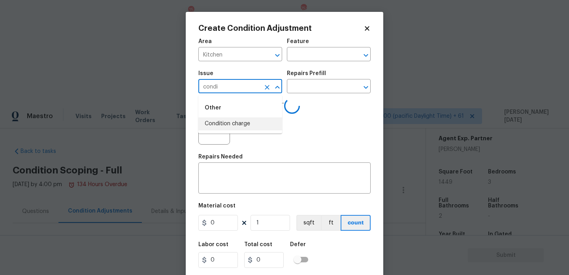
click at [232, 122] on li "Condition charge" at bounding box center [240, 123] width 84 height 13
type input "Condition charge"
click at [306, 81] on input "text" at bounding box center [318, 87] width 62 height 12
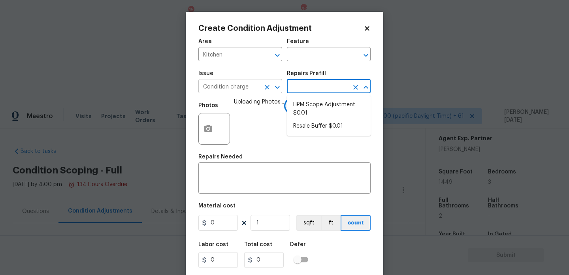
click at [268, 89] on icon "Clear" at bounding box center [267, 87] width 8 height 8
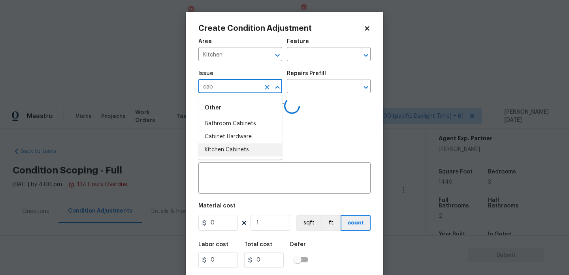
click at [258, 148] on li "Kitchen Cabinets" at bounding box center [240, 149] width 84 height 13
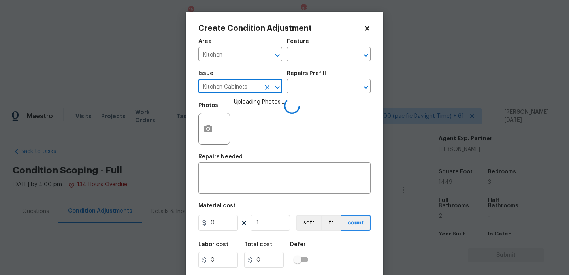
type input "Kitchen Cabinets"
click at [300, 94] on div "Issue Kitchen Cabinets ​ Repairs Prefill ​" at bounding box center [284, 82] width 172 height 32
click at [302, 92] on input "text" at bounding box center [318, 87] width 62 height 12
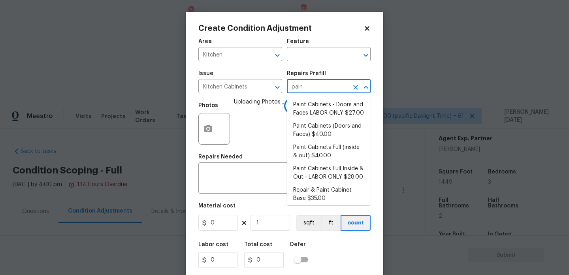
type input "paint"
click at [312, 111] on li "Paint Cabinets - Doors and Faces LABOR ONLY $27.00" at bounding box center [329, 108] width 84 height 21
type input "Cabinets"
type textarea "Prep, sand, mask and apply 2 coats of paint to the kitchen cabinet doors and bo…"
type input "27"
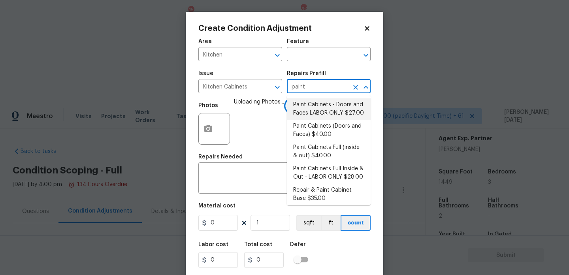
type input "27"
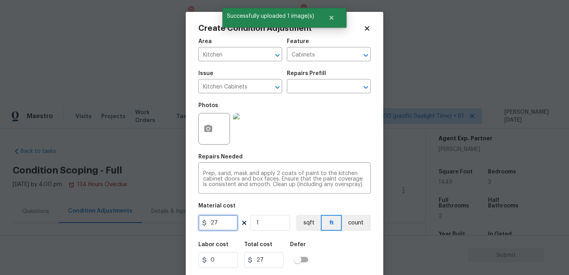
drag, startPoint x: 221, startPoint y: 224, endPoint x: 141, endPoint y: 224, distance: 79.8
click at [141, 224] on div "Create Condition Adjustment Area Kitchen ​ Feature Cabinets ​ Issue Kitchen Cab…" at bounding box center [284, 137] width 569 height 275
type input "1200"
click at [271, 155] on div "Repairs Needed" at bounding box center [284, 159] width 172 height 10
type input "1200"
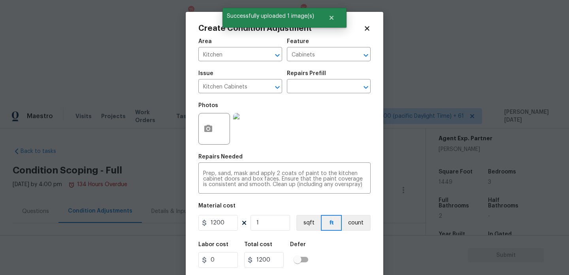
scroll to position [20, 0]
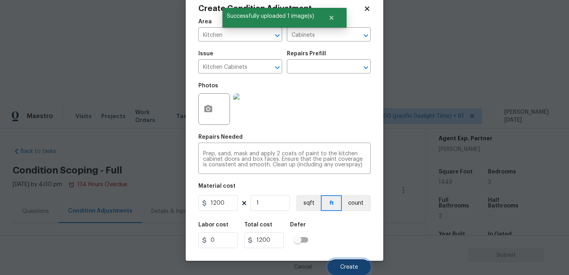
click at [341, 264] on span "Create" at bounding box center [349, 267] width 18 height 6
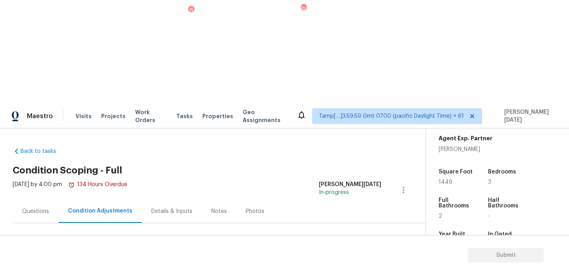
scroll to position [92, 0]
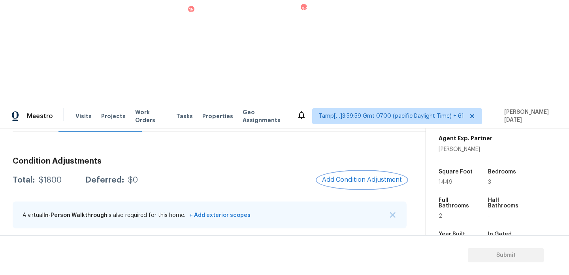
click at [356, 171] on button "Add Condition Adjustment" at bounding box center [361, 179] width 89 height 17
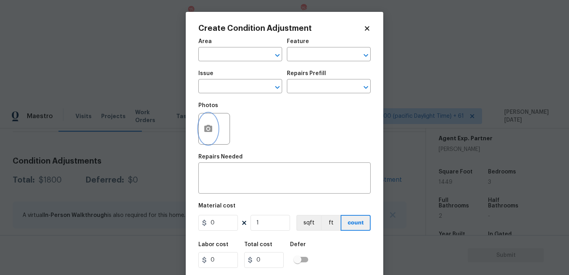
click at [213, 131] on icon "button" at bounding box center [207, 128] width 9 height 9
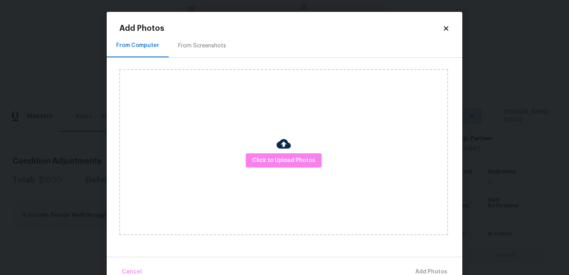
click at [269, 169] on div "Click to Upload Photos" at bounding box center [283, 152] width 329 height 166
click at [278, 165] on button "Click to Upload Photos" at bounding box center [284, 160] width 76 height 15
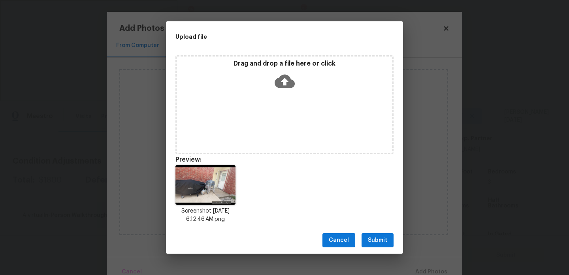
click at [278, 88] on icon at bounding box center [285, 81] width 20 height 20
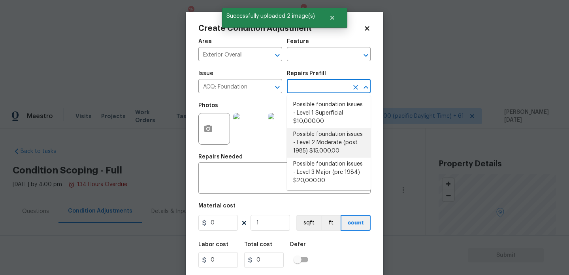
scroll to position [182, 0]
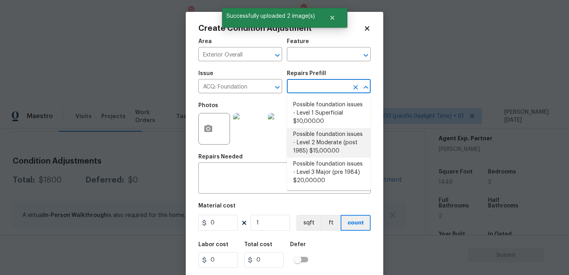
click at [327, 140] on li "Possible foundation issues - Level 2 Moderate (post 1985) $15,000.00" at bounding box center [329, 143] width 84 height 30
type input "Acquisition"
type input "15000"
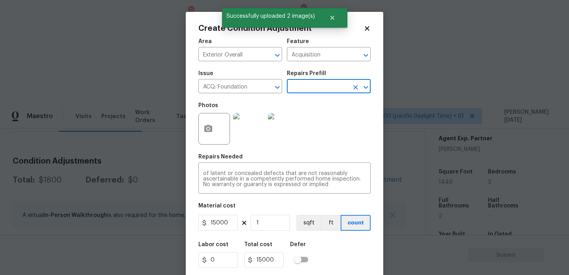
scroll to position [20, 0]
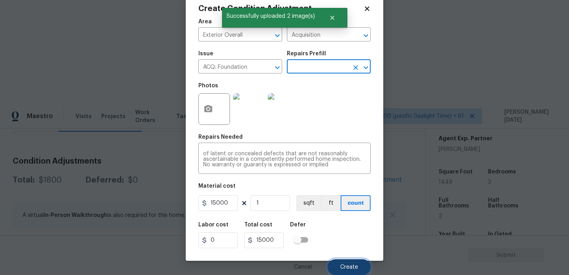
click at [341, 267] on span "Create" at bounding box center [349, 267] width 18 height 6
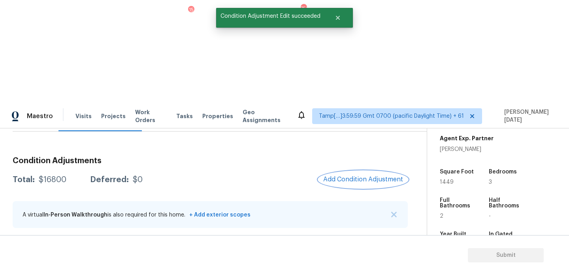
scroll to position [188, 0]
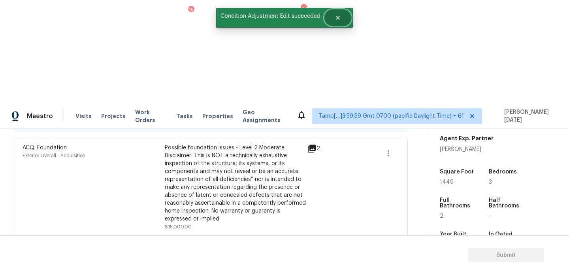
click at [337, 21] on button "Close" at bounding box center [338, 18] width 26 height 16
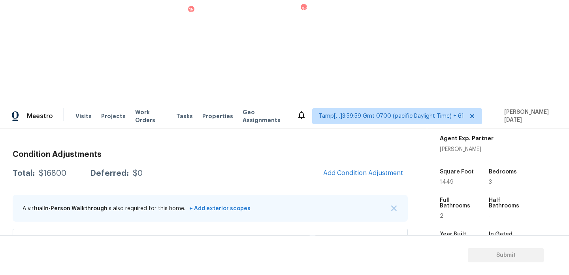
scroll to position [75, 0]
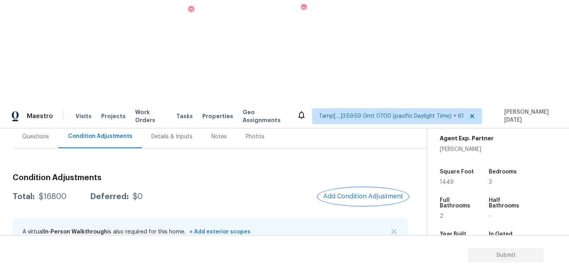
click at [348, 193] on span "Add Condition Adjustment" at bounding box center [363, 196] width 80 height 7
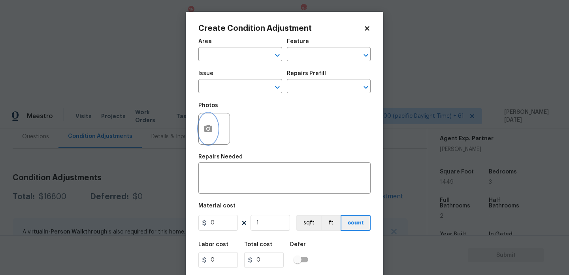
click at [212, 136] on button "button" at bounding box center [208, 128] width 19 height 31
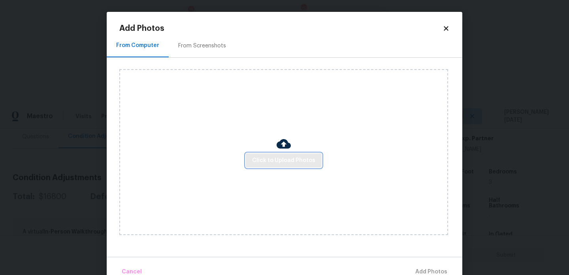
click at [287, 158] on span "Click to Upload Photos" at bounding box center [283, 161] width 63 height 10
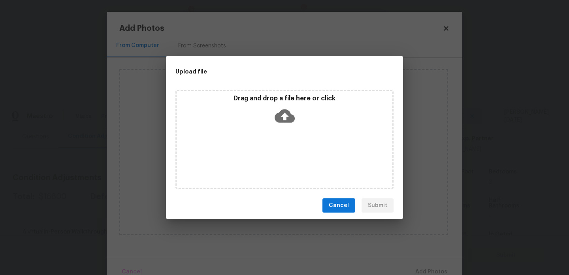
click at [287, 158] on div "Drag and drop a file here or click" at bounding box center [284, 139] width 218 height 99
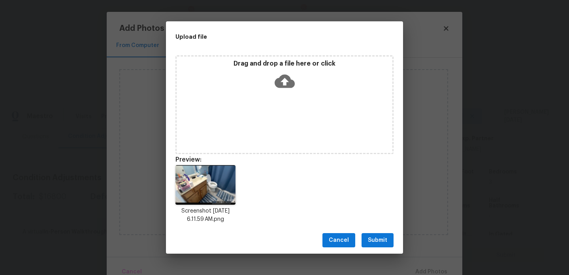
click at [388, 245] on button "Submit" at bounding box center [378, 240] width 32 height 15
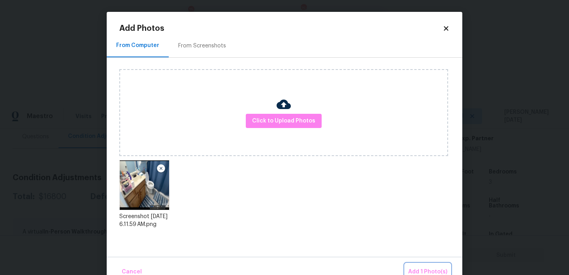
click at [420, 268] on span "Add 1 Photo(s)" at bounding box center [427, 272] width 39 height 10
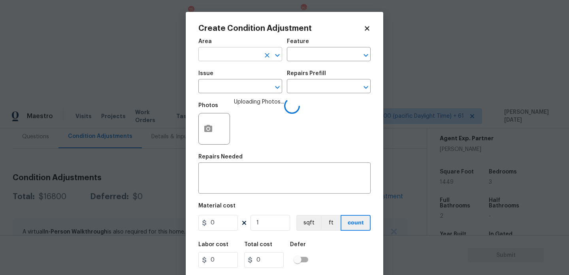
click at [234, 53] on input "text" at bounding box center [229, 55] width 62 height 12
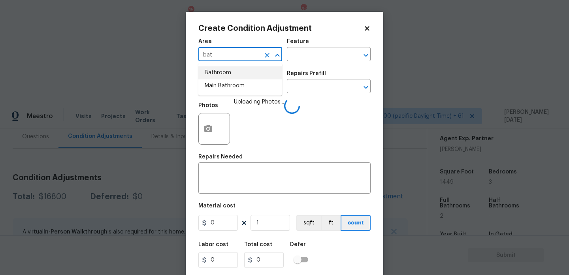
click at [230, 71] on li "Bathroom" at bounding box center [240, 72] width 84 height 13
type input "Bathroom"
click at [228, 83] on input "text" at bounding box center [229, 87] width 62 height 12
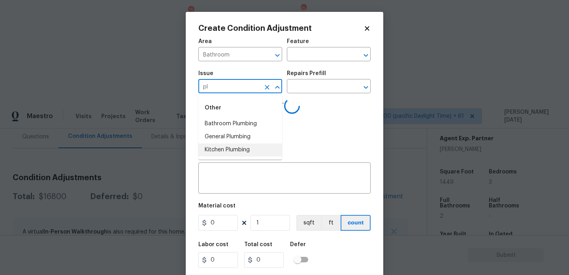
type input "p"
click at [241, 150] on li "Kitchen Cabinets" at bounding box center [240, 149] width 84 height 13
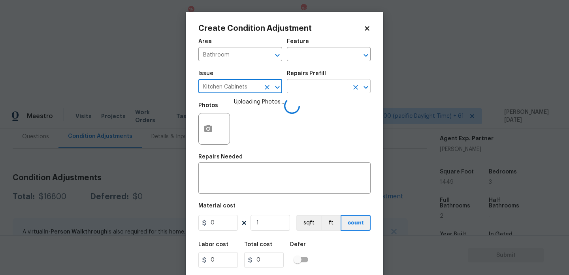
type input "Kitchen Cabinets"
click at [303, 90] on input "text" at bounding box center [318, 87] width 62 height 12
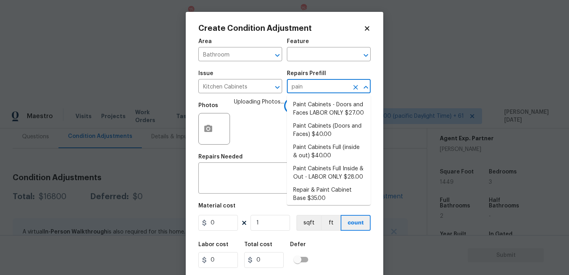
type input "paint"
click at [317, 113] on li "Paint Cabinets - Doors and Faces LABOR ONLY $27.00" at bounding box center [329, 108] width 84 height 21
type input "Cabinets"
type textarea "Prep, sand, mask and apply 2 coats of paint to the kitchen cabinet doors and bo…"
type input "27"
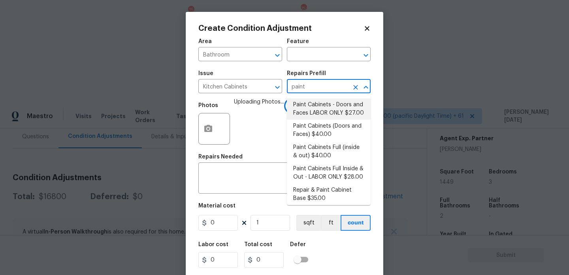
type input "27"
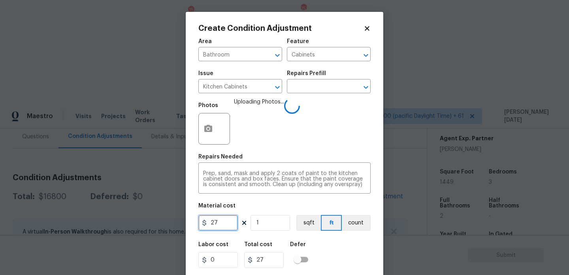
drag, startPoint x: 216, startPoint y: 229, endPoint x: 181, endPoint y: 229, distance: 35.6
click at [181, 229] on div "Create Condition Adjustment Area Bathroom ​ Feature Cabinets ​ Issue Kitchen Ca…" at bounding box center [284, 137] width 569 height 275
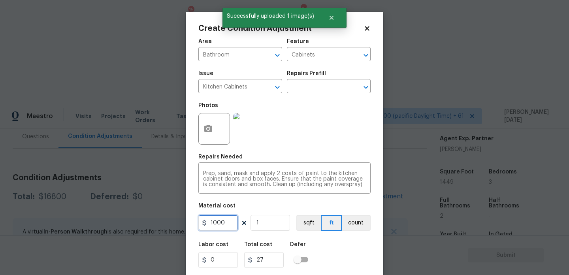
type input "1000"
click at [316, 149] on div "Photos" at bounding box center [284, 123] width 172 height 51
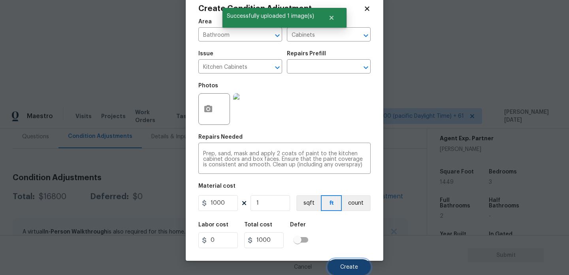
click at [332, 266] on button "Create" at bounding box center [349, 267] width 43 height 16
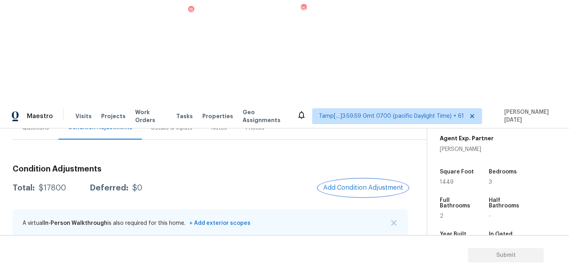
scroll to position [82, 0]
click at [347, 181] on button "Add Condition Adjustment" at bounding box center [362, 189] width 89 height 17
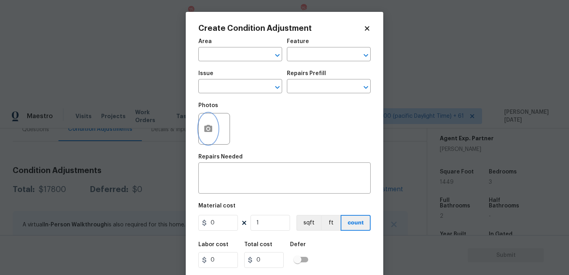
click at [209, 130] on circle "button" at bounding box center [208, 129] width 2 height 2
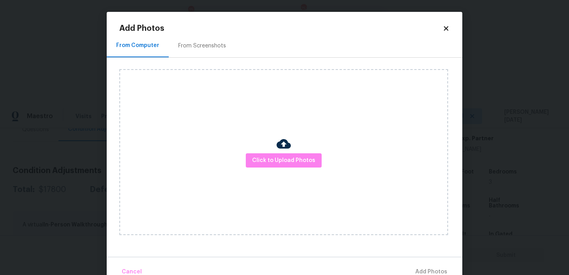
click at [208, 52] on div "From Screenshots" at bounding box center [202, 45] width 67 height 23
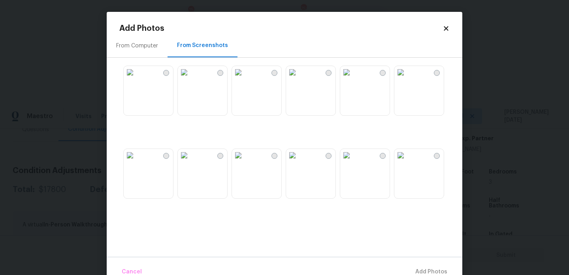
click at [148, 52] on div "From Computer" at bounding box center [137, 45] width 61 height 23
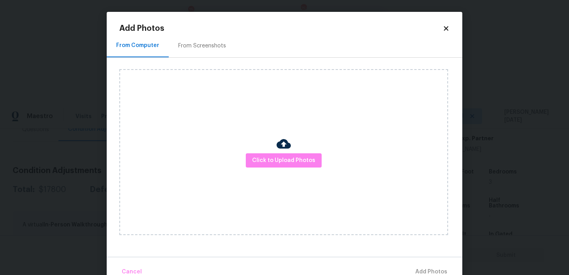
click at [269, 153] on div "Click to Upload Photos" at bounding box center [283, 152] width 329 height 166
click at [273, 170] on div "Click to Upload Photos" at bounding box center [283, 152] width 329 height 166
click at [281, 165] on span "Click to Upload Photos" at bounding box center [283, 161] width 63 height 10
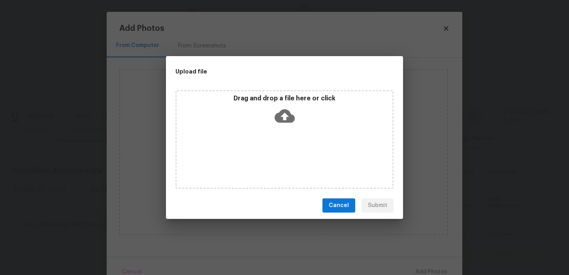
click at [281, 165] on div "Drag and drop a file here or click" at bounding box center [284, 139] width 218 height 99
